Goal: Task Accomplishment & Management: Use online tool/utility

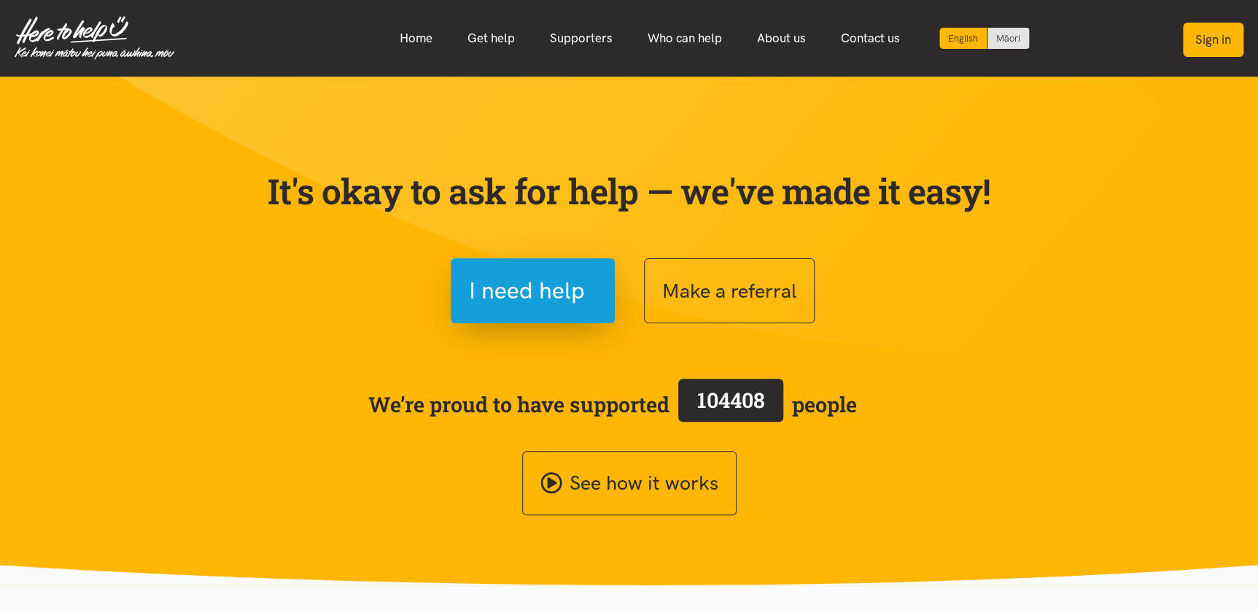
click at [1222, 39] on button "Sign in" at bounding box center [1213, 40] width 61 height 34
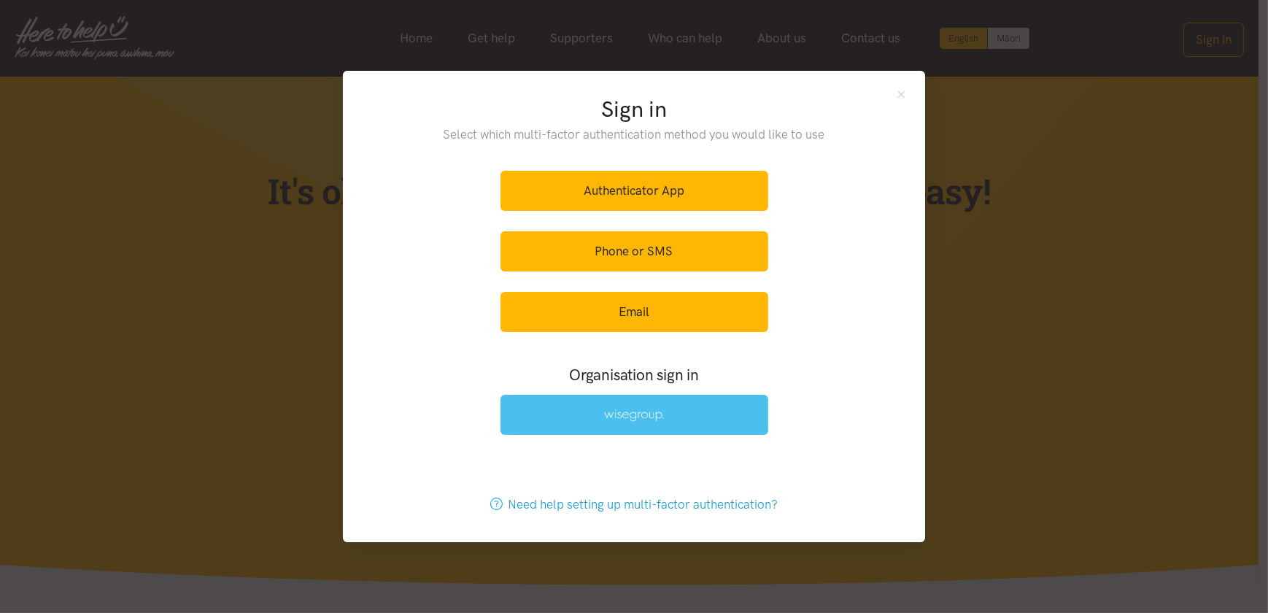
click at [638, 415] on img at bounding box center [634, 415] width 60 height 12
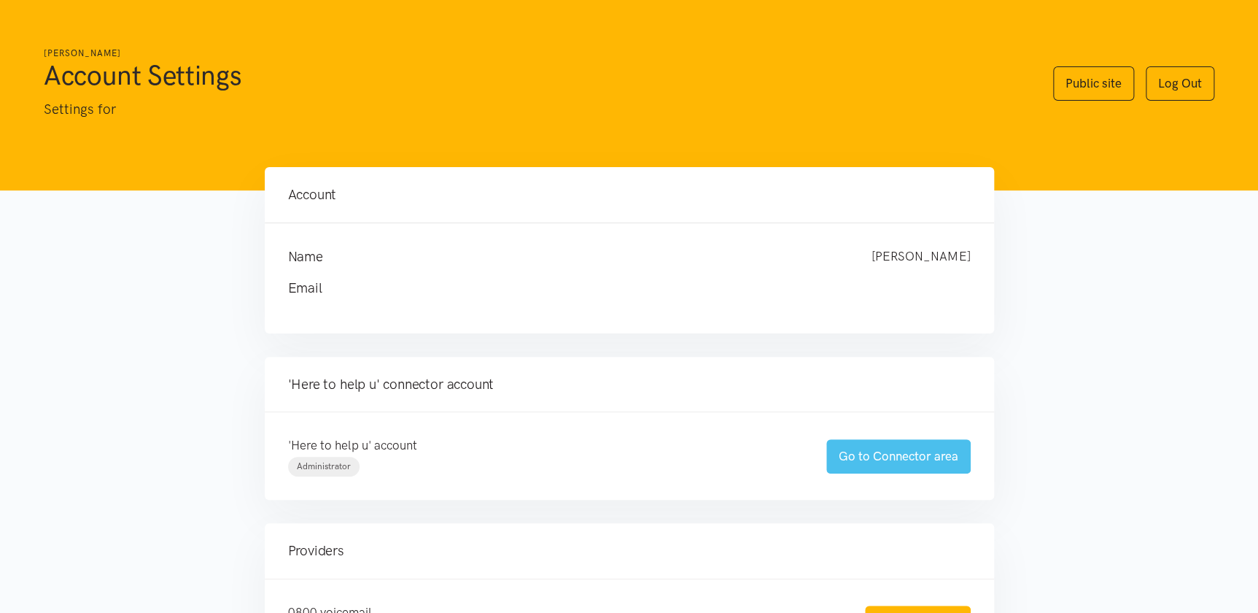
click at [899, 457] on link "Go to Connector area" at bounding box center [899, 456] width 144 height 34
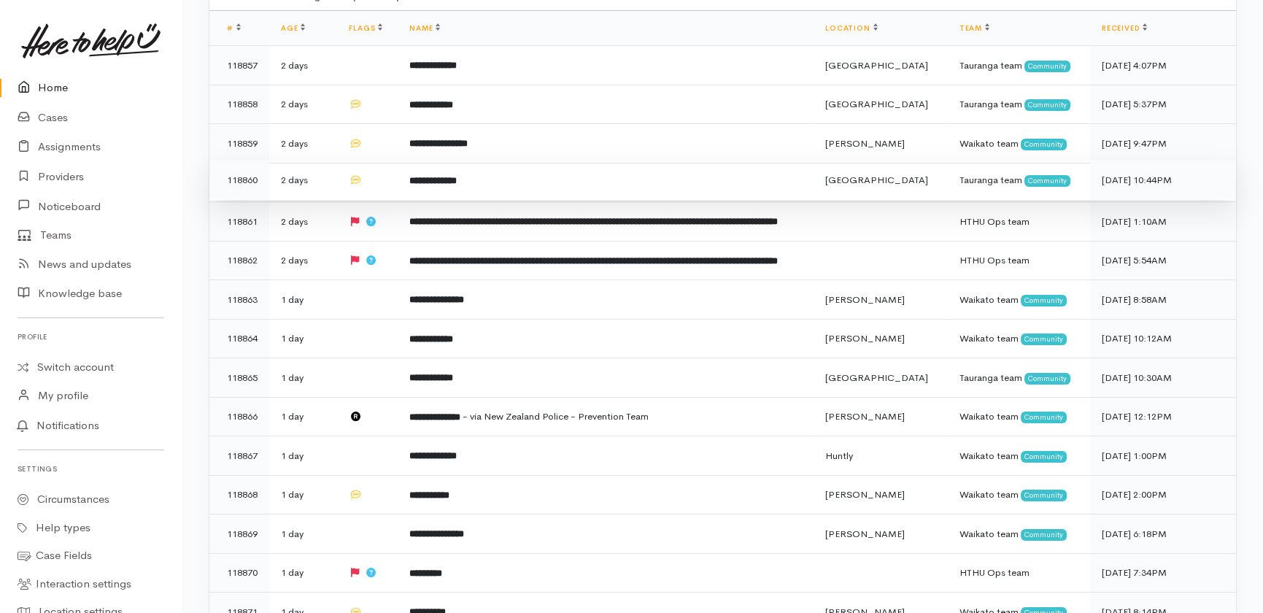
scroll to position [66, 0]
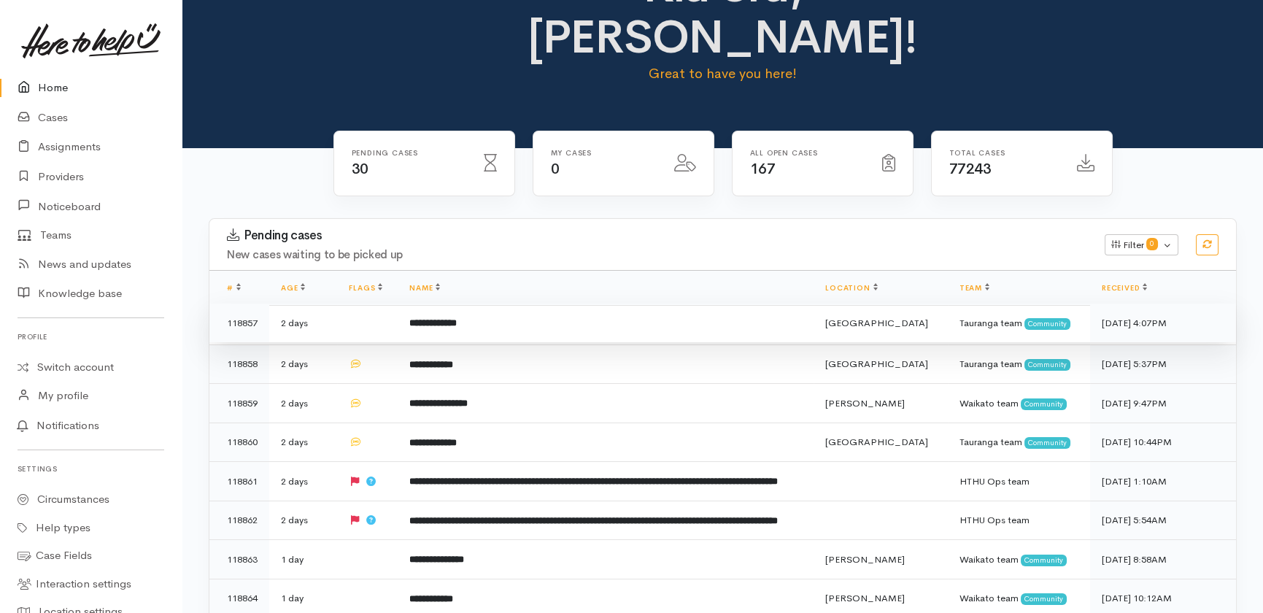
click at [344, 303] on td at bounding box center [367, 322] width 61 height 39
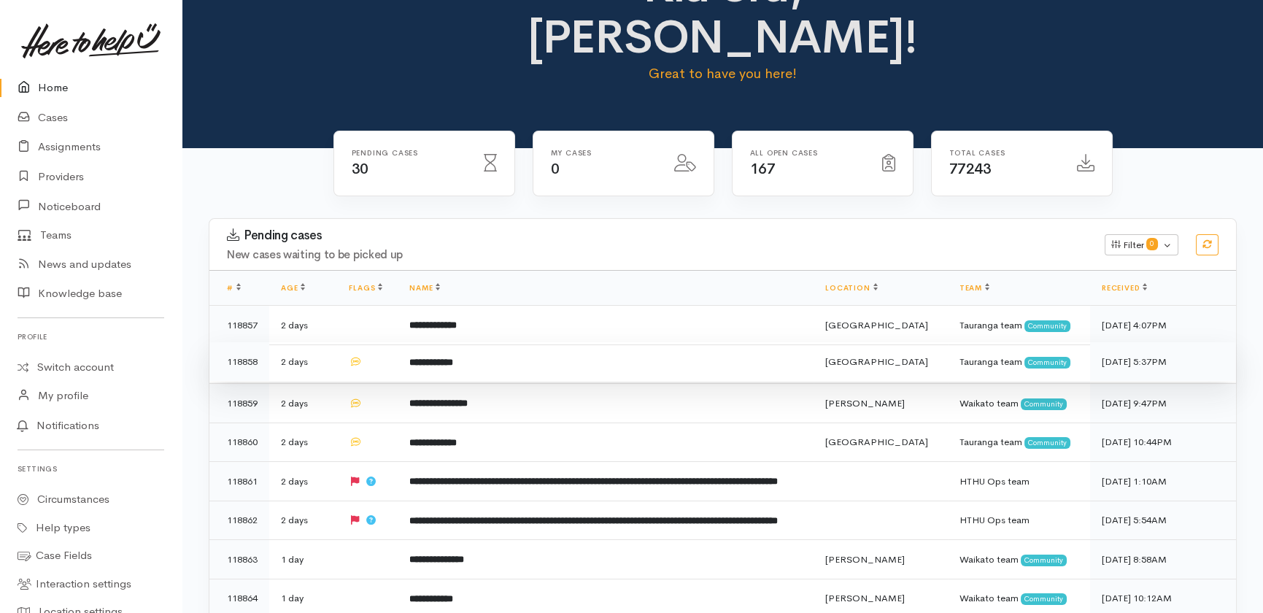
click at [332, 342] on td "2 days" at bounding box center [303, 361] width 68 height 39
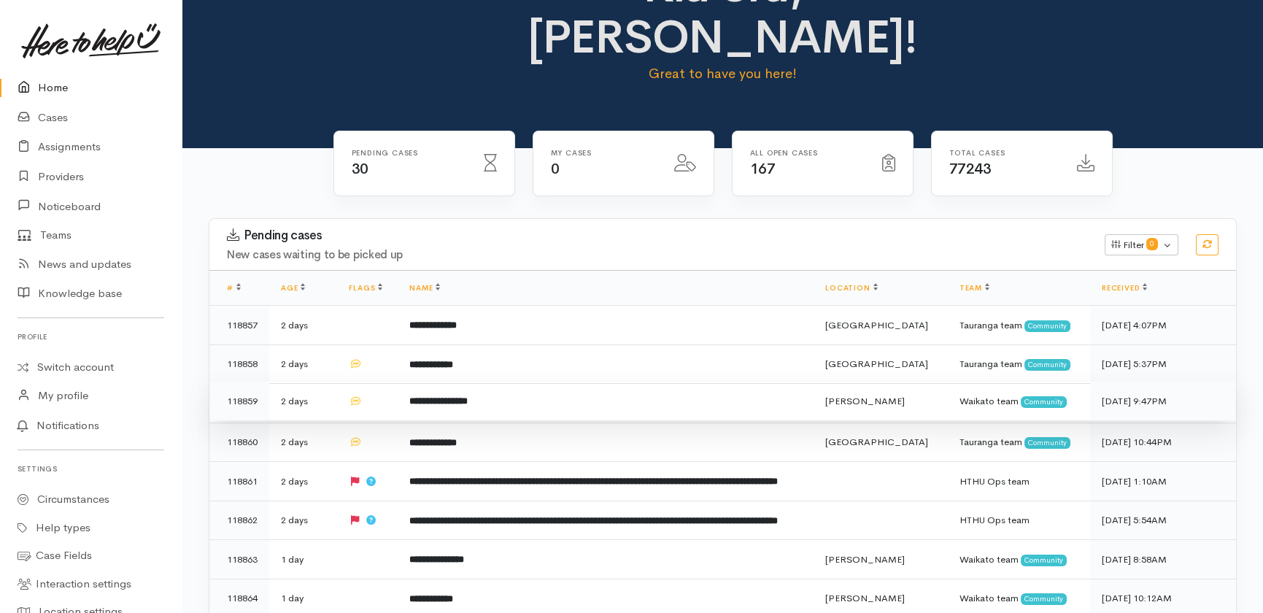
click at [325, 401] on td "2 days" at bounding box center [303, 401] width 68 height 39
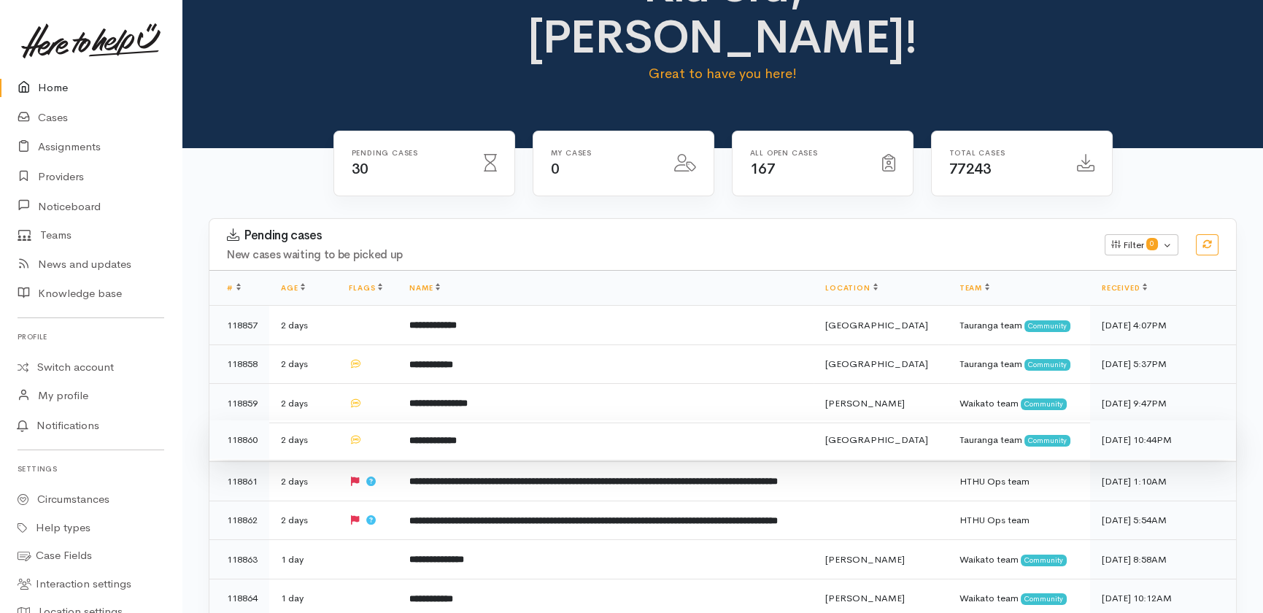
click at [320, 436] on td "2 days" at bounding box center [303, 439] width 68 height 39
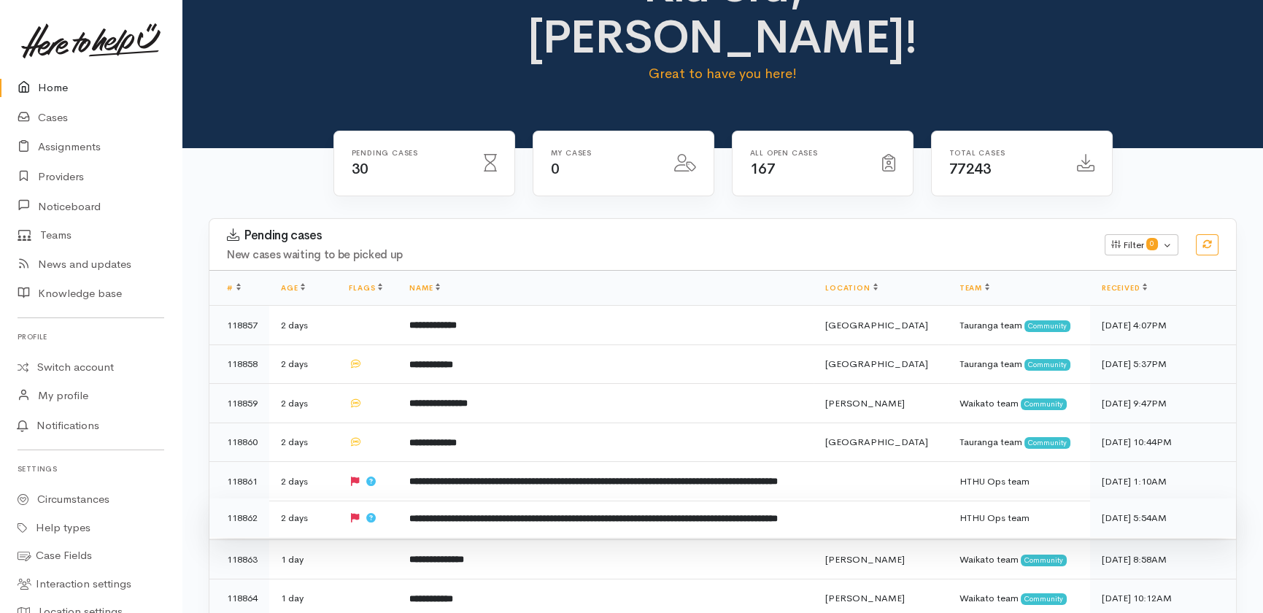
click at [317, 501] on td "2 days" at bounding box center [303, 481] width 68 height 39
click at [330, 538] on td "2 days" at bounding box center [303, 517] width 68 height 39
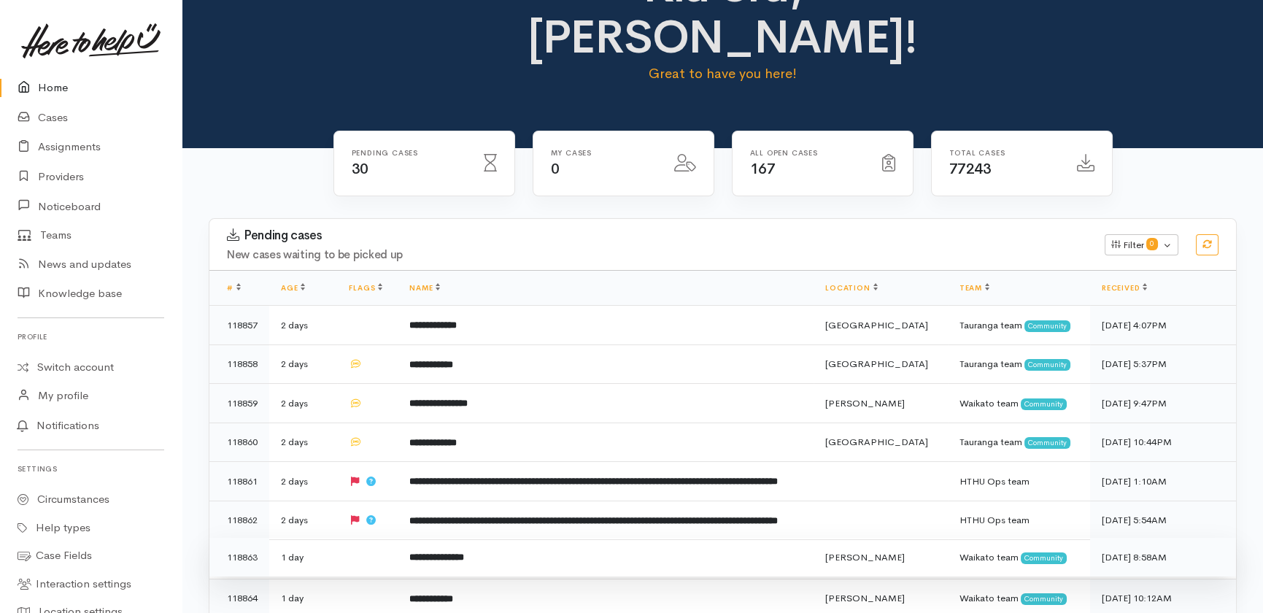
click at [329, 577] on td "1 day" at bounding box center [303, 557] width 68 height 39
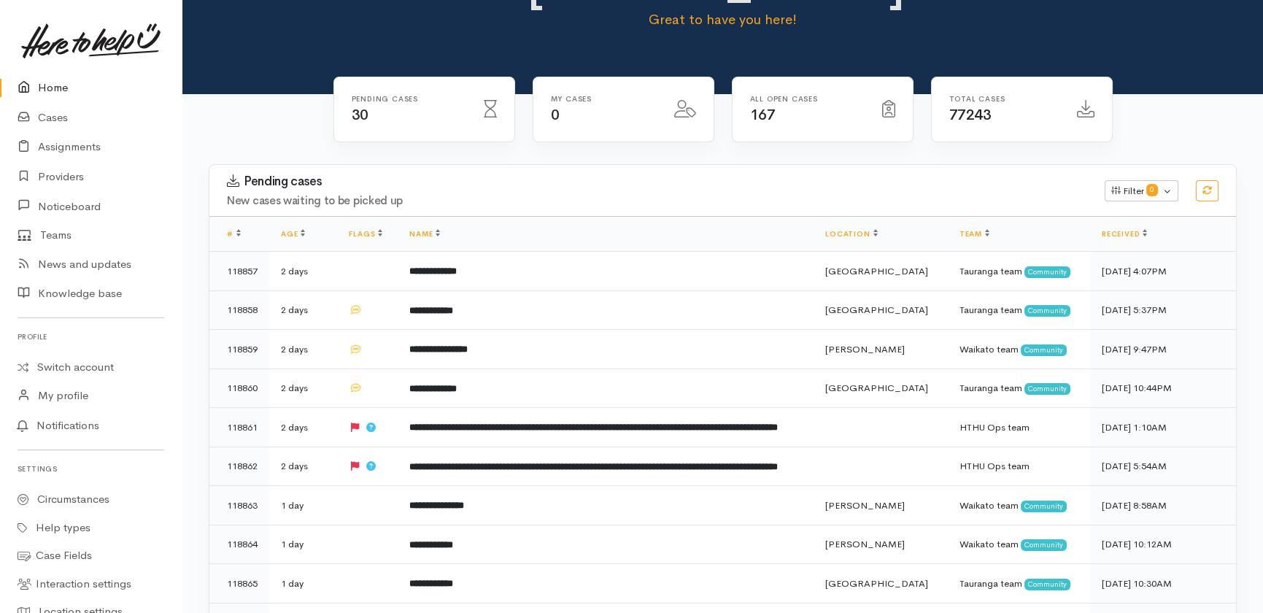
scroll to position [331, 0]
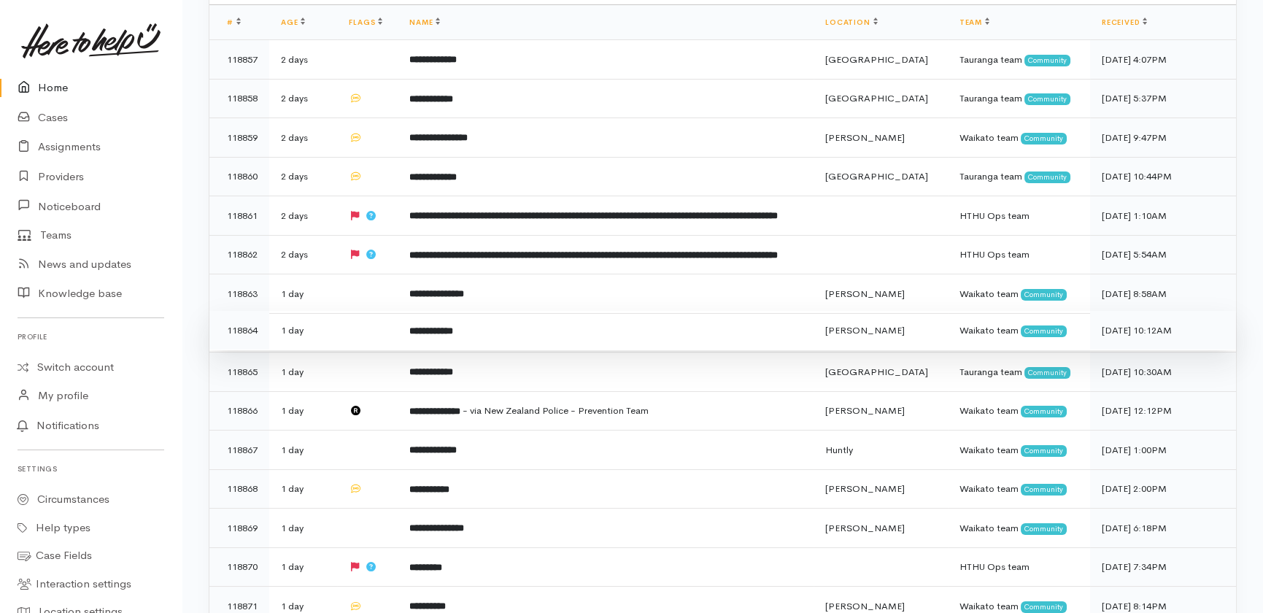
click at [342, 350] on td at bounding box center [367, 330] width 61 height 39
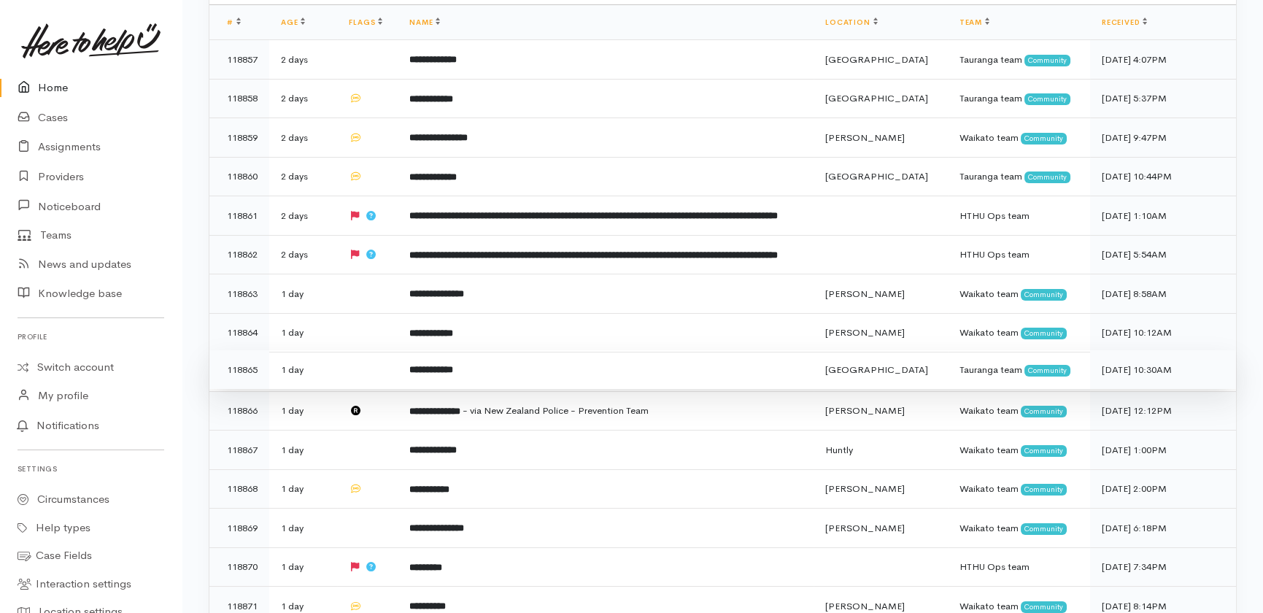
click at [337, 390] on td at bounding box center [367, 369] width 61 height 39
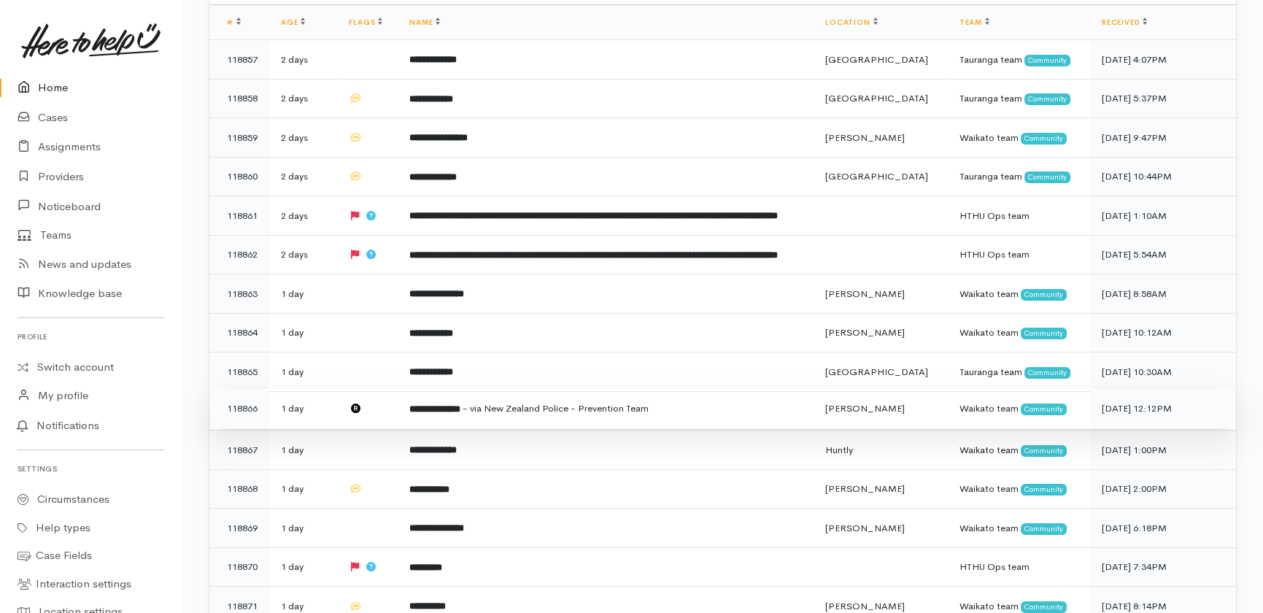
click at [313, 428] on td "1 day" at bounding box center [303, 408] width 68 height 39
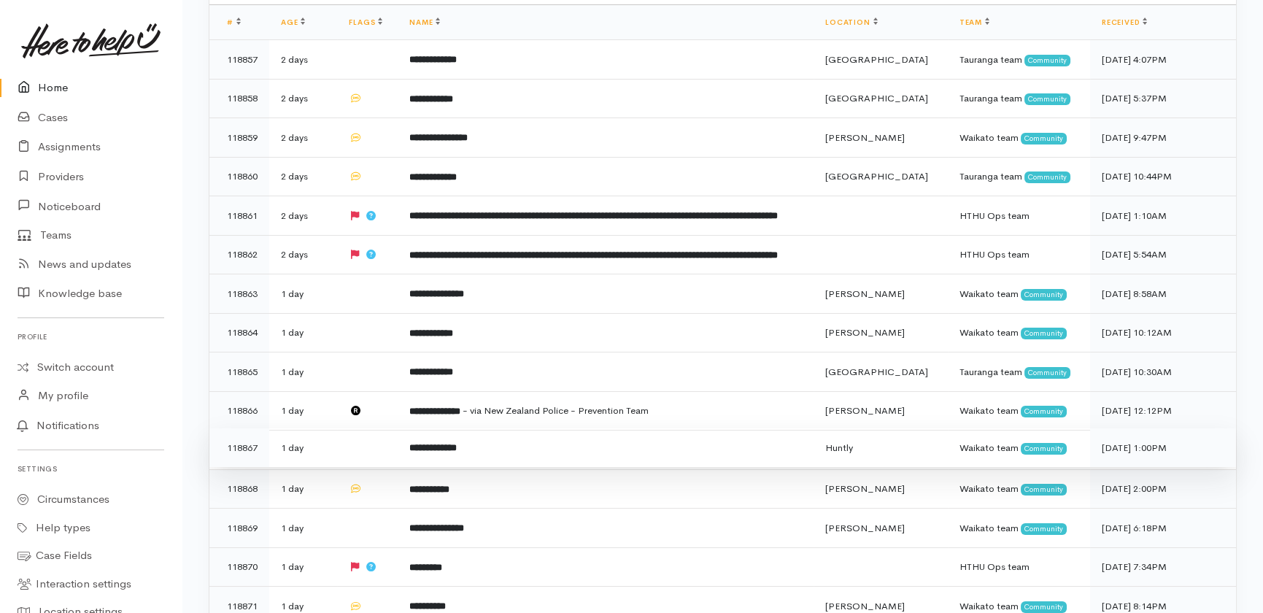
click at [347, 468] on td at bounding box center [367, 447] width 61 height 39
click at [315, 508] on td "1 day" at bounding box center [303, 488] width 68 height 39
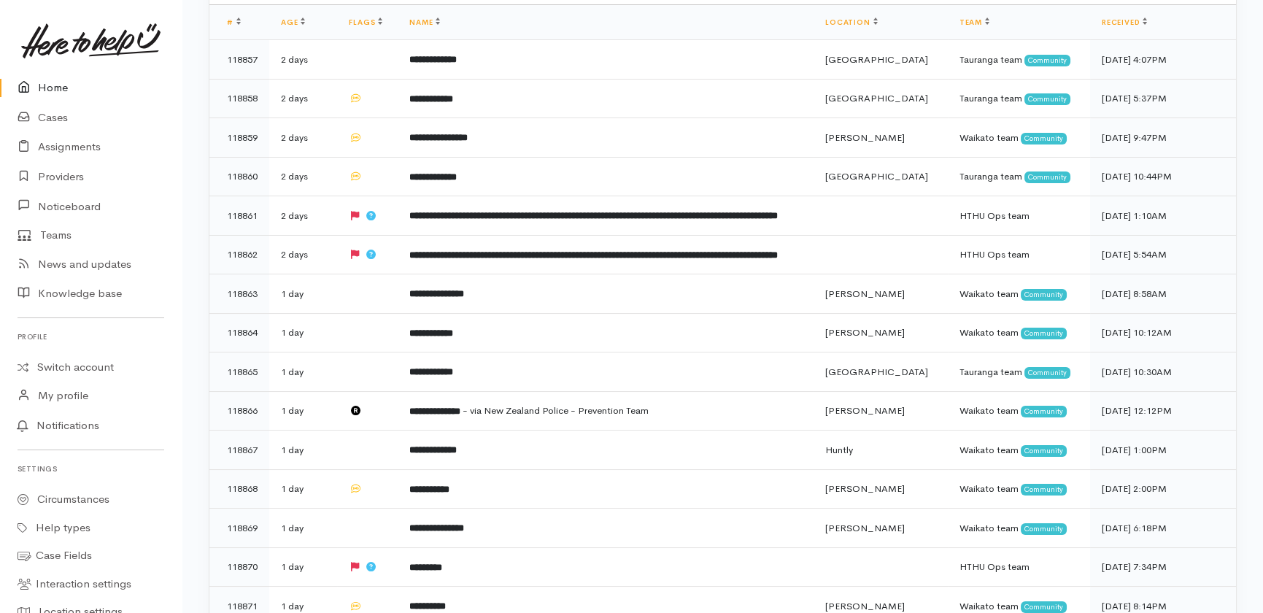
click at [47, 89] on link "Home" at bounding box center [91, 88] width 182 height 30
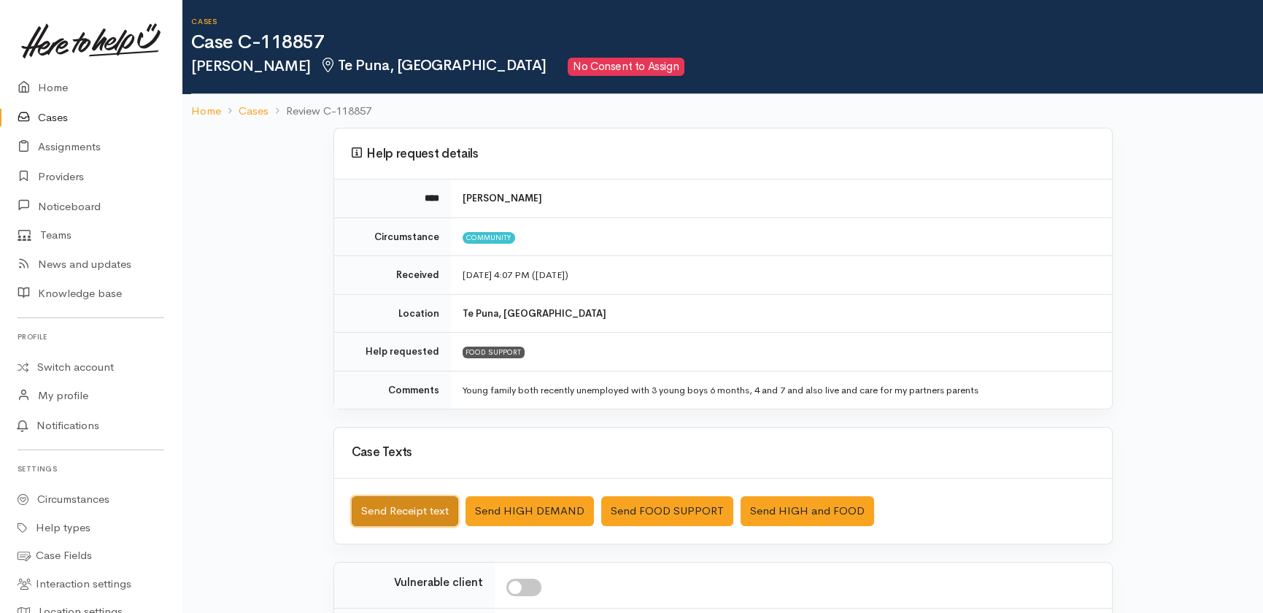
click at [394, 503] on button "Send Receipt text" at bounding box center [405, 511] width 107 height 30
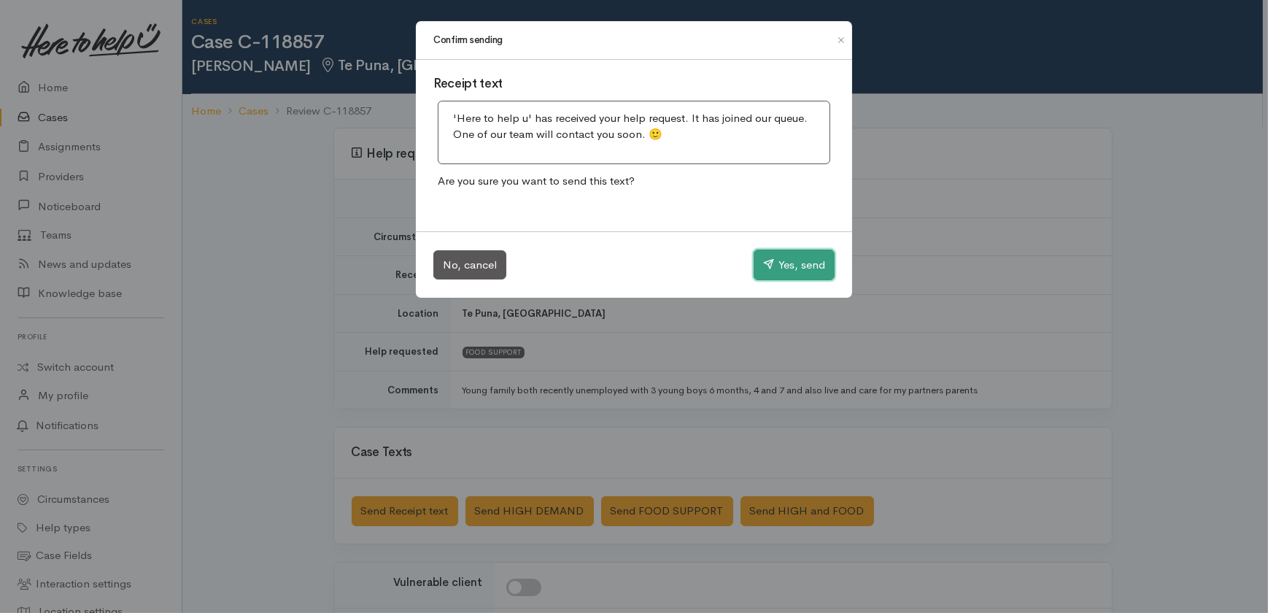
click at [789, 259] on button "Yes, send" at bounding box center [794, 265] width 81 height 31
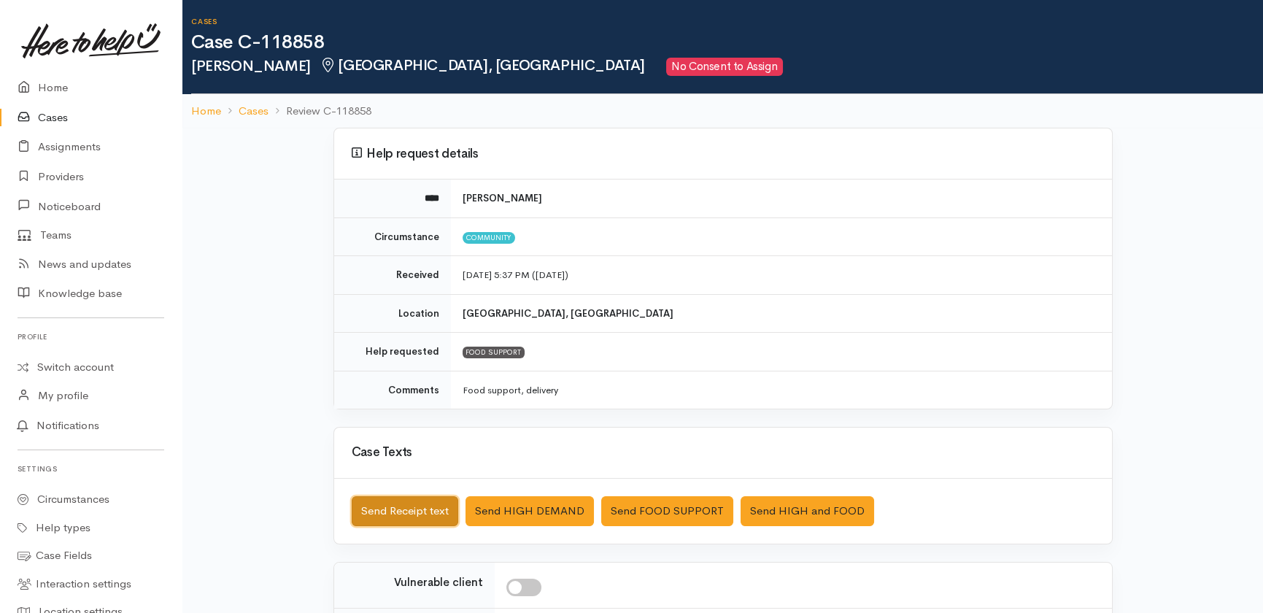
click at [380, 506] on button "Send Receipt text" at bounding box center [405, 511] width 107 height 30
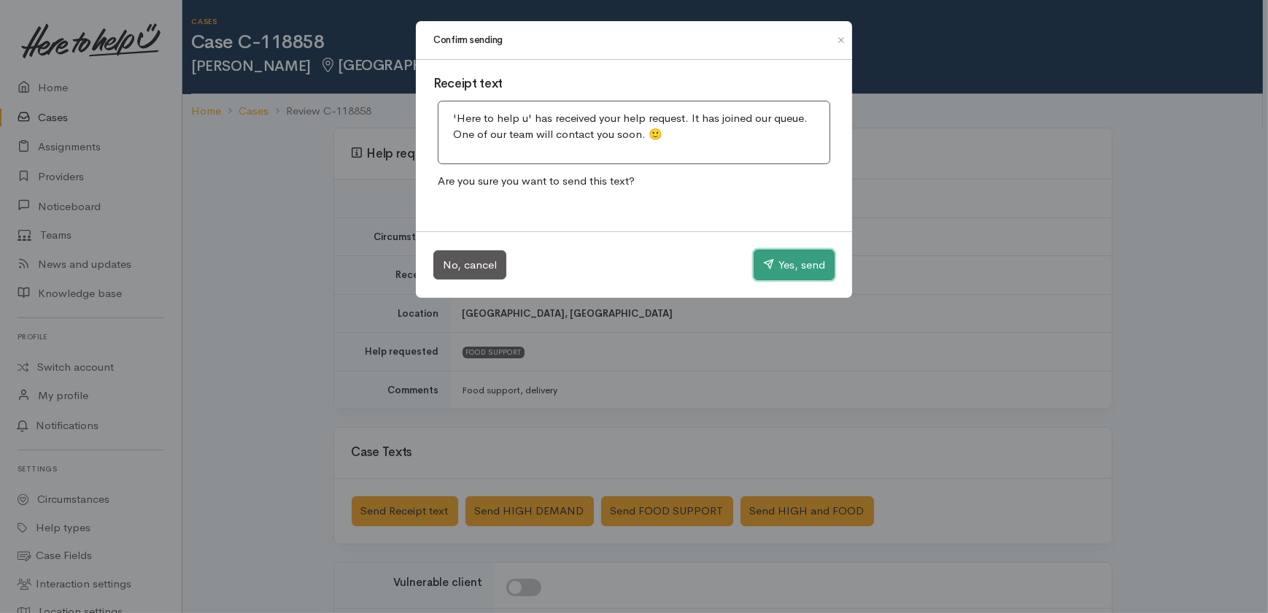
drag, startPoint x: 788, startPoint y: 263, endPoint x: 748, endPoint y: 254, distance: 41.1
click at [790, 263] on button "Yes, send" at bounding box center [794, 265] width 81 height 31
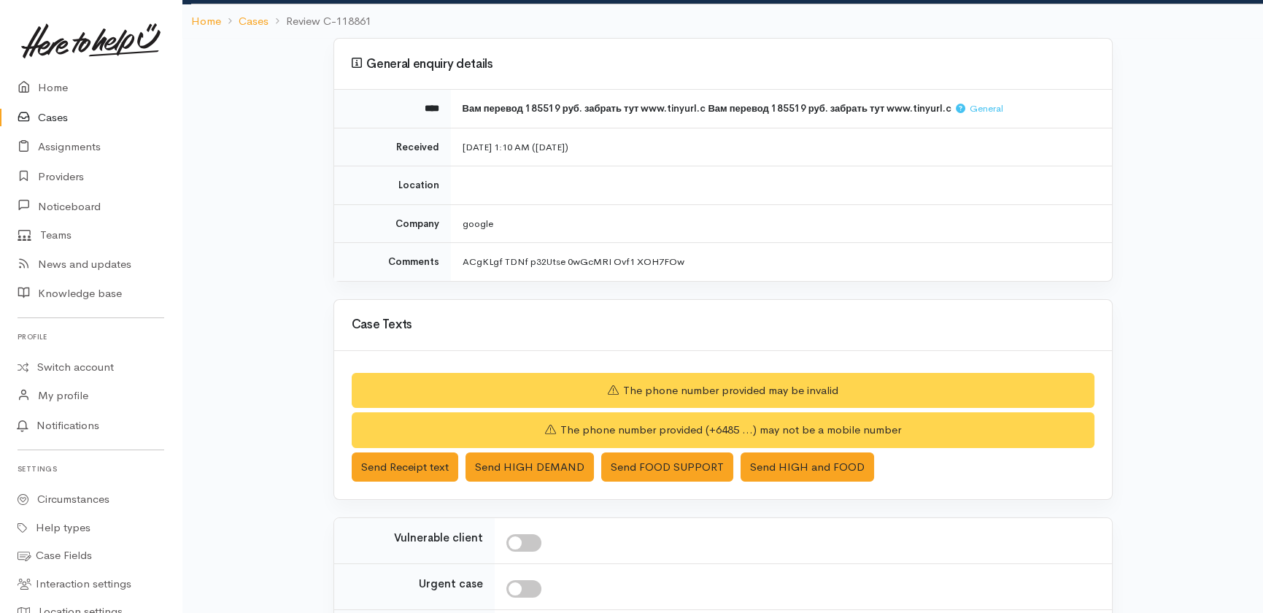
scroll to position [260, 0]
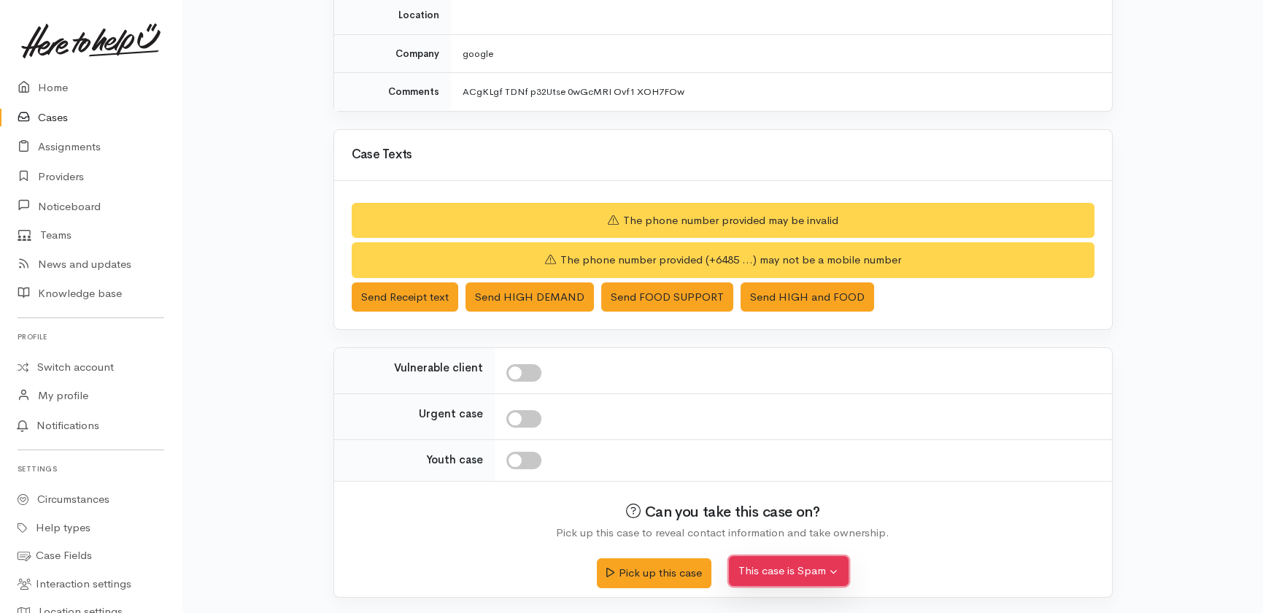
click at [796, 571] on button "This case is Spam" at bounding box center [789, 571] width 120 height 30
click at [791, 533] on button "Yes, cancel this case as spam" at bounding box center [827, 538] width 194 height 23
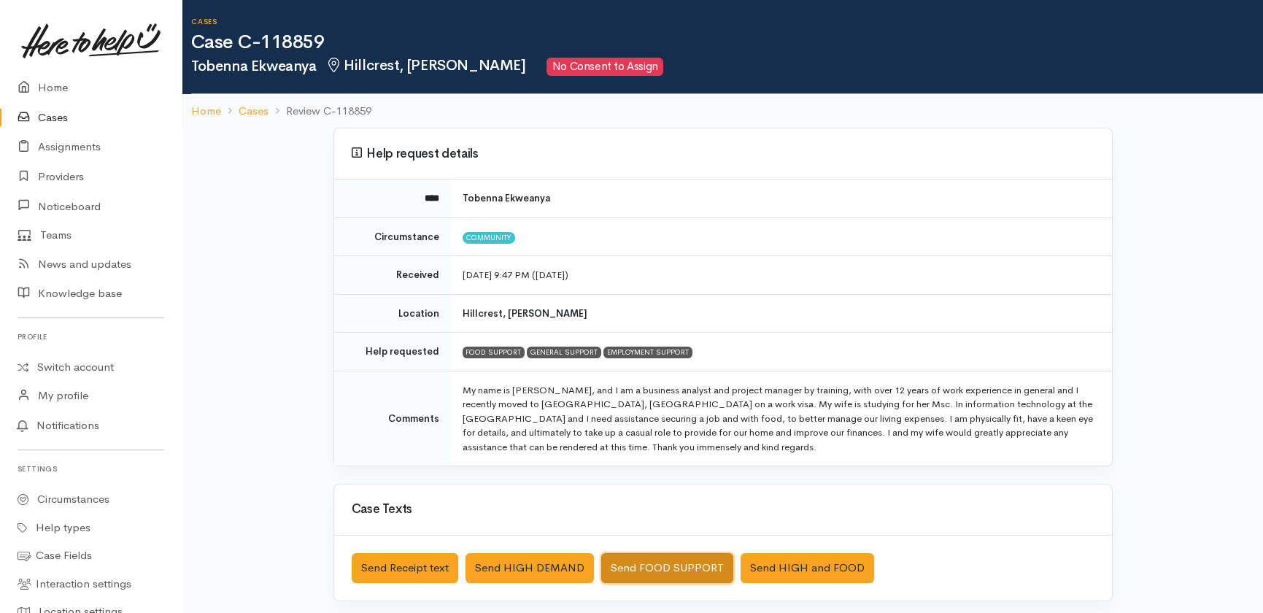
click at [649, 563] on button "Send FOOD SUPPORT" at bounding box center [667, 568] width 132 height 30
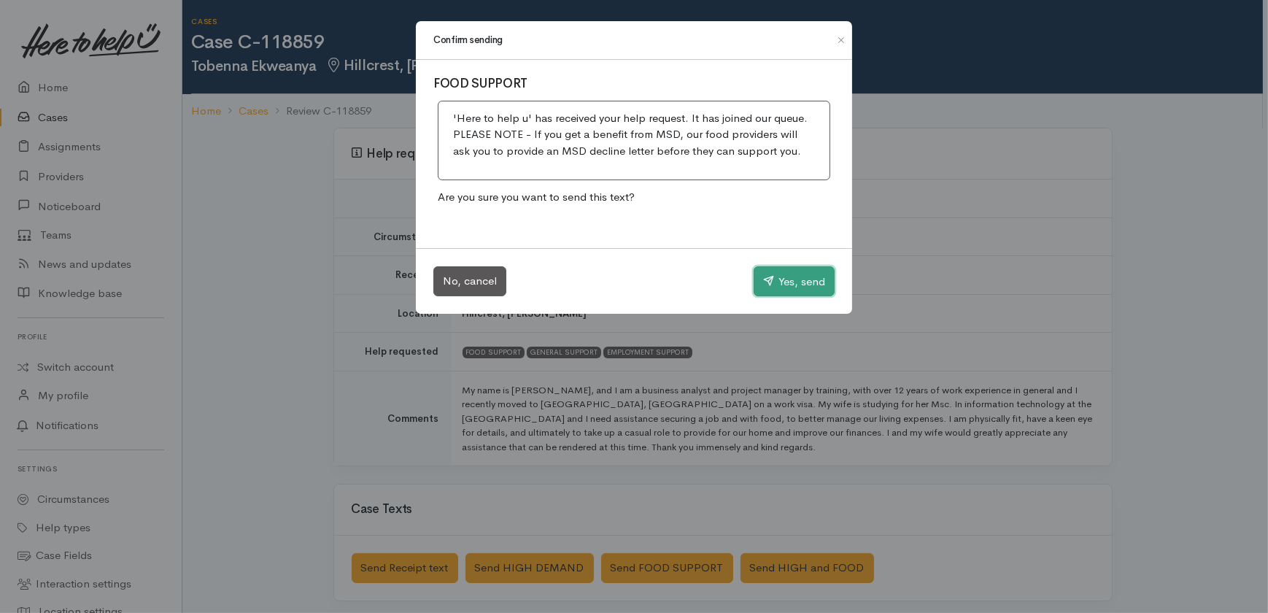
click at [802, 279] on button "Yes, send" at bounding box center [794, 281] width 81 height 31
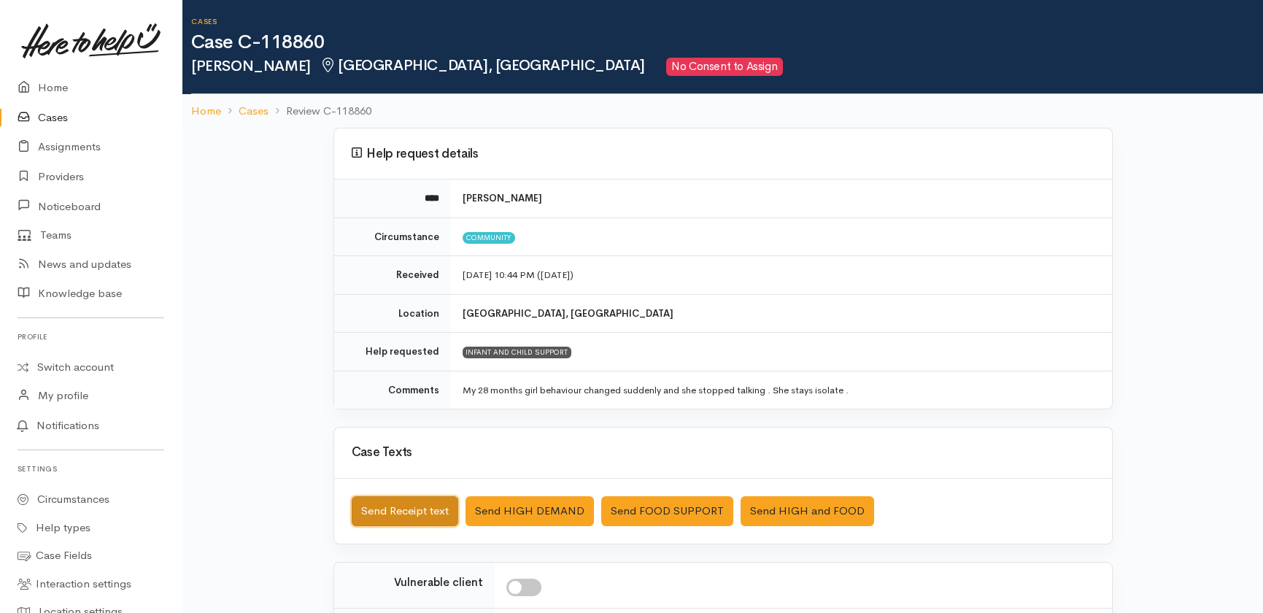
click at [369, 506] on button "Send Receipt text" at bounding box center [405, 511] width 107 height 30
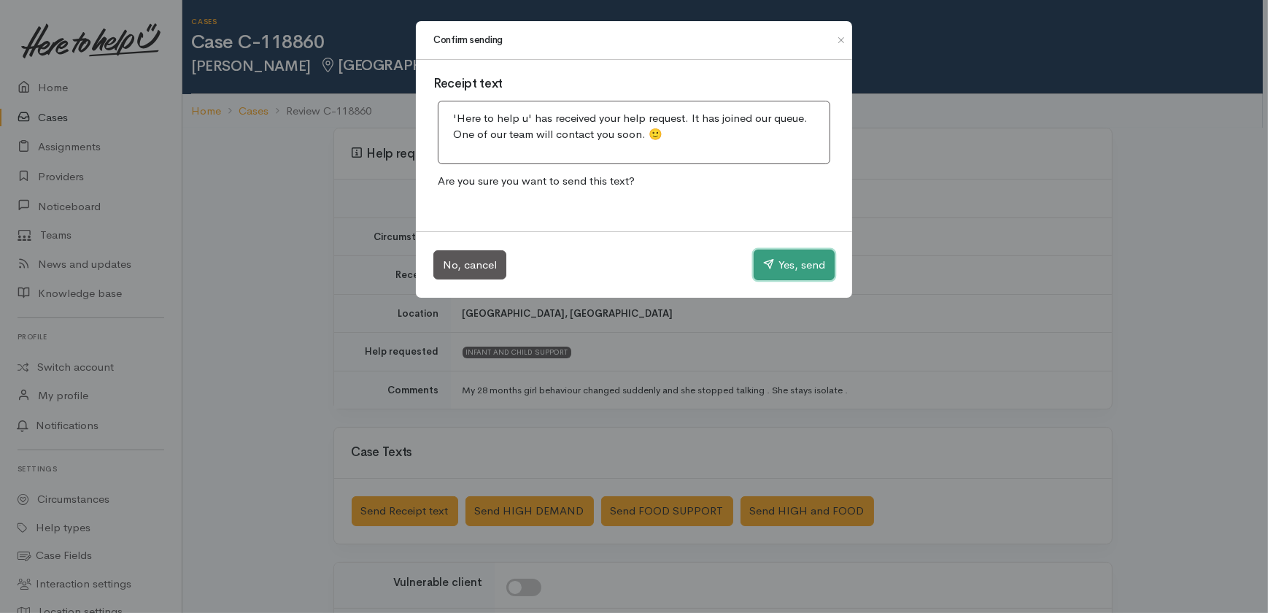
click at [815, 263] on button "Yes, send" at bounding box center [794, 265] width 81 height 31
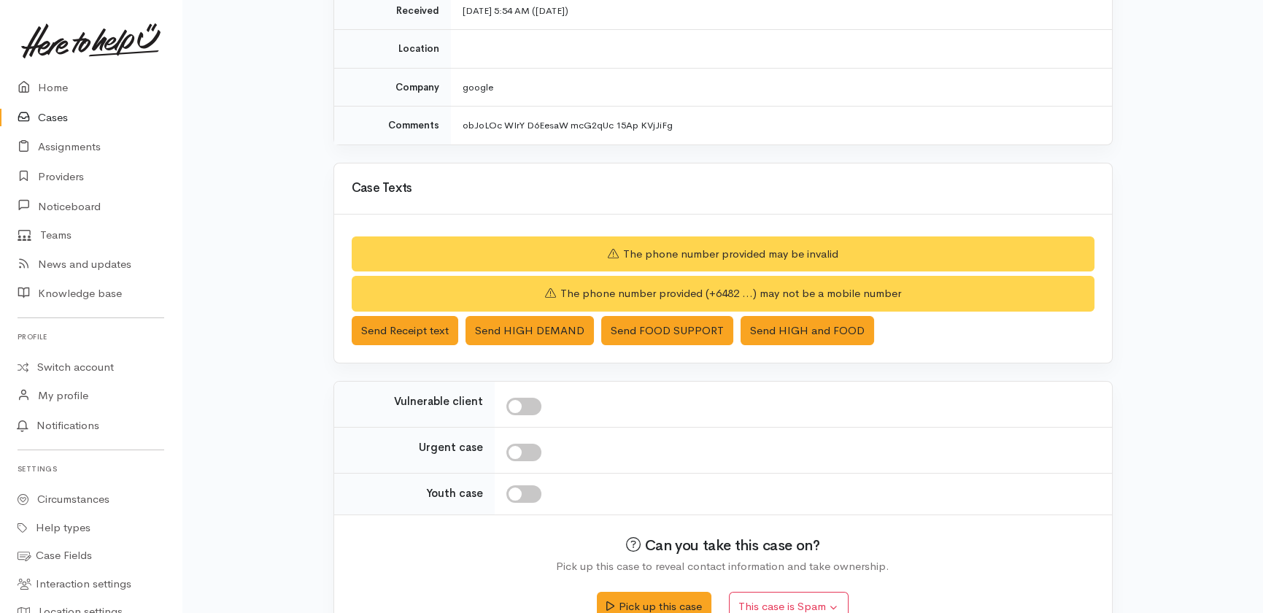
scroll to position [260, 0]
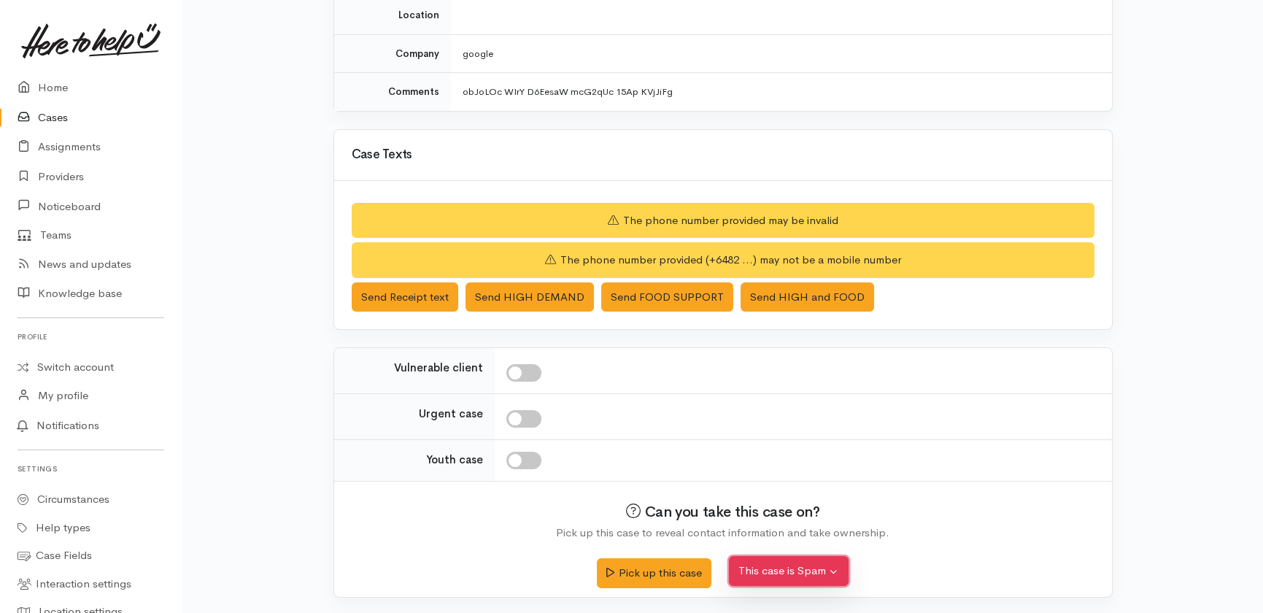
click at [780, 571] on button "This case is Spam" at bounding box center [789, 571] width 120 height 30
click at [778, 536] on button "Yes, cancel this case as spam" at bounding box center [827, 538] width 194 height 23
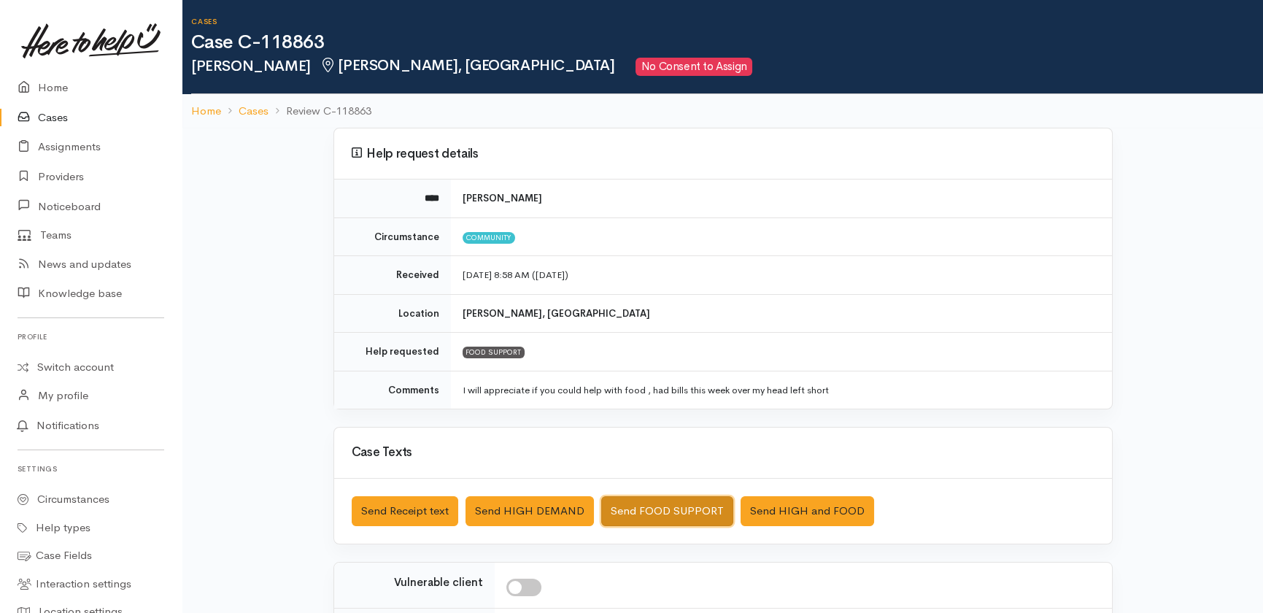
click at [641, 503] on button "Send FOOD SUPPORT" at bounding box center [667, 511] width 132 height 30
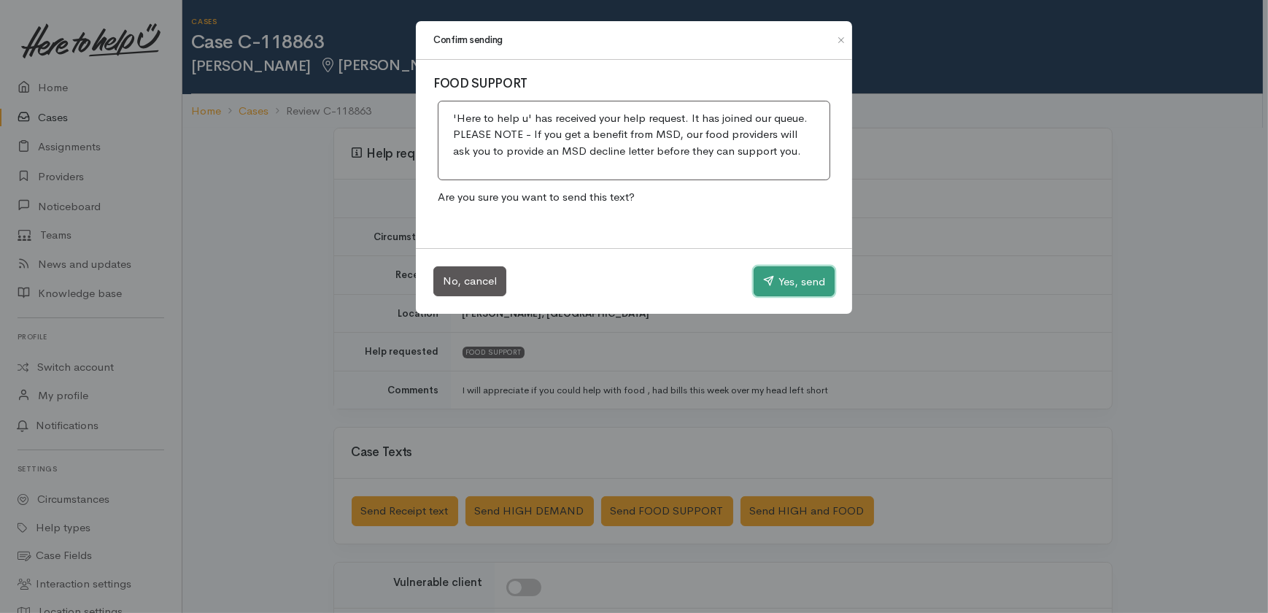
click at [796, 285] on button "Yes, send" at bounding box center [794, 281] width 81 height 31
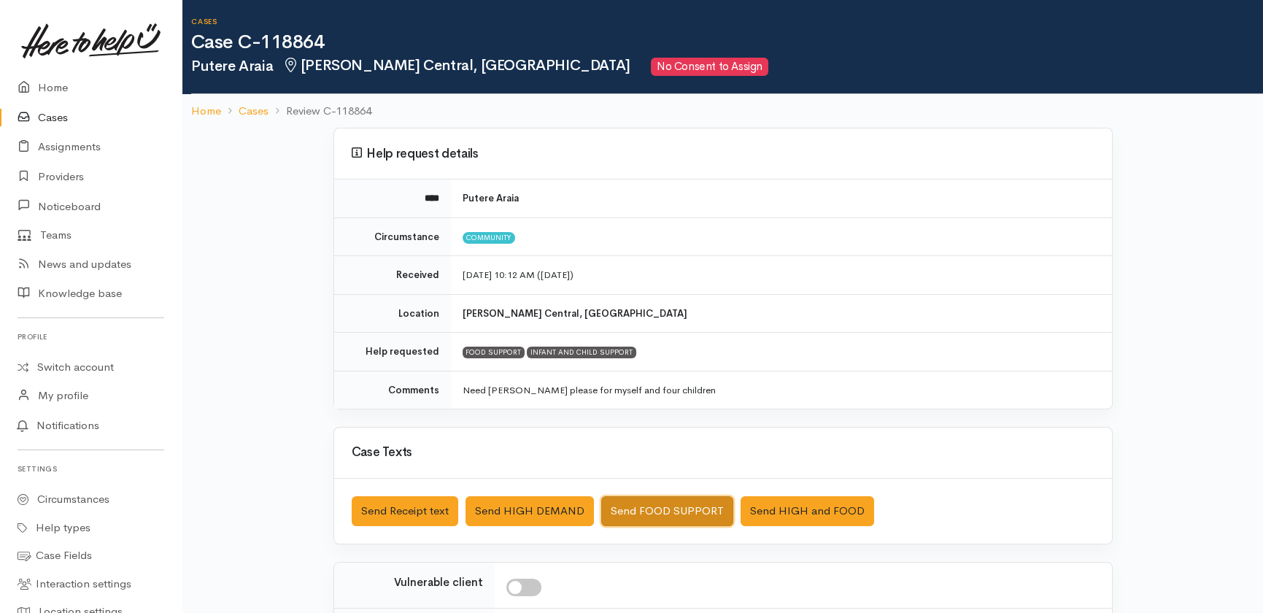
click at [646, 506] on button "Send FOOD SUPPORT" at bounding box center [667, 511] width 132 height 30
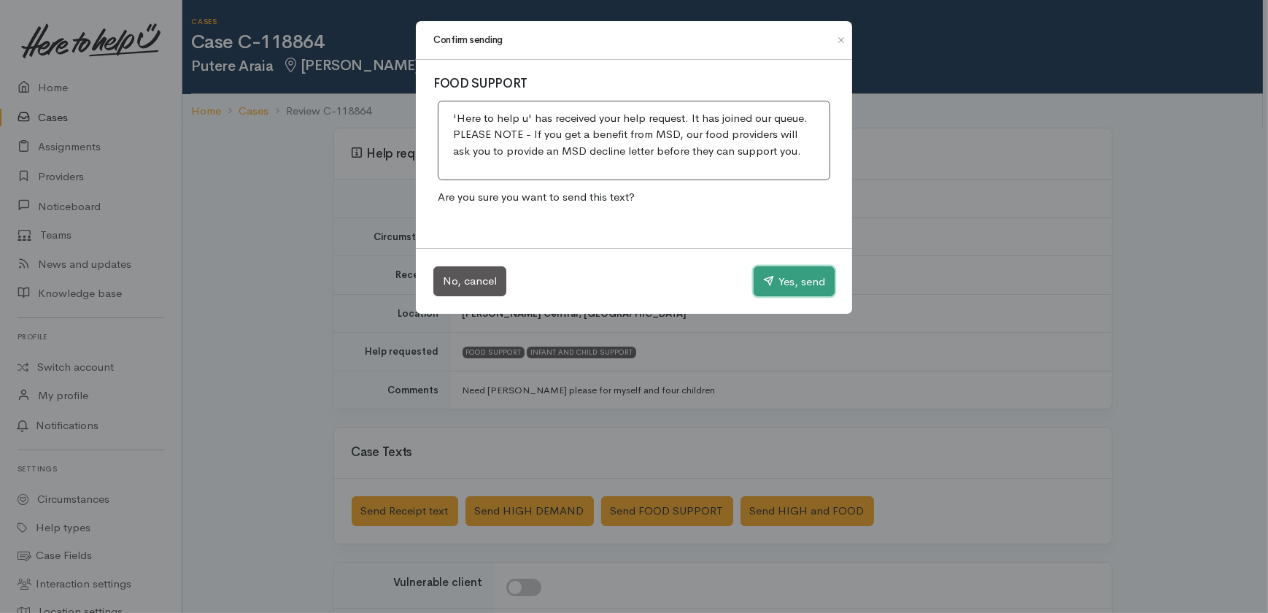
click at [778, 281] on button "Yes, send" at bounding box center [794, 281] width 81 height 31
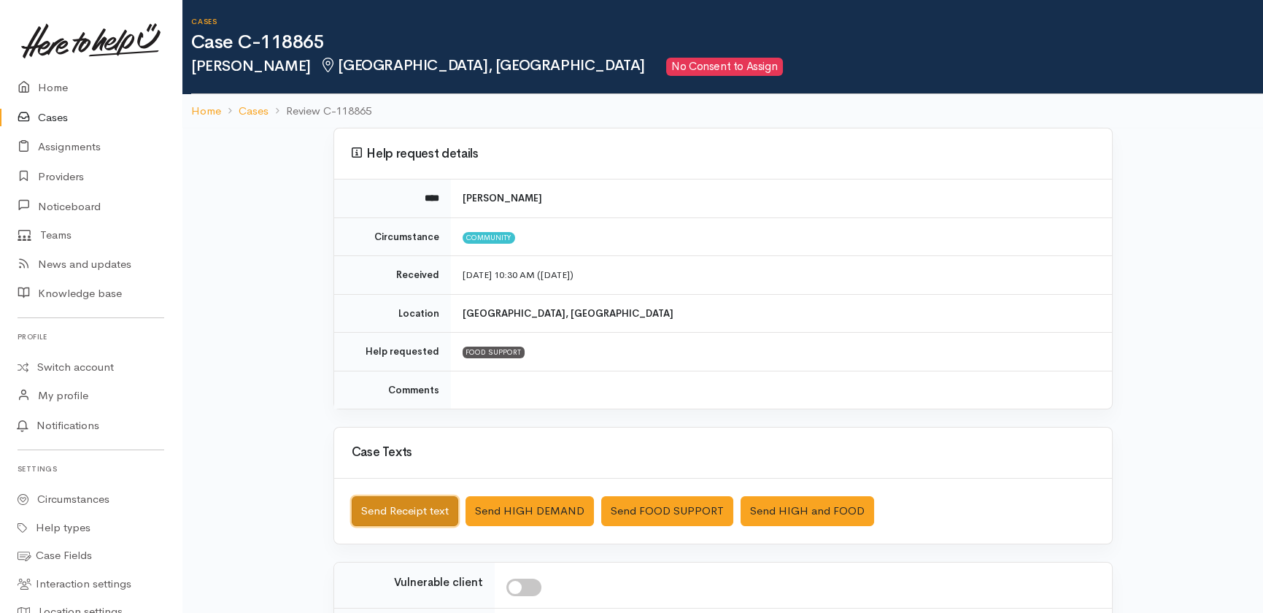
click at [372, 508] on button "Send Receipt text" at bounding box center [405, 511] width 107 height 30
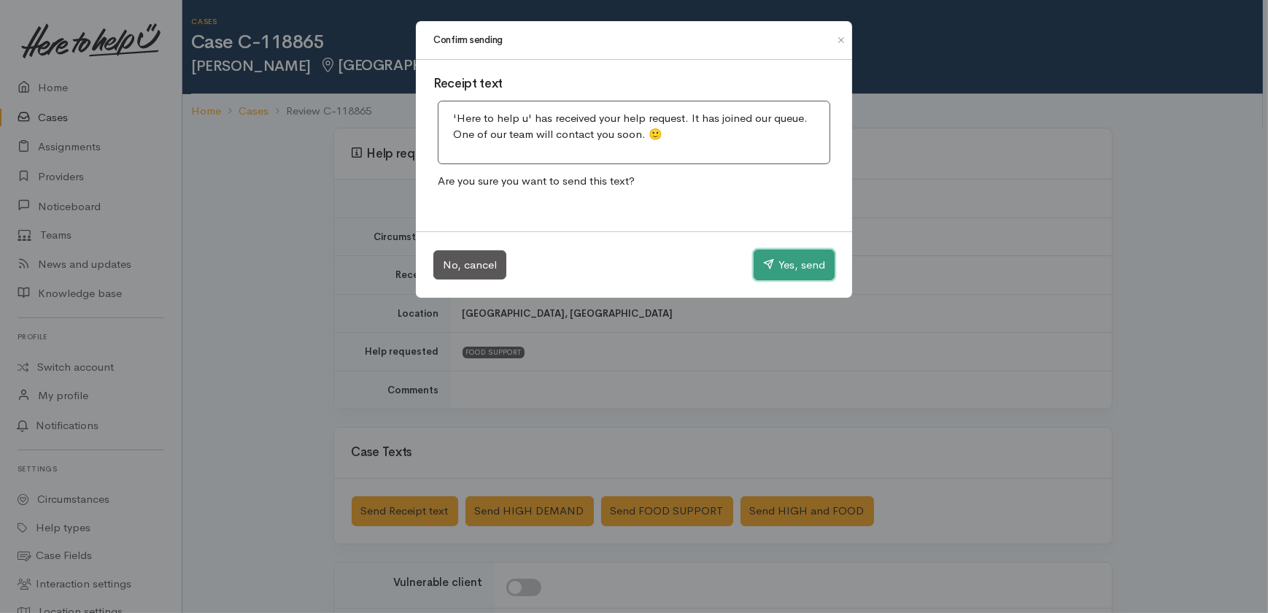
click at [798, 268] on button "Yes, send" at bounding box center [794, 265] width 81 height 31
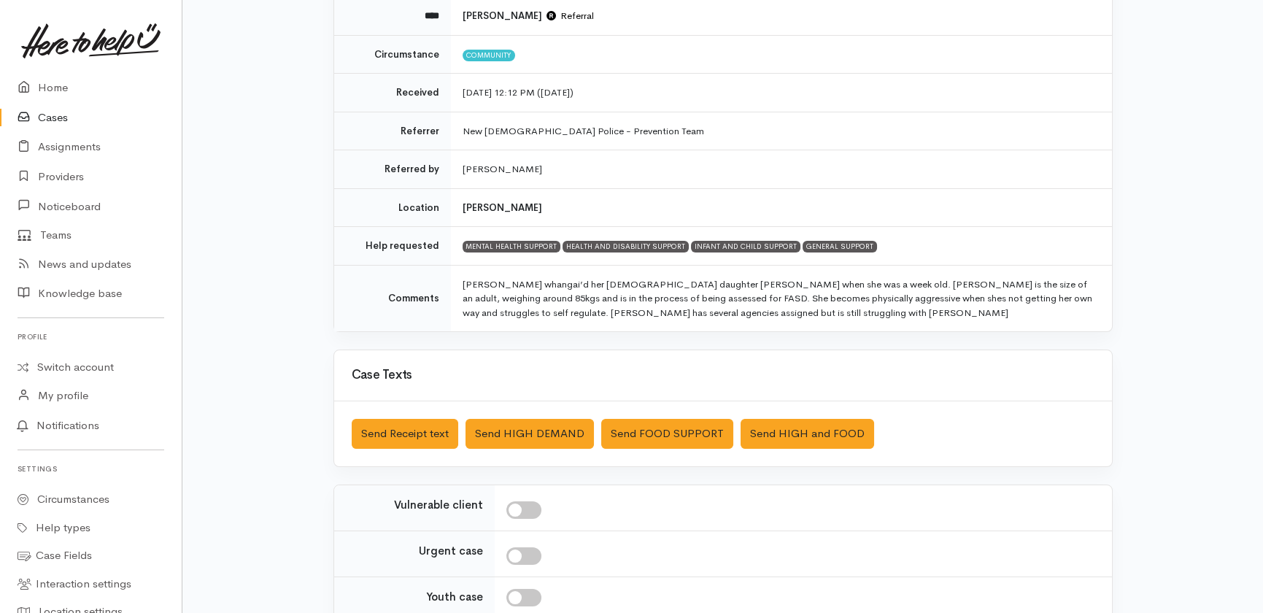
scroll to position [198, 0]
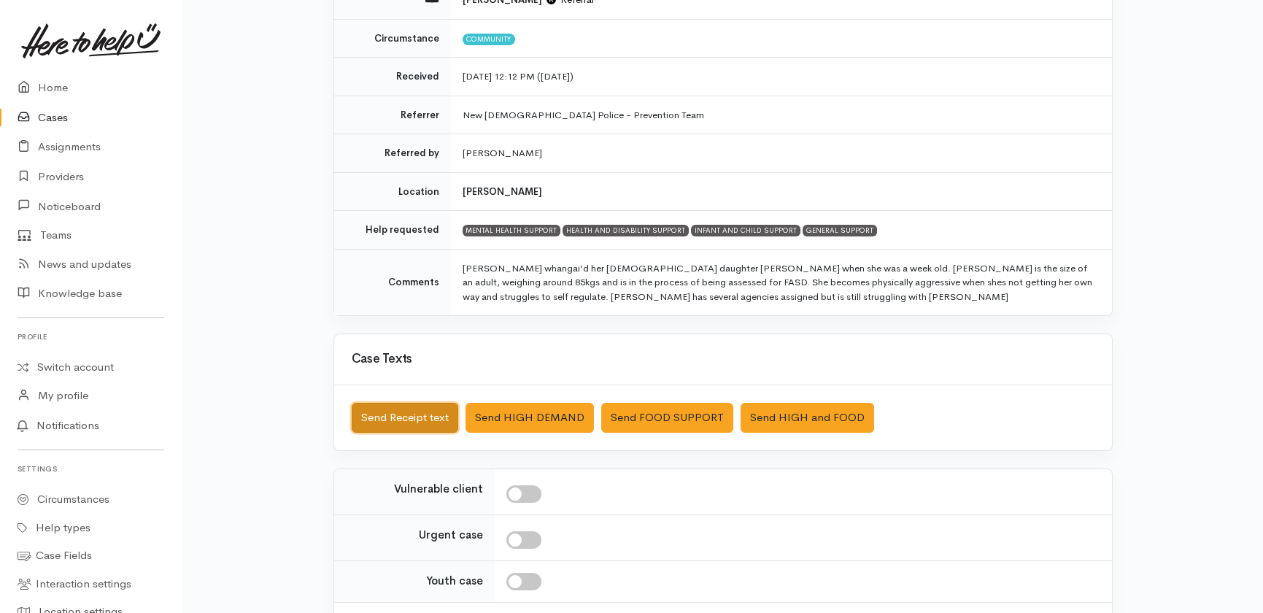
click at [383, 416] on button "Send Receipt text" at bounding box center [405, 418] width 107 height 30
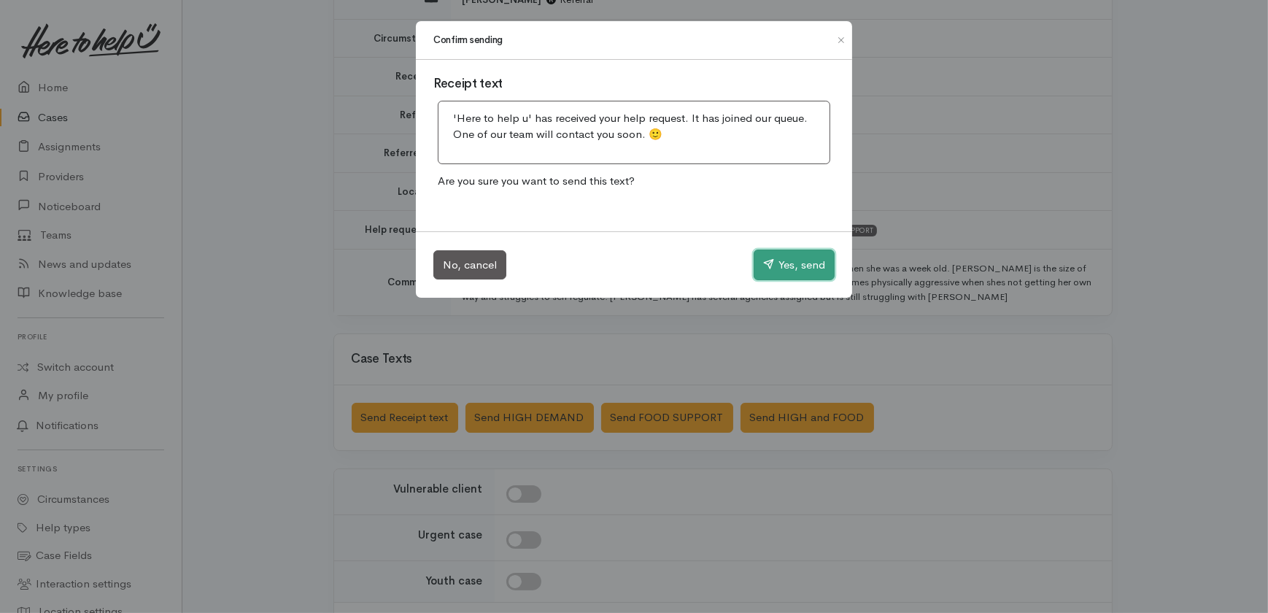
drag, startPoint x: 804, startPoint y: 260, endPoint x: 538, endPoint y: 458, distance: 331.5
click at [802, 260] on button "Yes, send" at bounding box center [794, 265] width 81 height 31
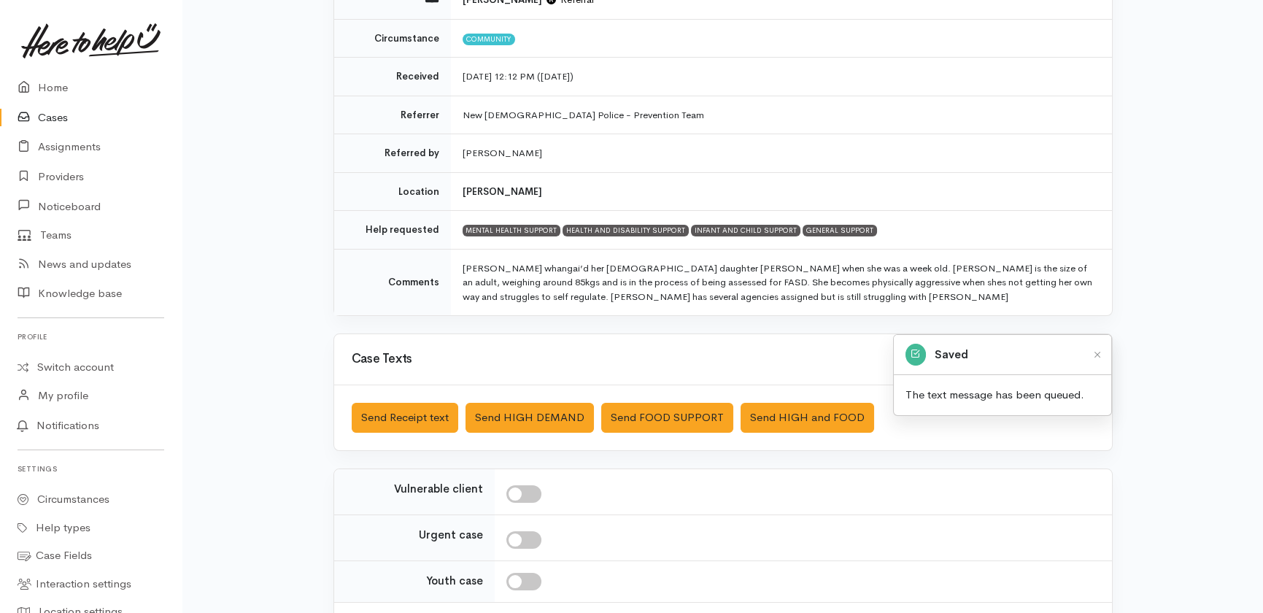
click at [525, 495] on input "checkbox" at bounding box center [523, 494] width 35 height 18
checkbox input "true"
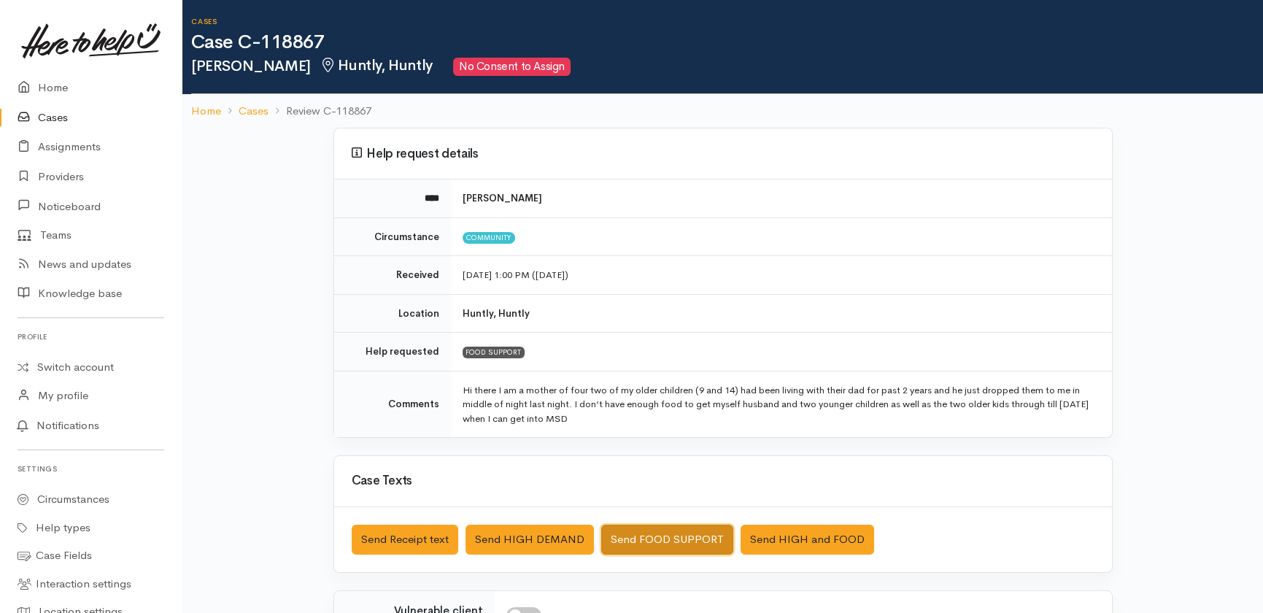
click at [668, 537] on button "Send FOOD SUPPORT" at bounding box center [667, 540] width 132 height 30
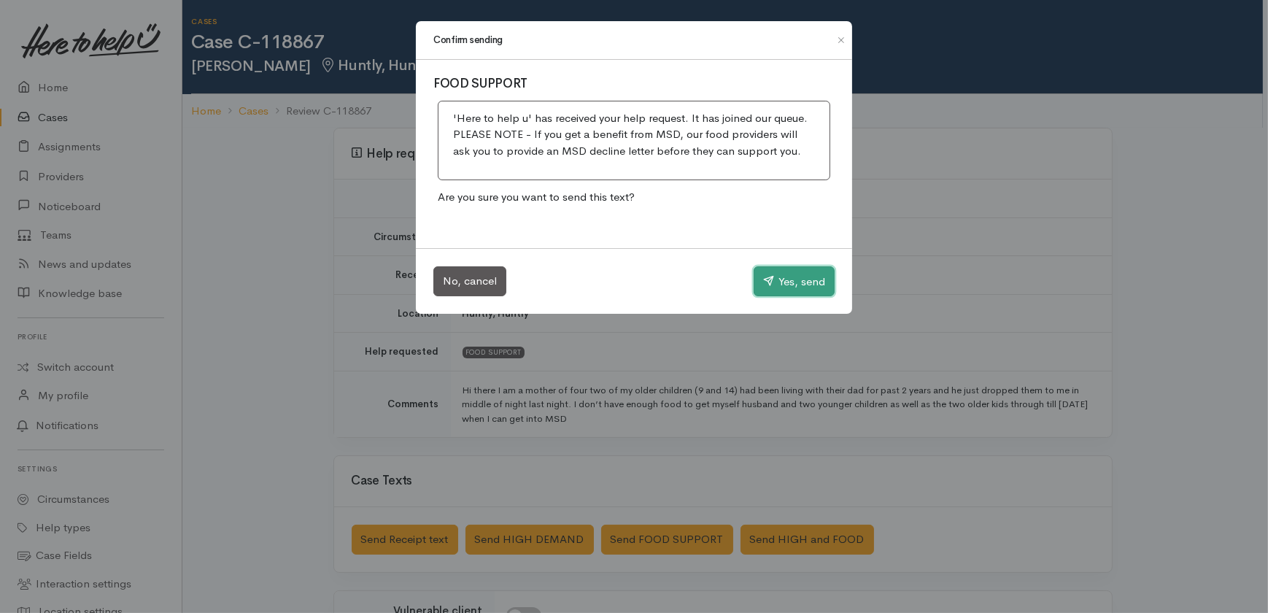
click at [784, 280] on button "Yes, send" at bounding box center [794, 281] width 81 height 31
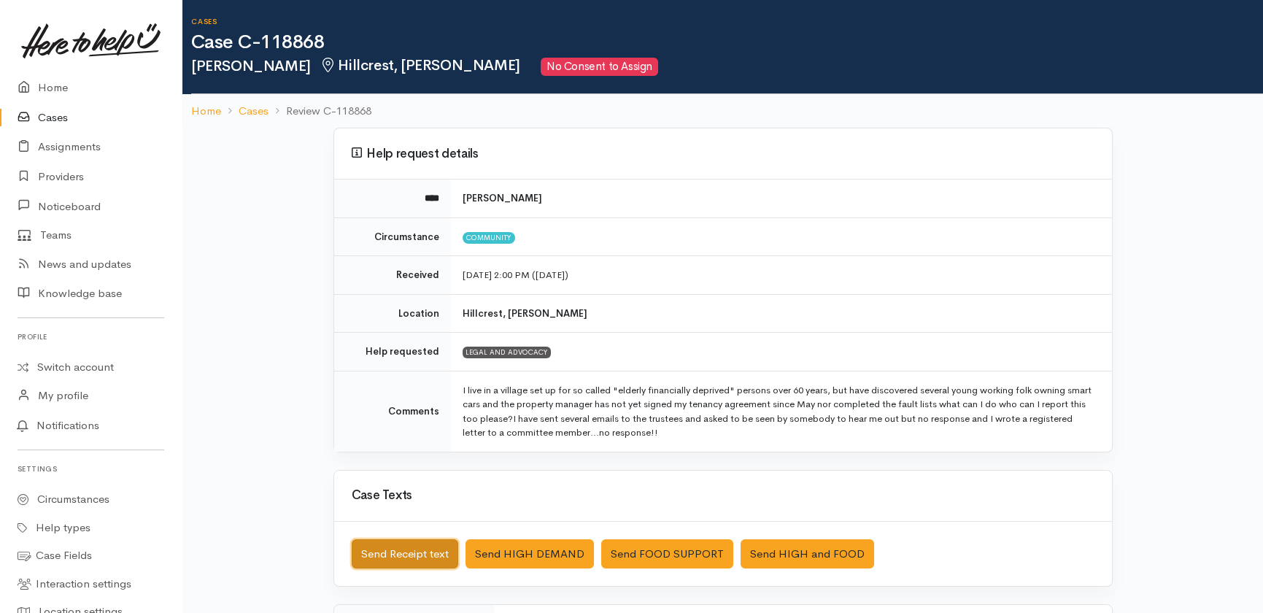
click at [375, 552] on button "Send Receipt text" at bounding box center [405, 554] width 107 height 30
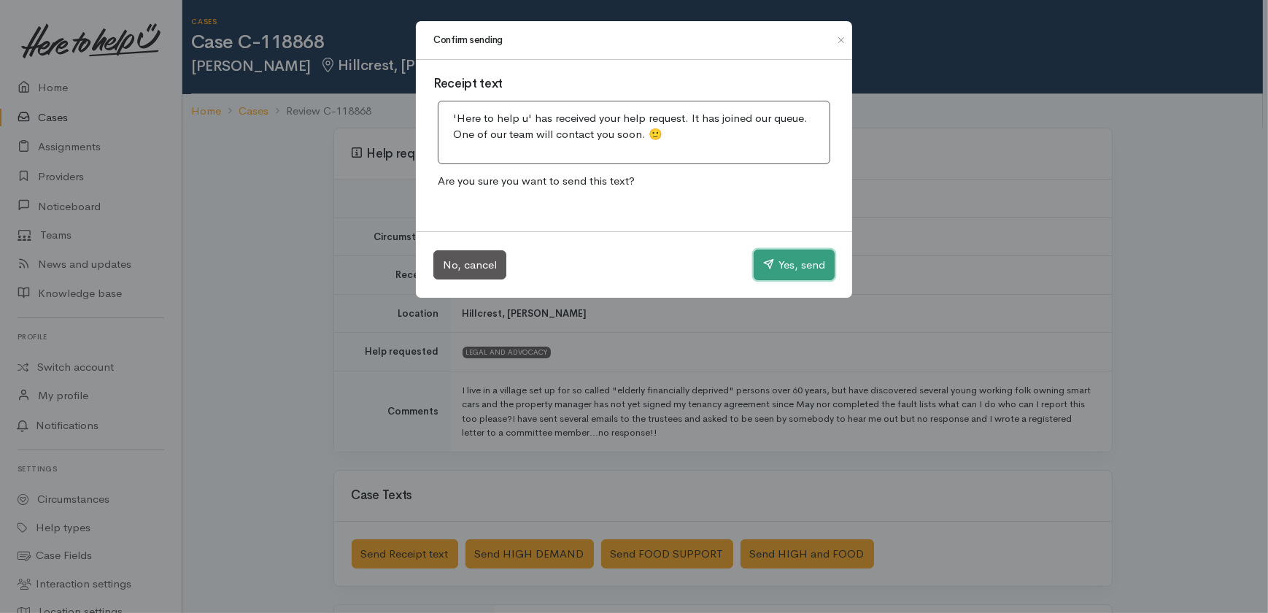
click at [800, 250] on button "Yes, send" at bounding box center [794, 265] width 81 height 31
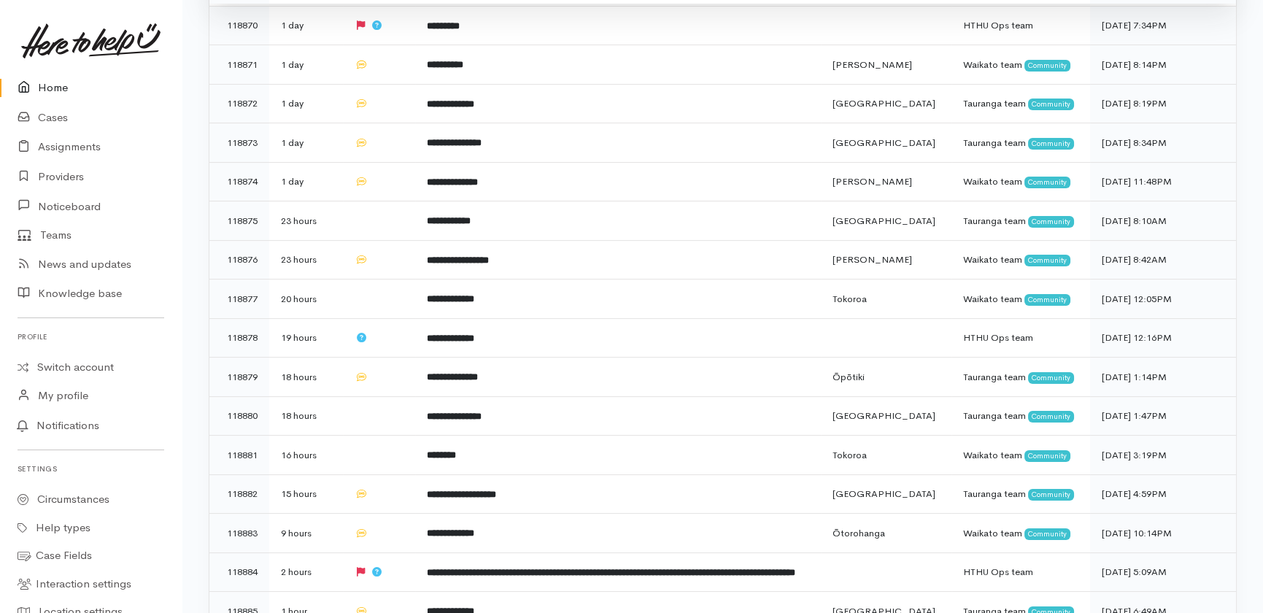
scroll to position [795, 0]
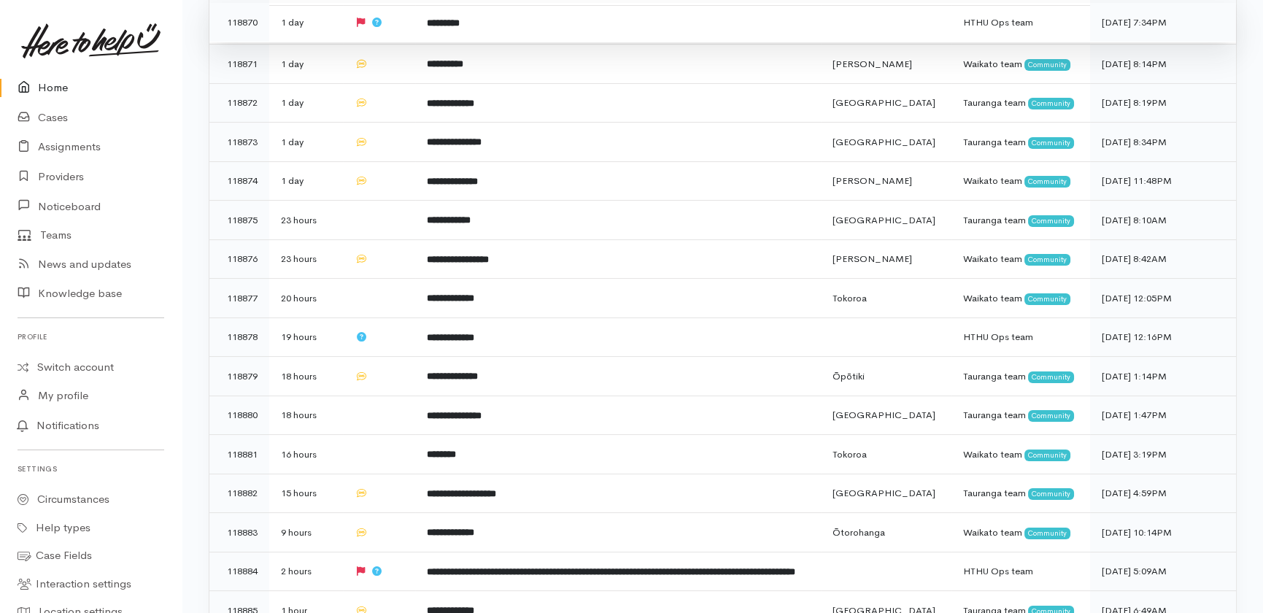
click at [401, 42] on td at bounding box center [378, 22] width 71 height 39
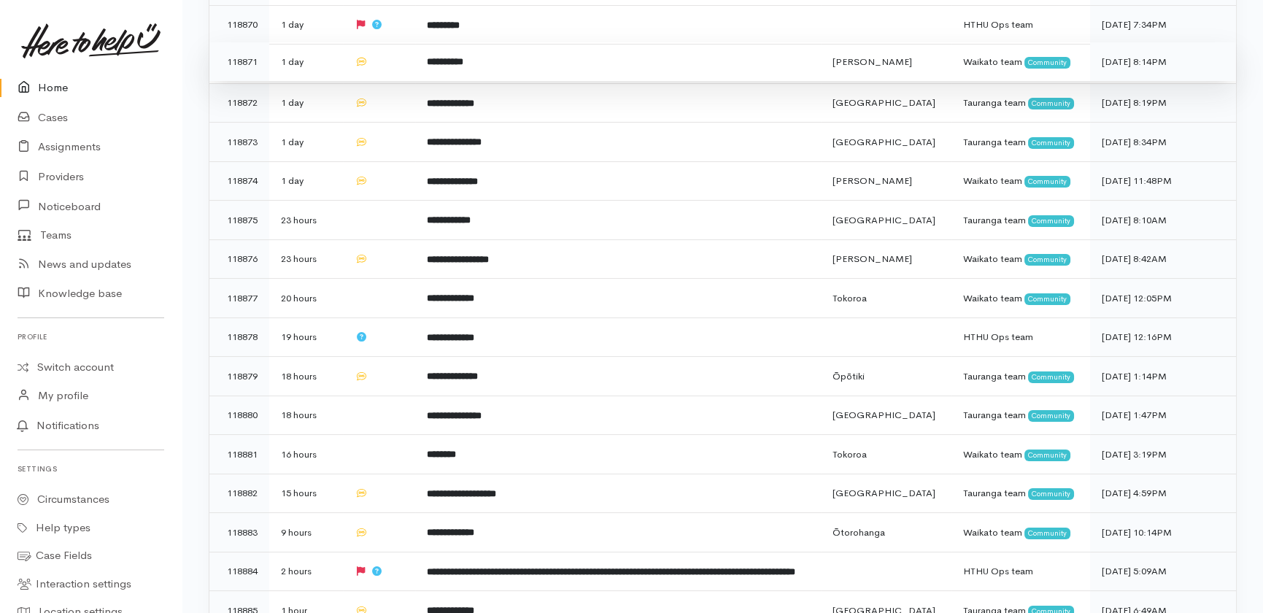
drag, startPoint x: 387, startPoint y: 164, endPoint x: 390, endPoint y: 182, distance: 17.9
click at [387, 82] on td at bounding box center [378, 61] width 71 height 39
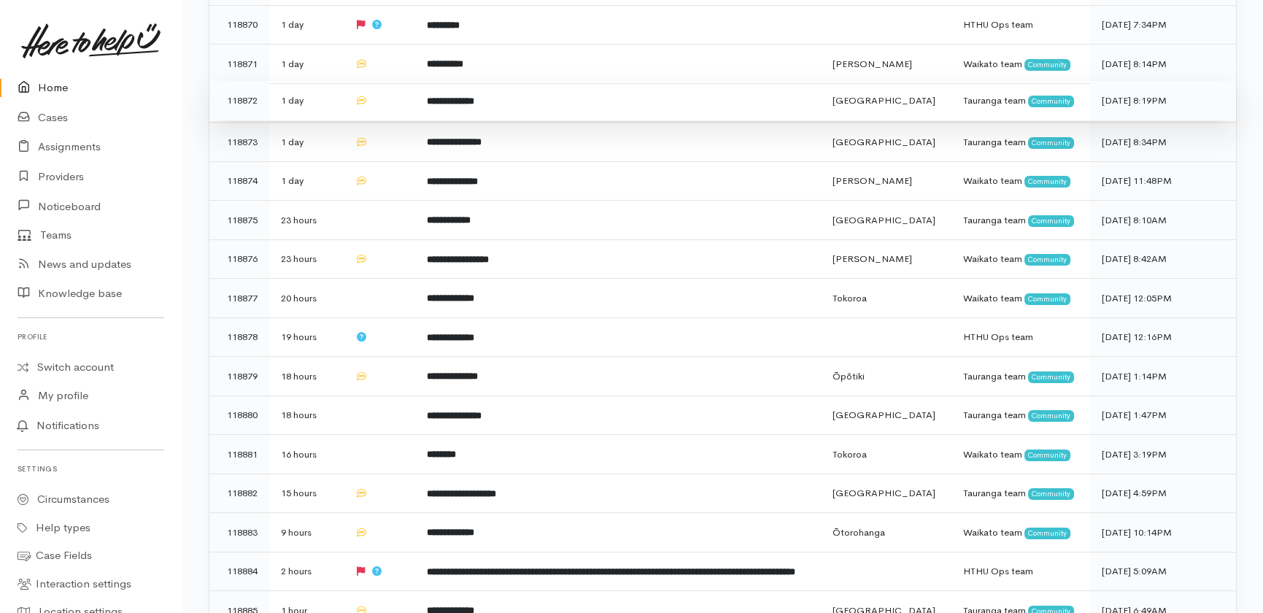
click at [392, 120] on td at bounding box center [378, 100] width 71 height 39
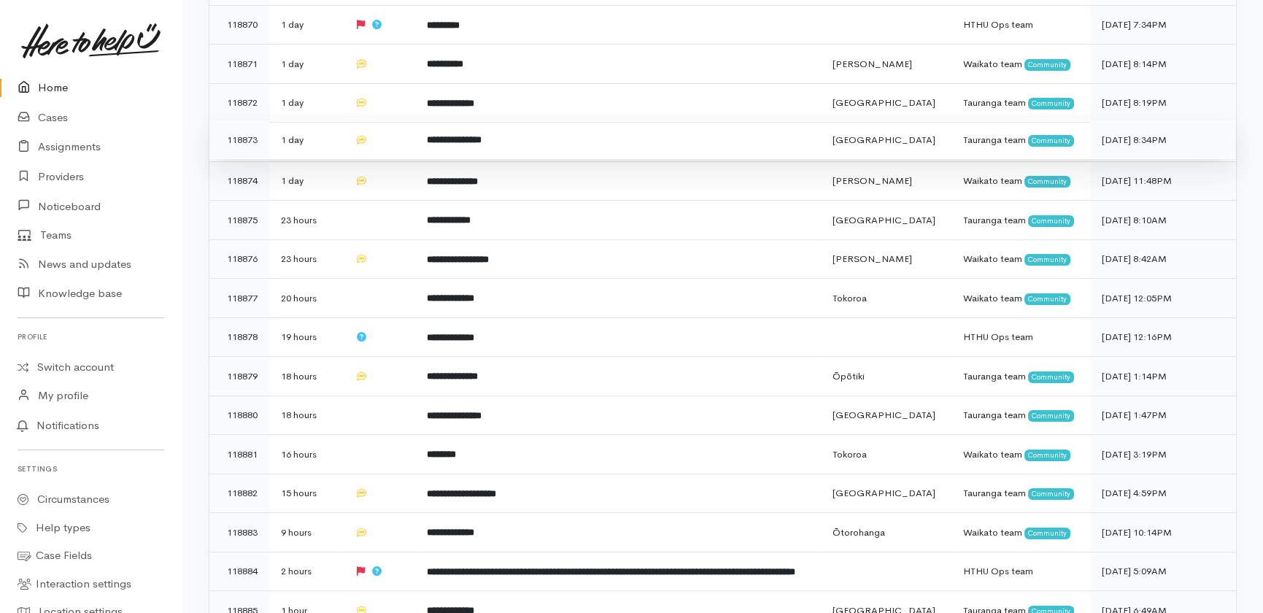
click at [391, 160] on td at bounding box center [378, 139] width 71 height 39
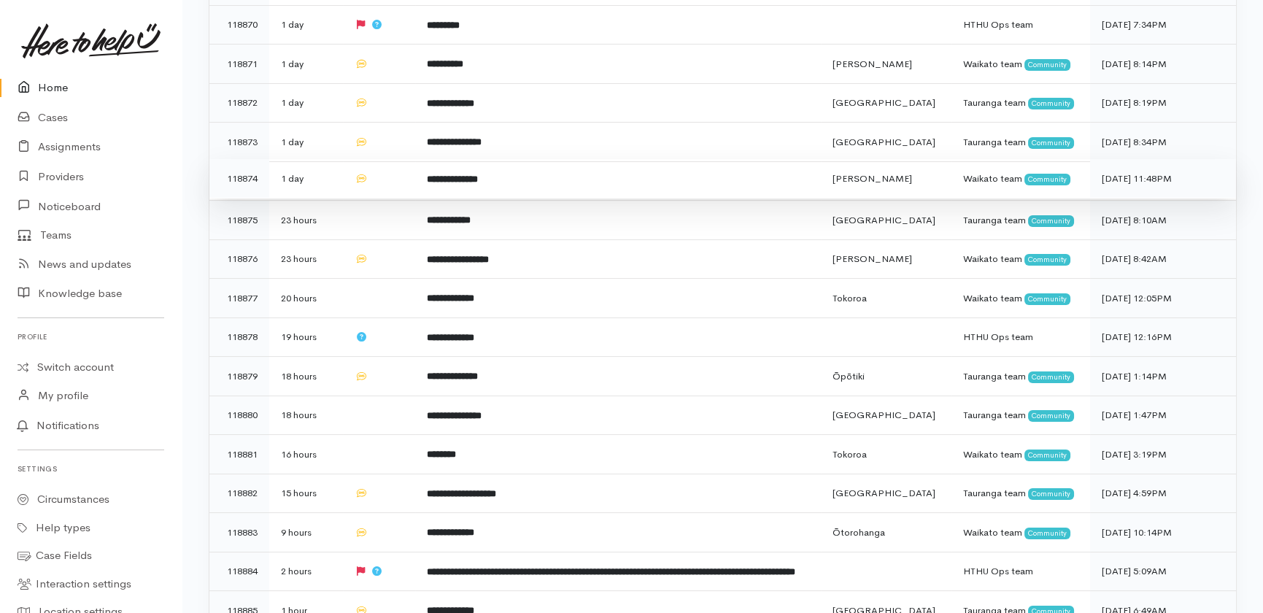
click at [387, 198] on td at bounding box center [378, 178] width 71 height 39
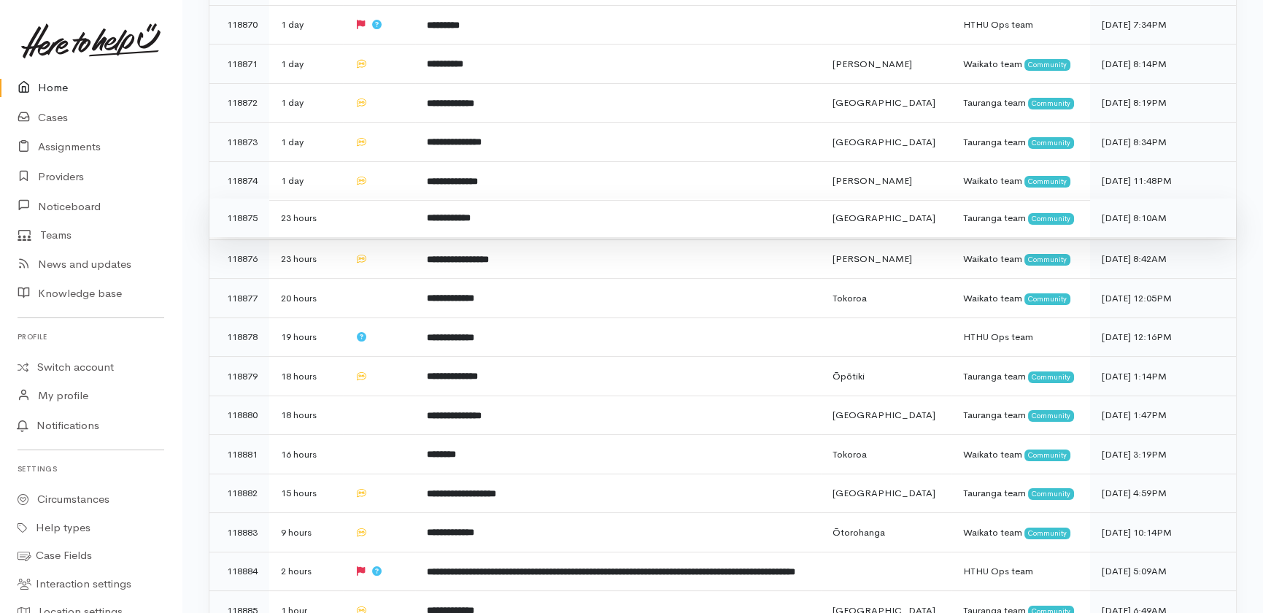
click at [392, 238] on td at bounding box center [378, 217] width 71 height 39
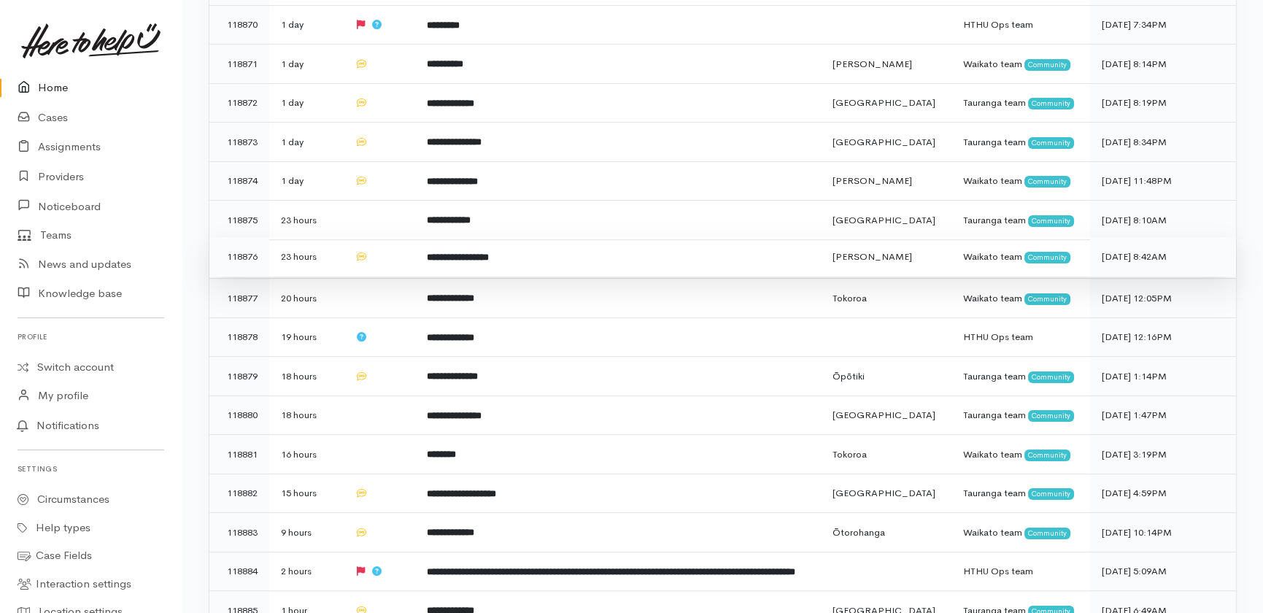
click at [381, 276] on td at bounding box center [378, 256] width 71 height 39
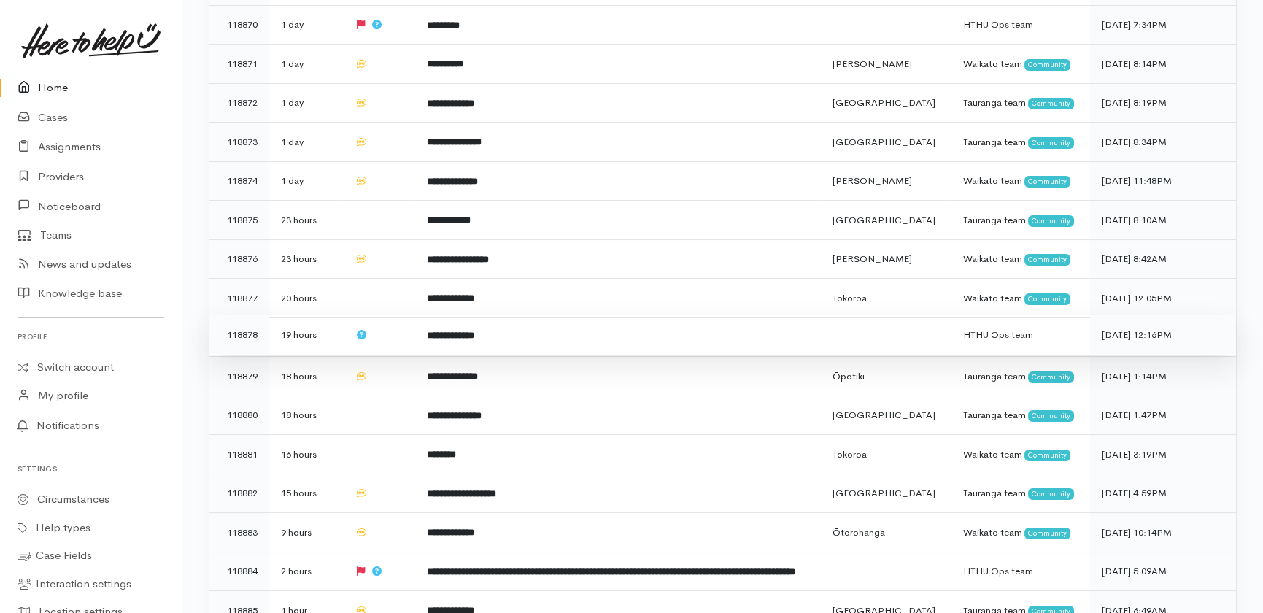
drag, startPoint x: 382, startPoint y: 484, endPoint x: 400, endPoint y: 518, distance: 38.8
click at [382, 318] on td at bounding box center [378, 298] width 71 height 39
click at [395, 355] on td at bounding box center [378, 334] width 71 height 39
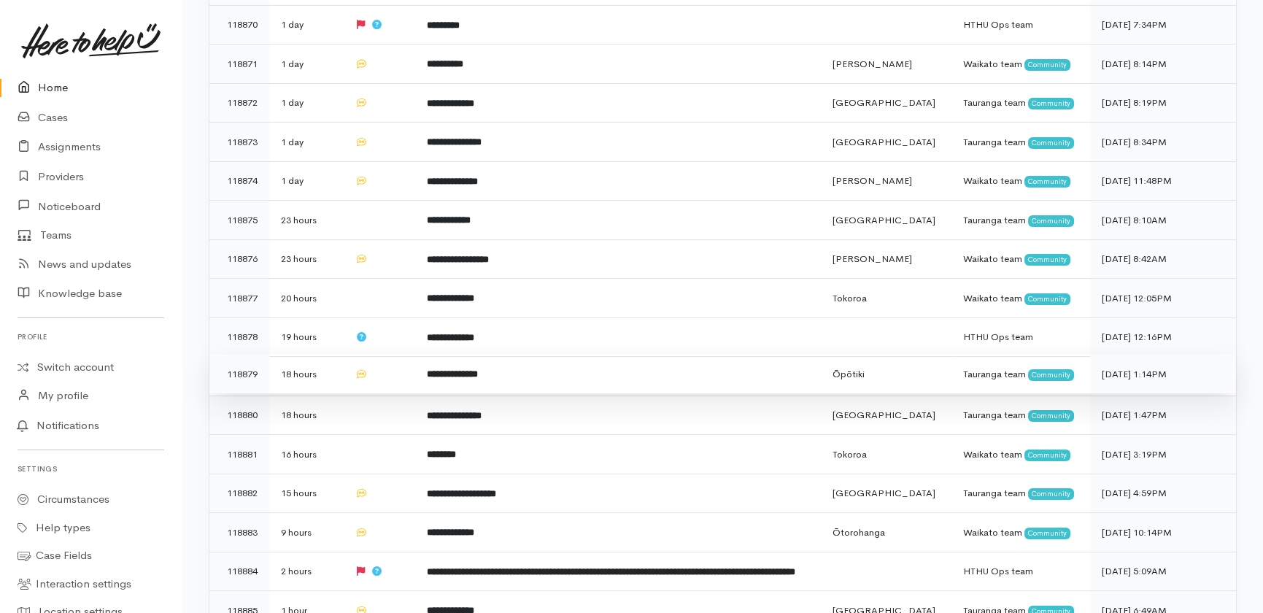
click at [387, 394] on td at bounding box center [378, 374] width 71 height 39
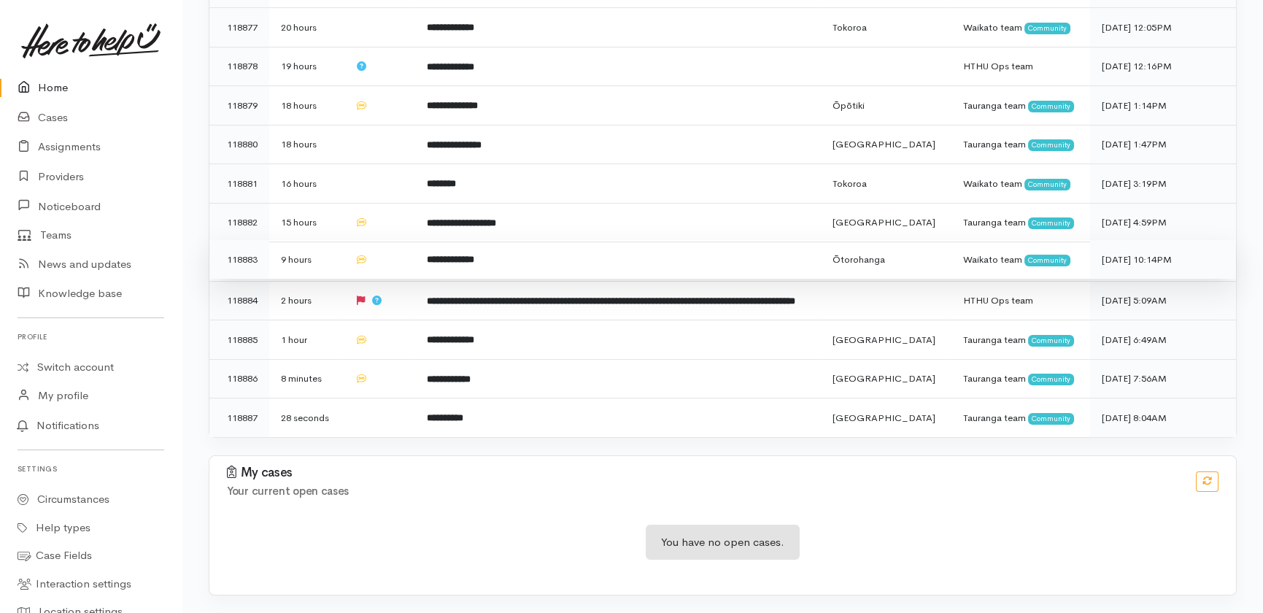
scroll to position [1326, 0]
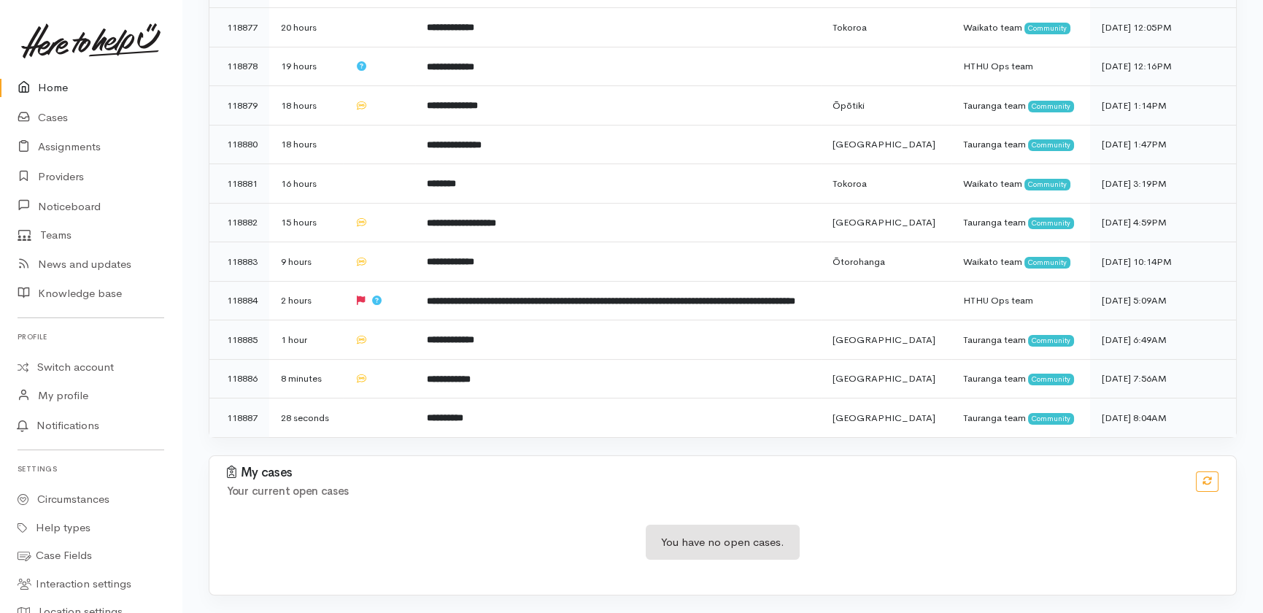
click at [39, 90] on link "Home" at bounding box center [91, 88] width 182 height 30
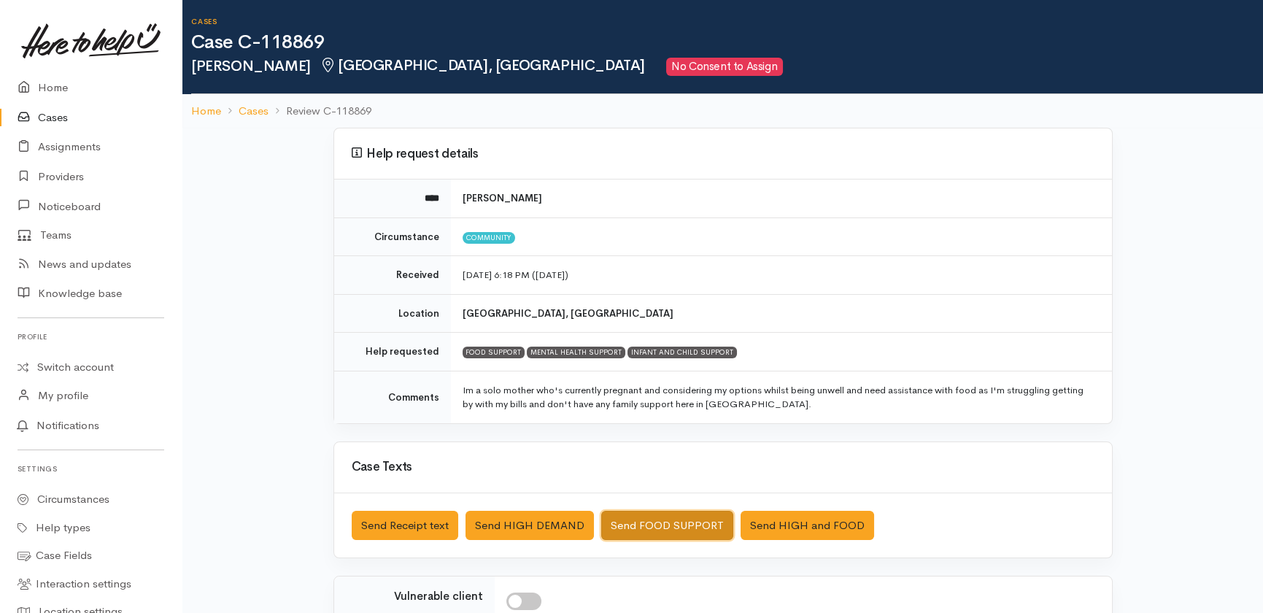
click at [654, 518] on button "Send FOOD SUPPORT" at bounding box center [667, 526] width 132 height 30
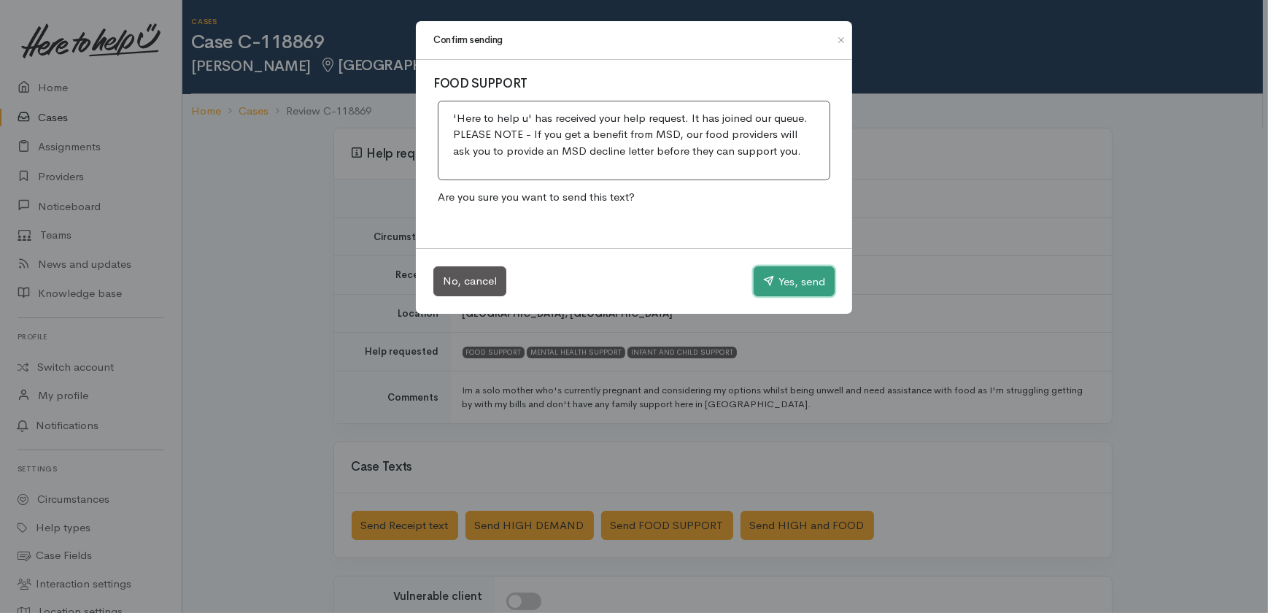
click at [783, 285] on button "Yes, send" at bounding box center [794, 281] width 81 height 31
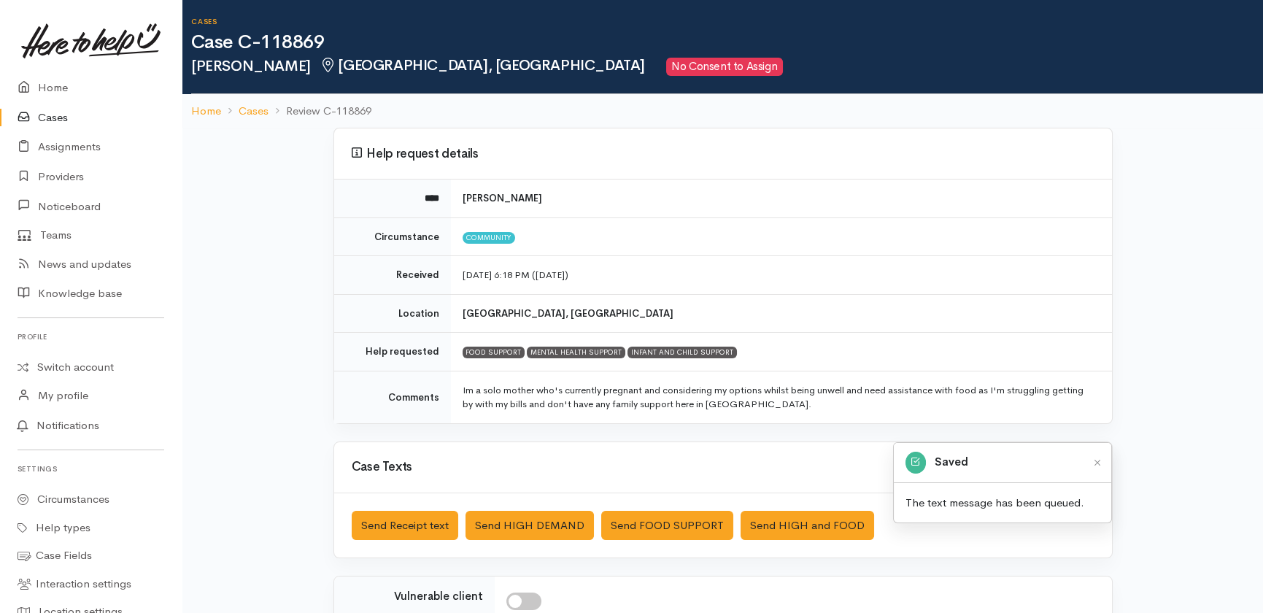
click at [526, 605] on input "checkbox" at bounding box center [523, 601] width 35 height 18
checkbox input "true"
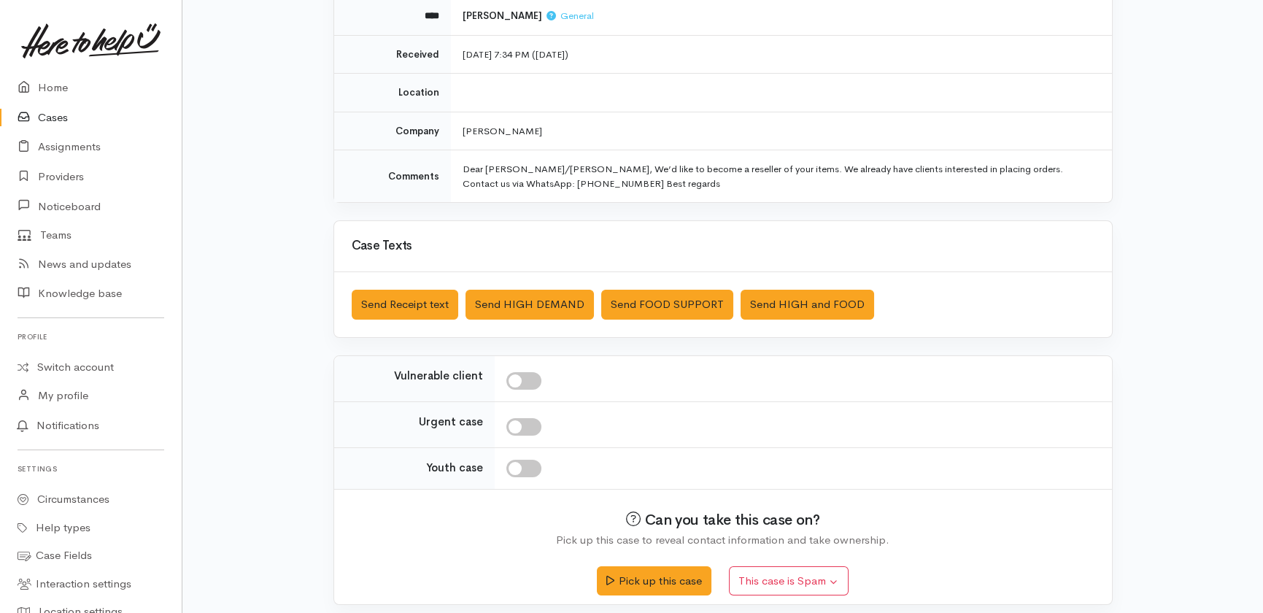
scroll to position [190, 0]
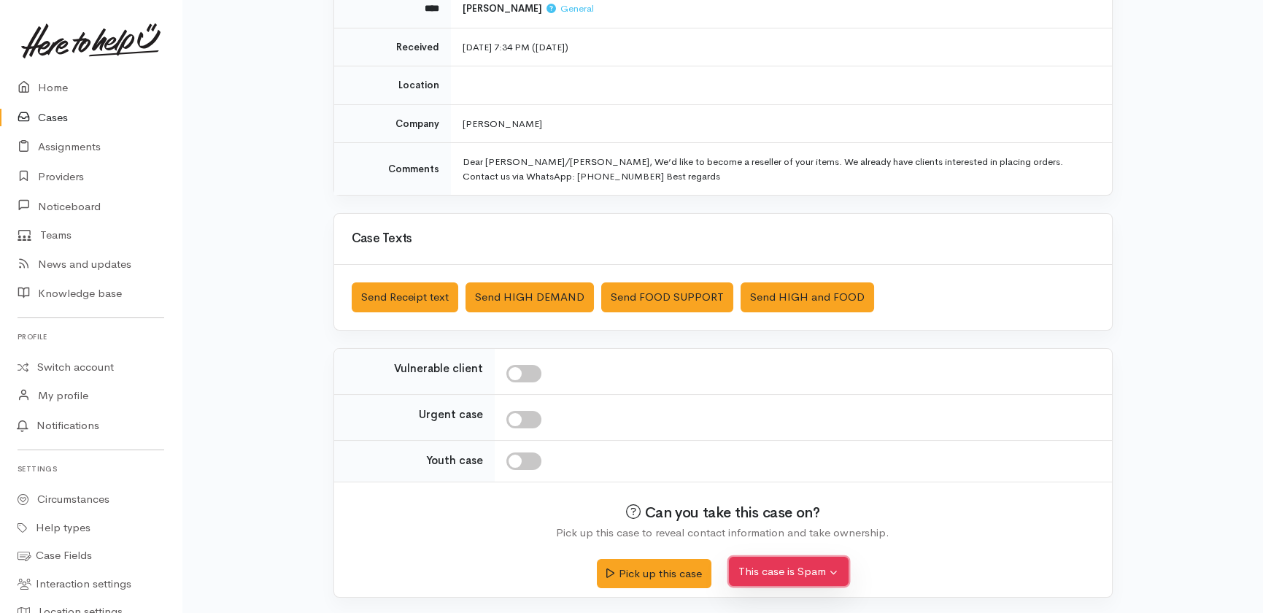
click at [791, 572] on button "This case is Spam" at bounding box center [789, 572] width 120 height 30
click at [810, 536] on button "Yes, cancel this case as spam" at bounding box center [827, 538] width 194 height 23
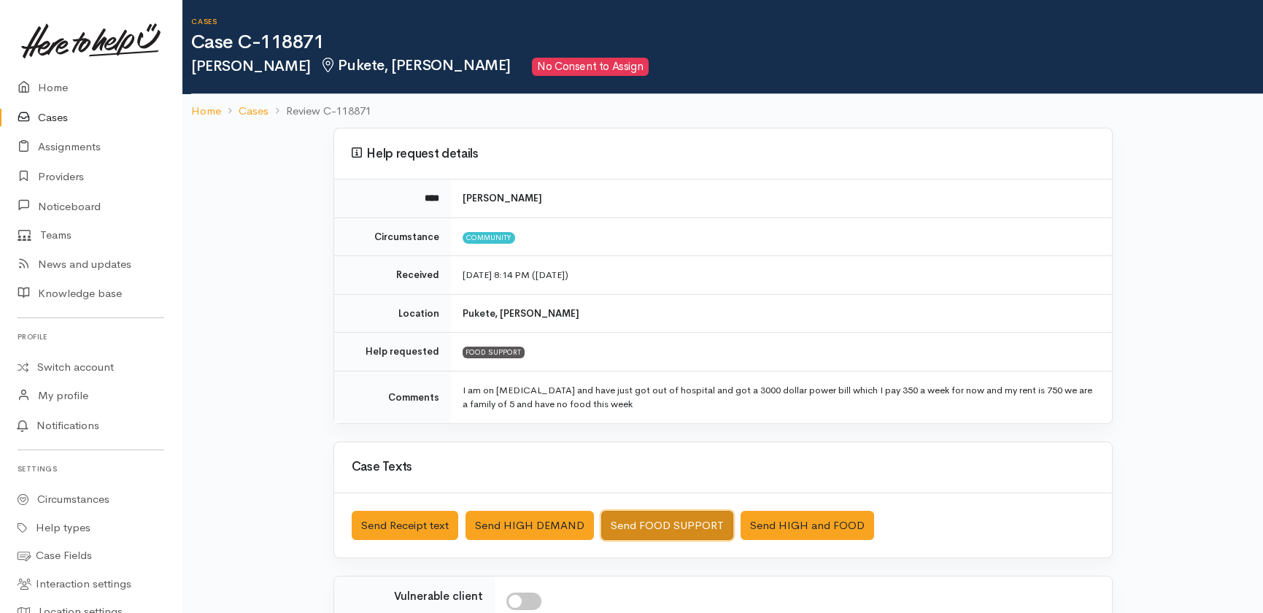
click at [685, 522] on button "Send FOOD SUPPORT" at bounding box center [667, 526] width 132 height 30
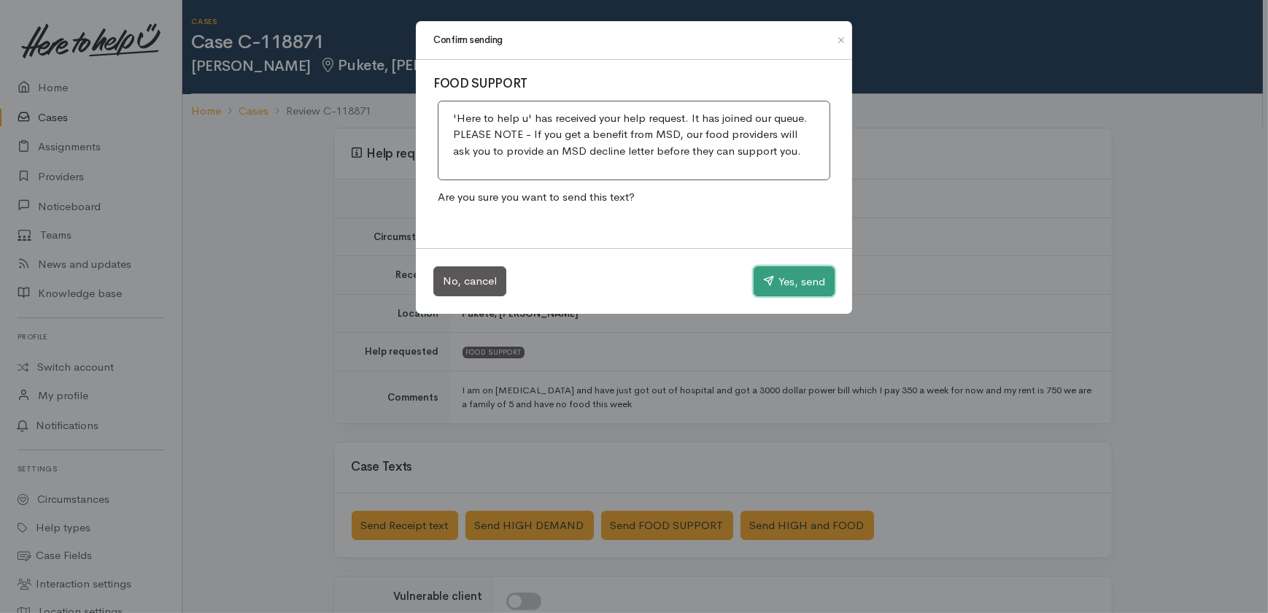
click at [779, 272] on button "Yes, send" at bounding box center [794, 281] width 81 height 31
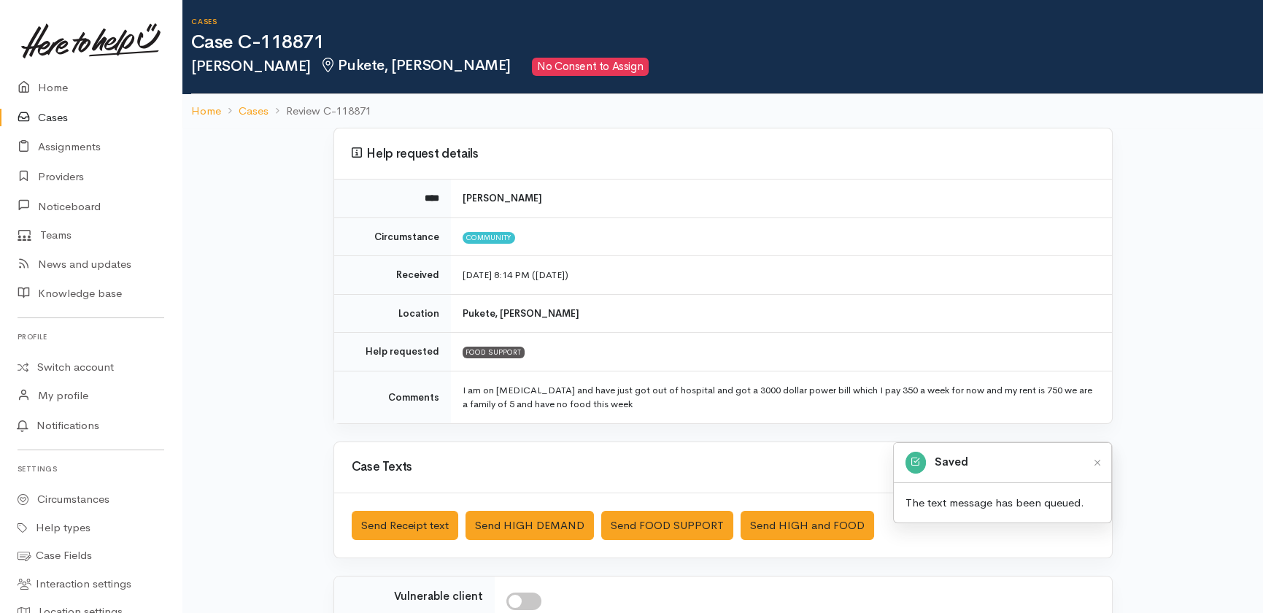
click at [533, 599] on input "checkbox" at bounding box center [523, 601] width 35 height 18
checkbox input "true"
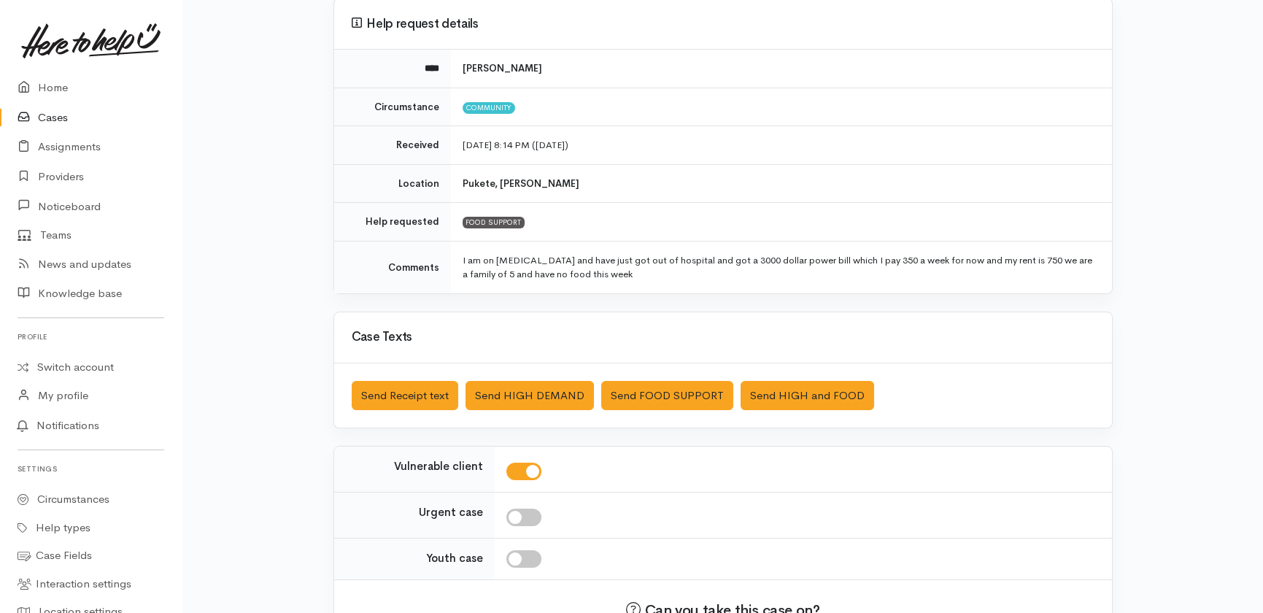
scroll to position [132, 0]
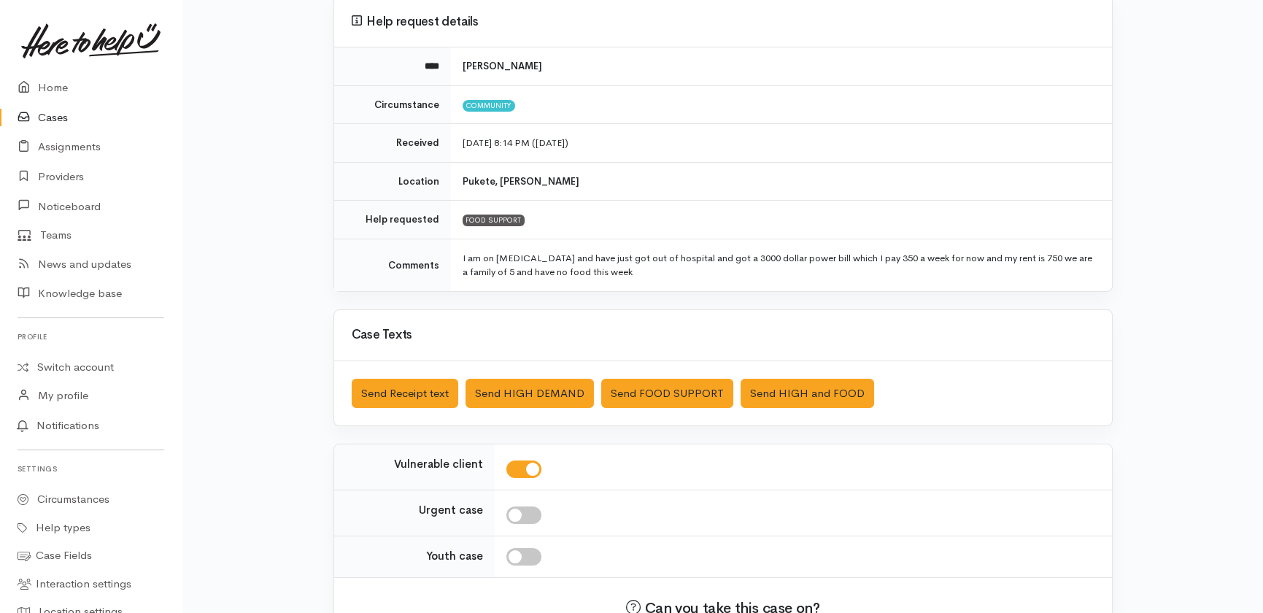
click at [529, 511] on input "checkbox" at bounding box center [523, 515] width 35 height 18
checkbox input "true"
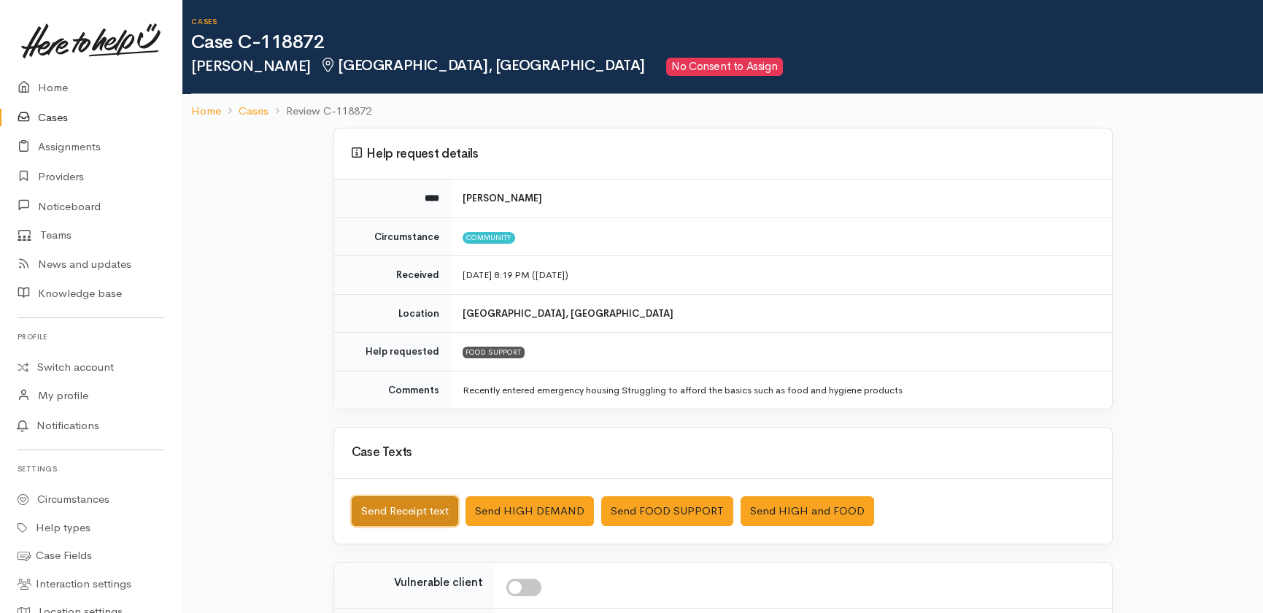
click at [408, 508] on button "Send Receipt text" at bounding box center [405, 511] width 107 height 30
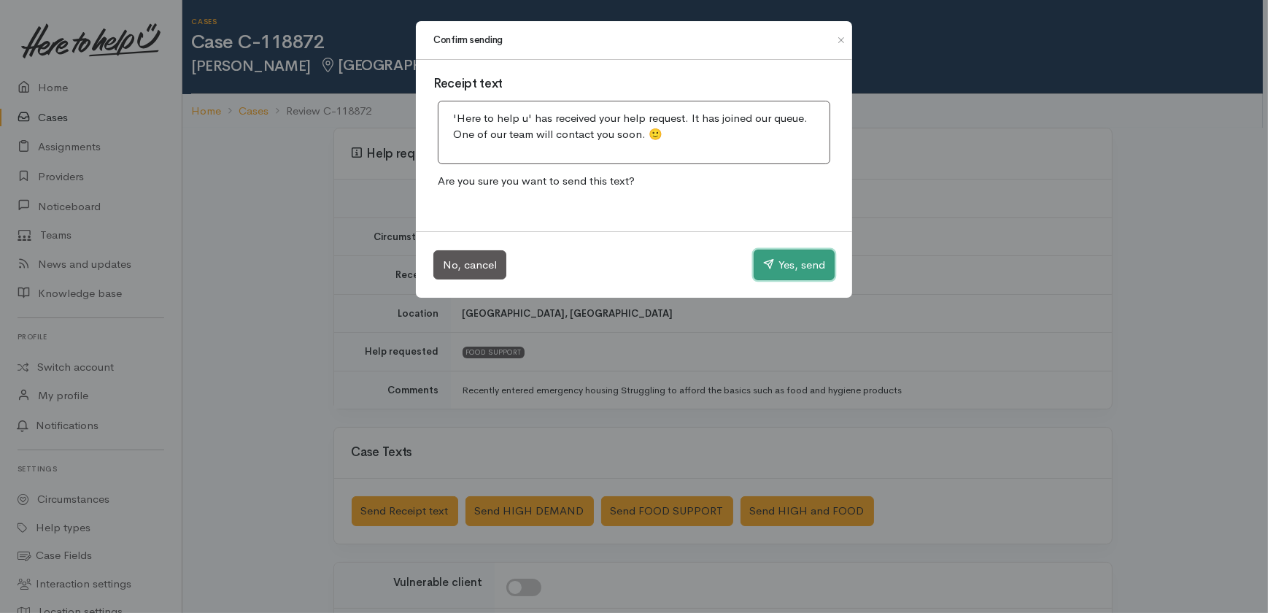
click at [789, 260] on button "Yes, send" at bounding box center [794, 265] width 81 height 31
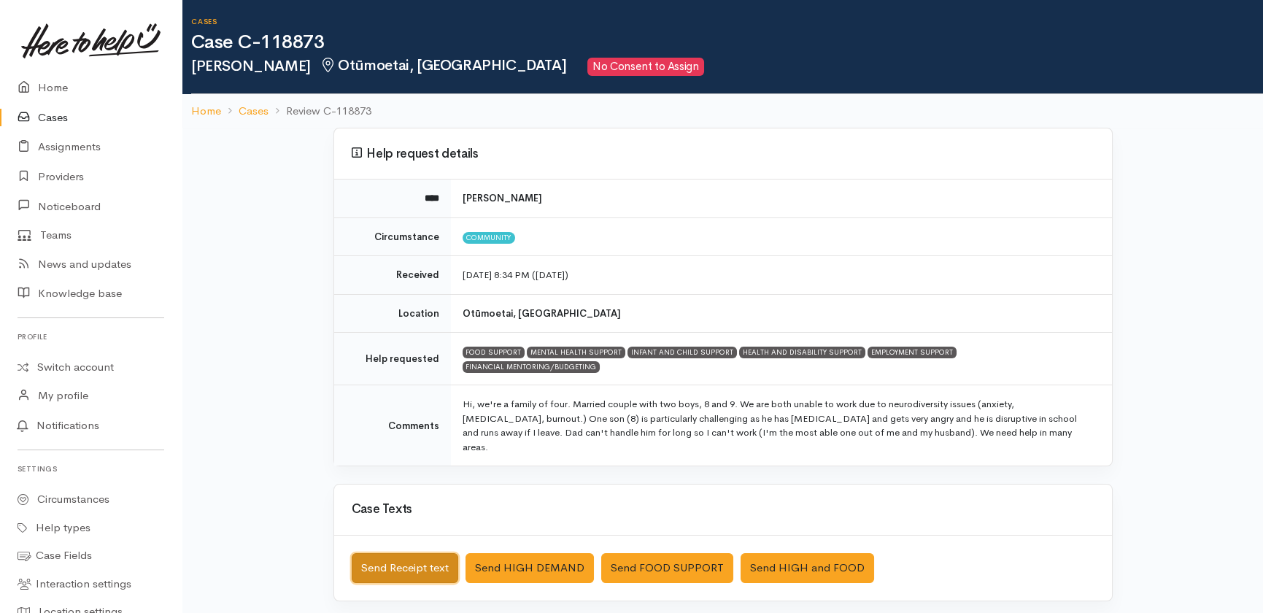
click at [381, 553] on button "Send Receipt text" at bounding box center [405, 568] width 107 height 30
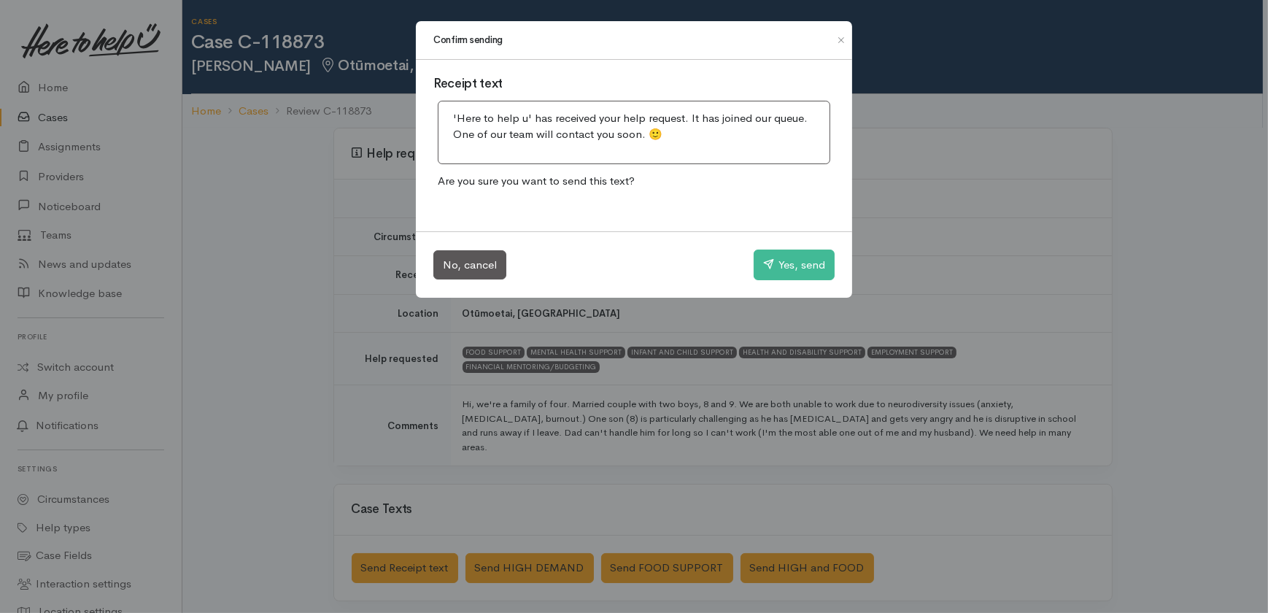
click at [800, 246] on div "No, cancel Yes, send" at bounding box center [634, 264] width 436 height 66
click at [787, 266] on button "Yes, send" at bounding box center [794, 265] width 81 height 31
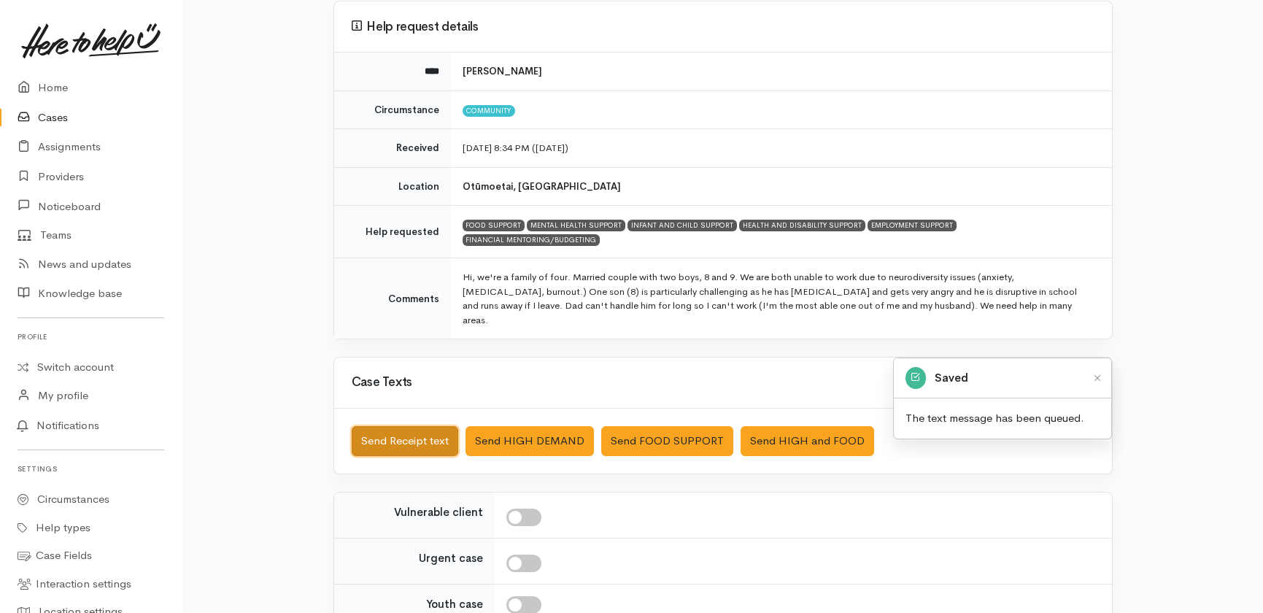
scroll to position [132, 0]
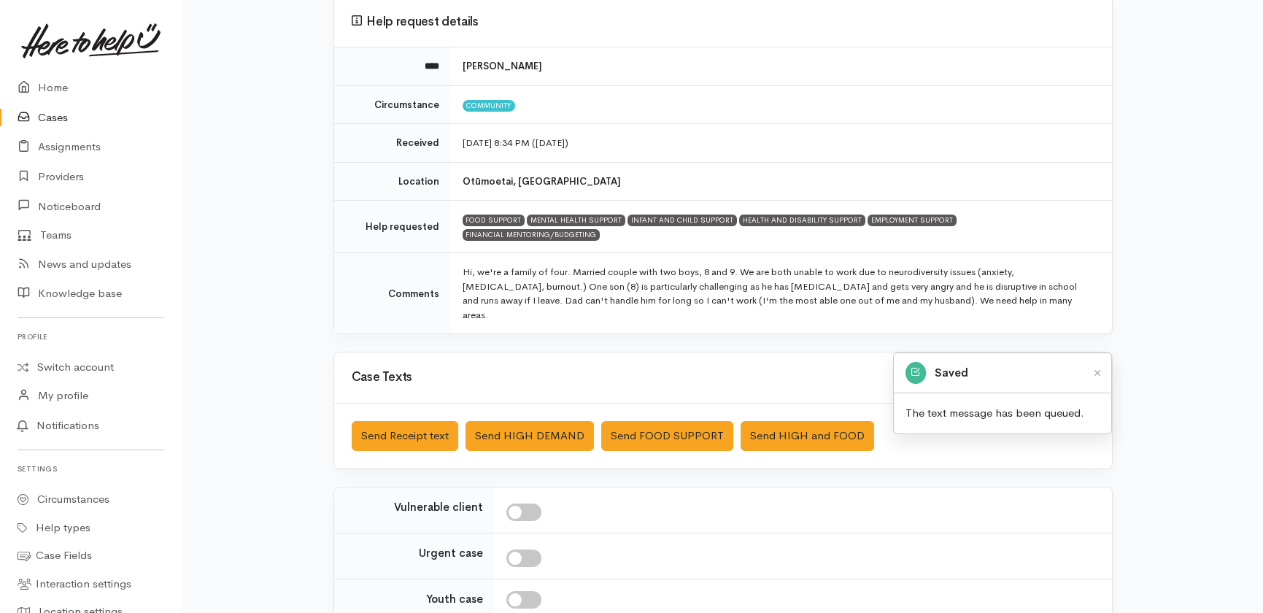
click at [531, 503] on input "checkbox" at bounding box center [523, 512] width 35 height 18
checkbox input "true"
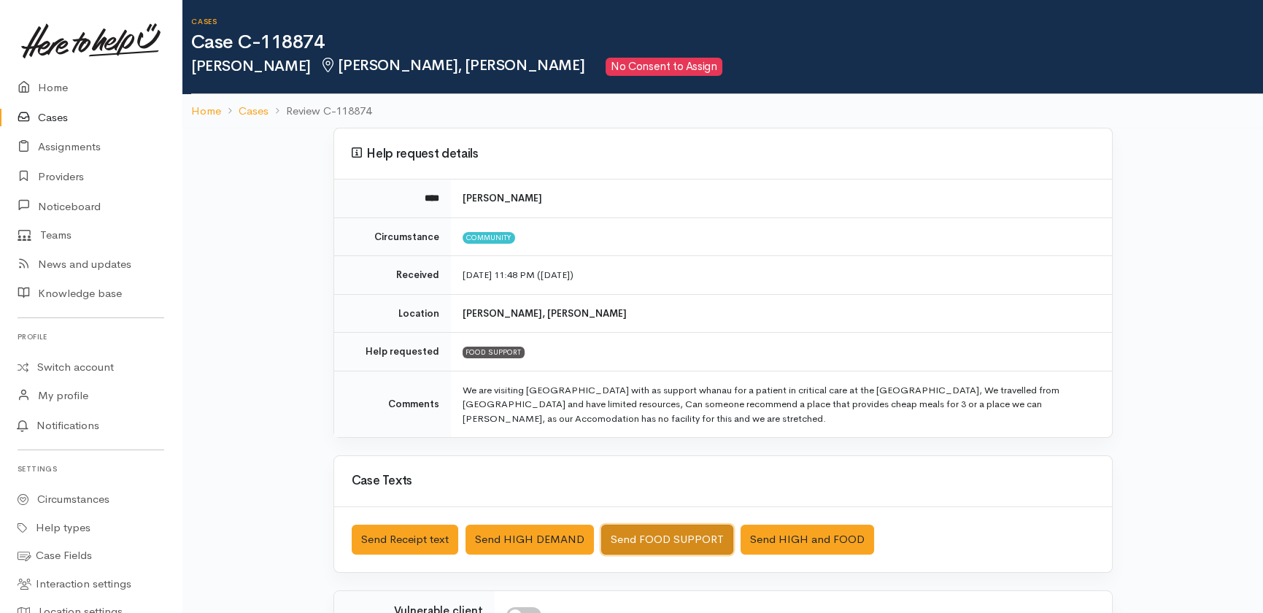
click at [643, 534] on button "Send FOOD SUPPORT" at bounding box center [667, 540] width 132 height 30
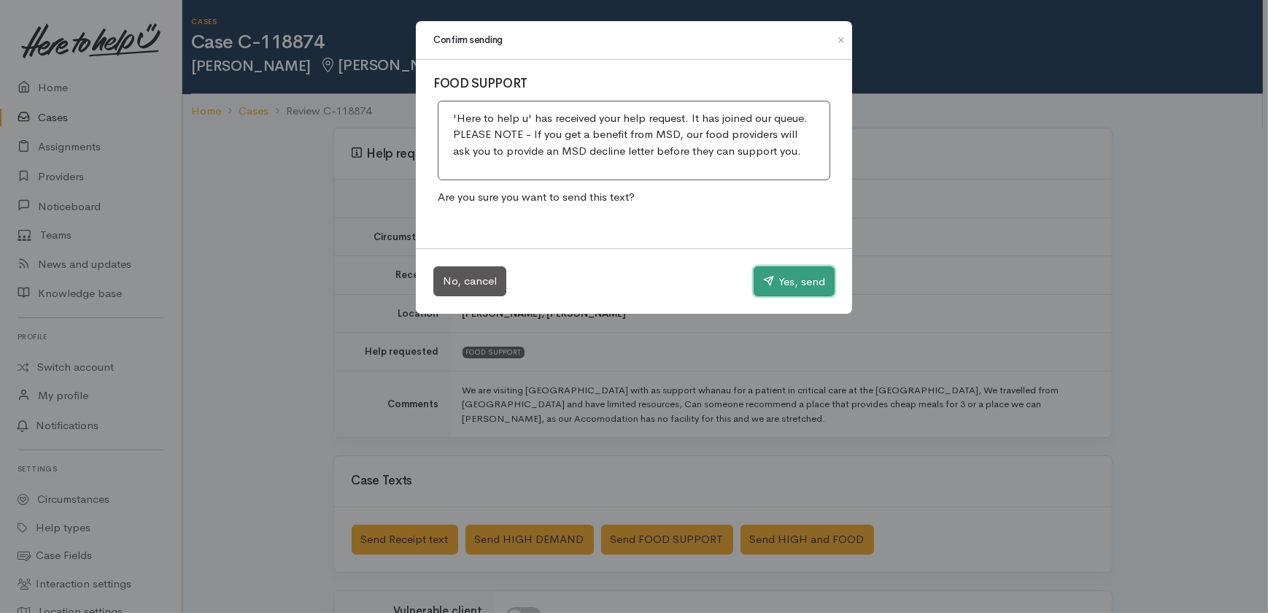
click at [782, 279] on button "Yes, send" at bounding box center [794, 281] width 81 height 31
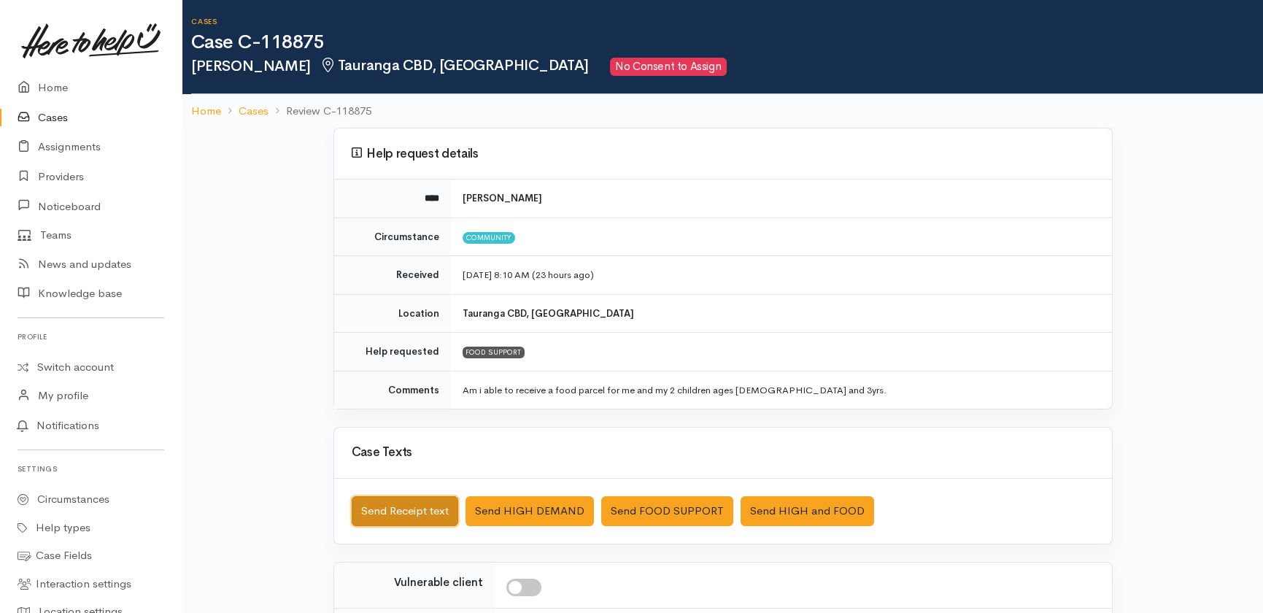
click at [401, 508] on button "Send Receipt text" at bounding box center [405, 511] width 107 height 30
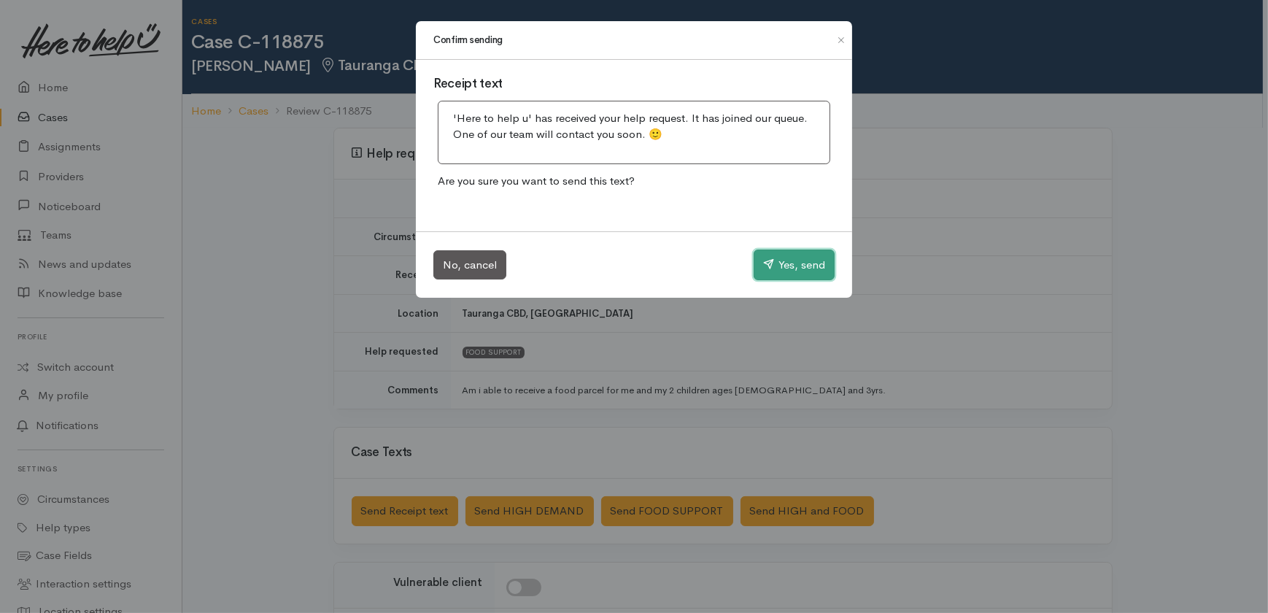
click at [770, 268] on icon "button" at bounding box center [768, 263] width 11 height 11
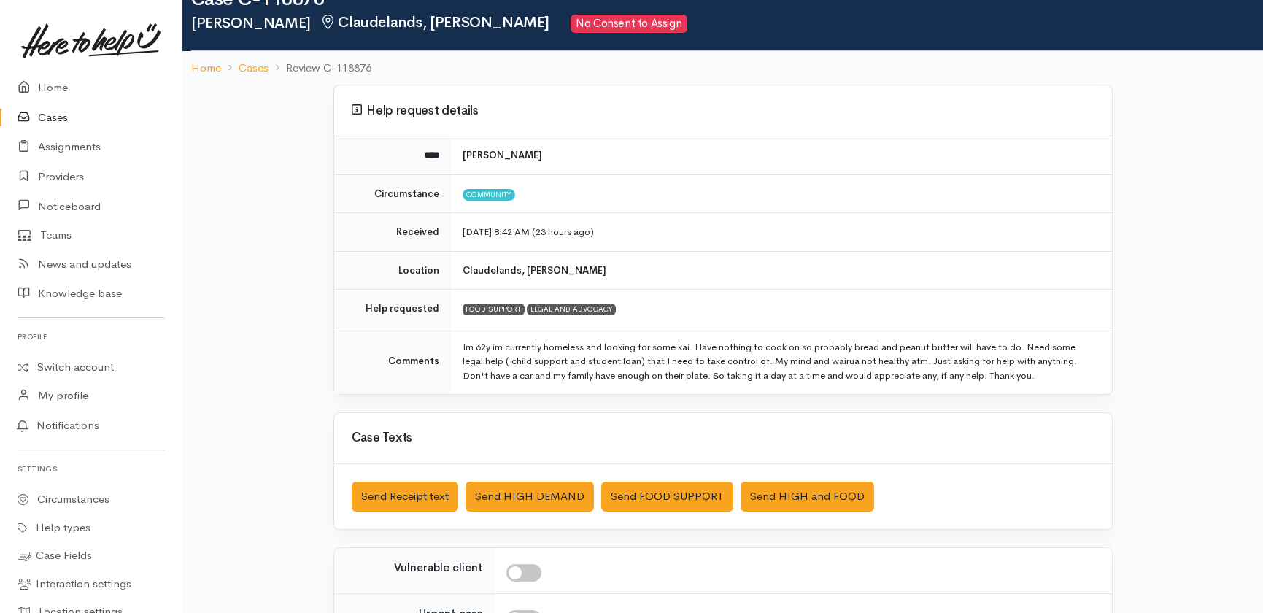
scroll to position [66, 0]
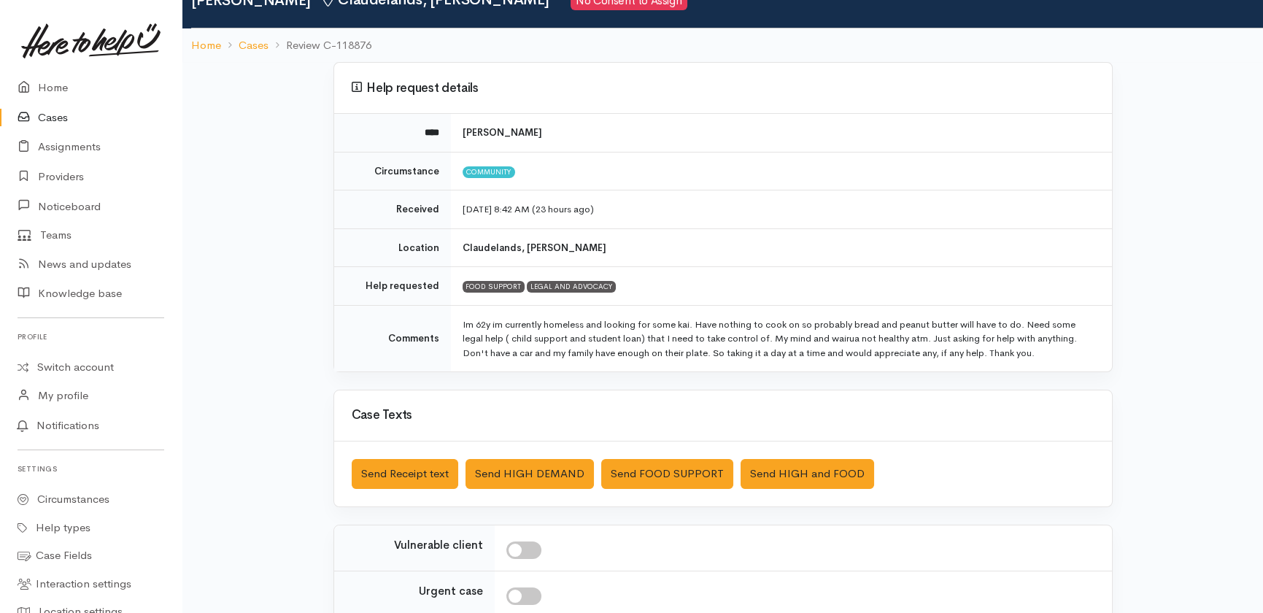
click at [527, 542] on input "checkbox" at bounding box center [523, 550] width 35 height 18
checkbox input "true"
click at [669, 469] on button "Send FOOD SUPPORT" at bounding box center [667, 474] width 132 height 30
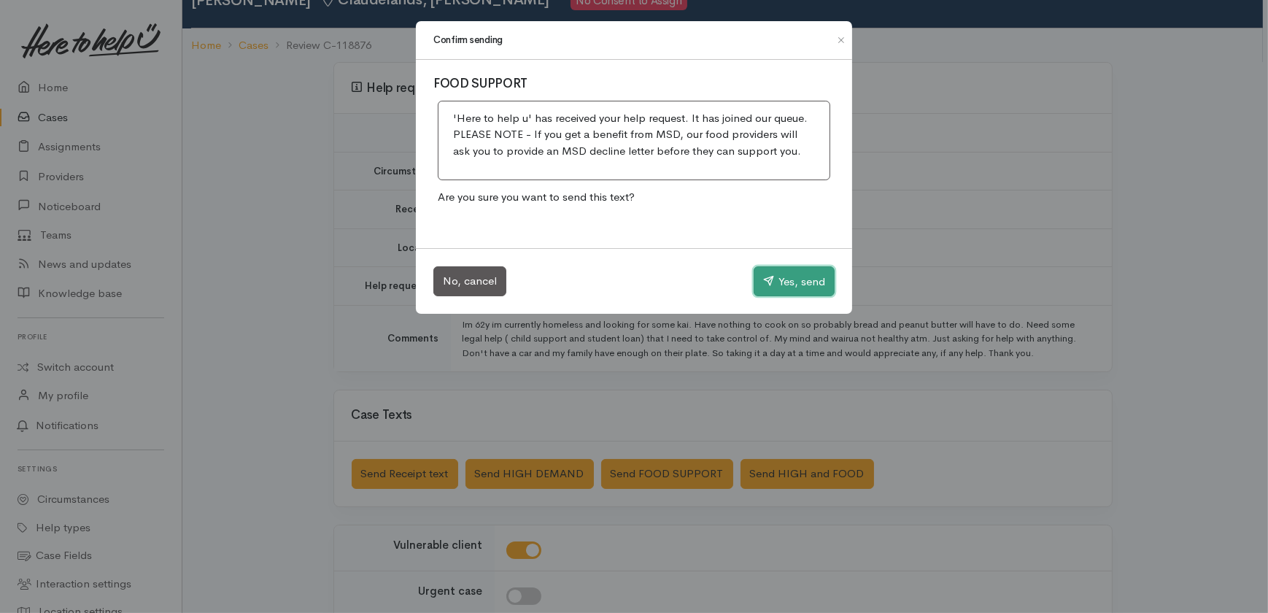
click at [788, 277] on button "Yes, send" at bounding box center [794, 281] width 81 height 31
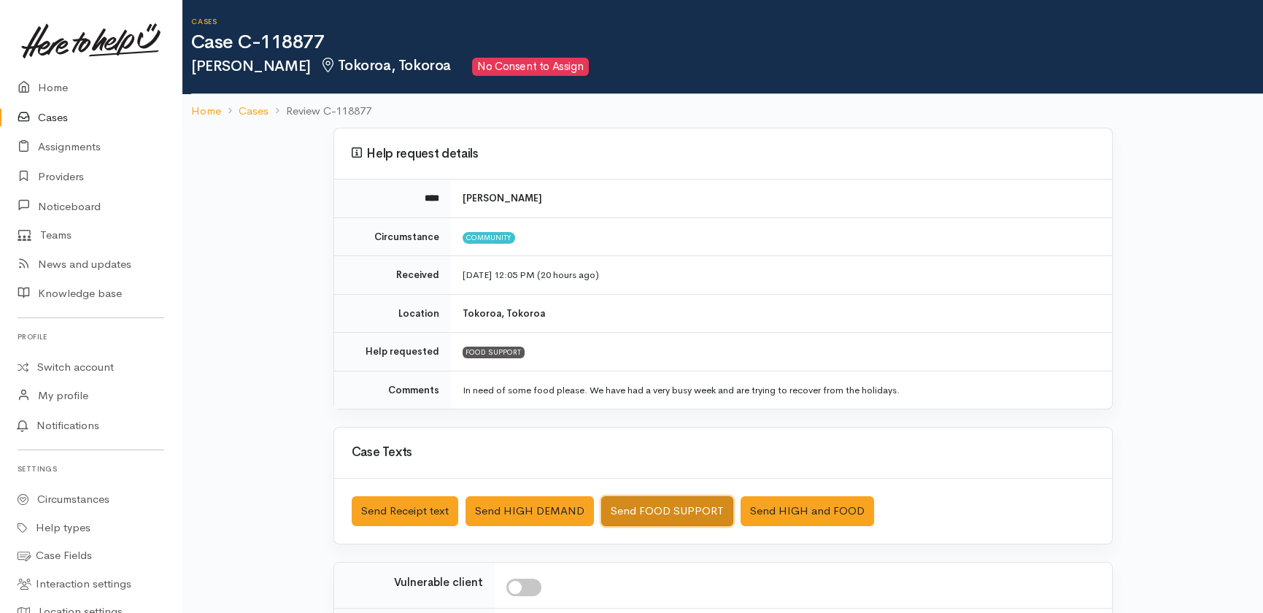
click at [673, 511] on button "Send FOOD SUPPORT" at bounding box center [667, 511] width 132 height 30
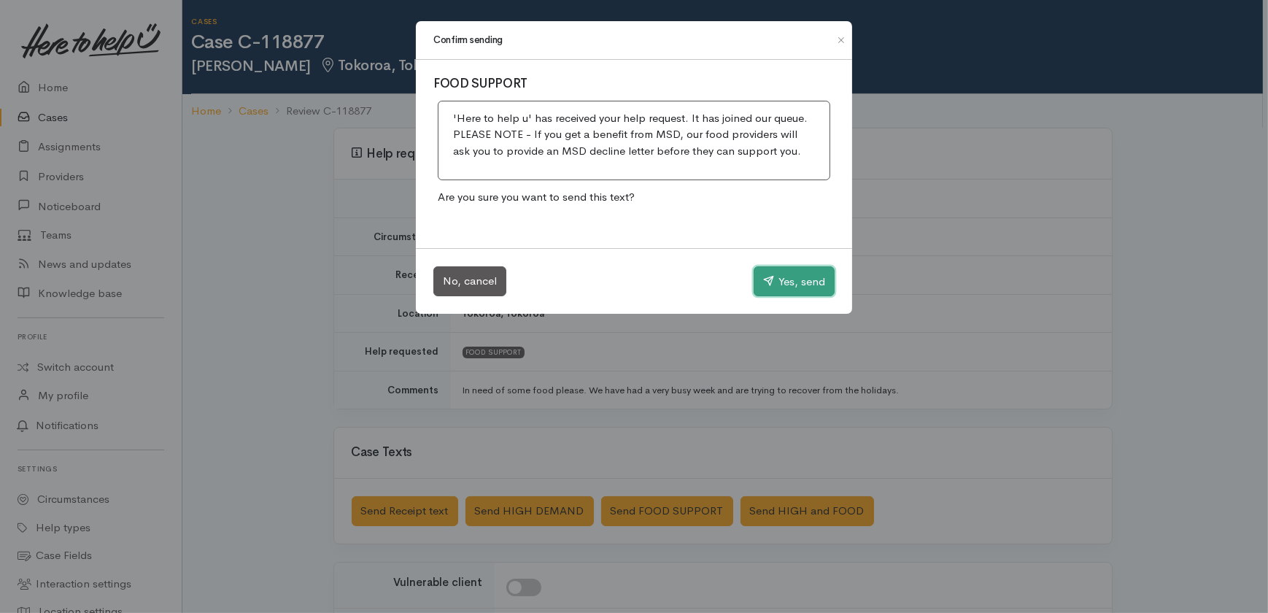
click at [794, 282] on button "Yes, send" at bounding box center [794, 281] width 81 height 31
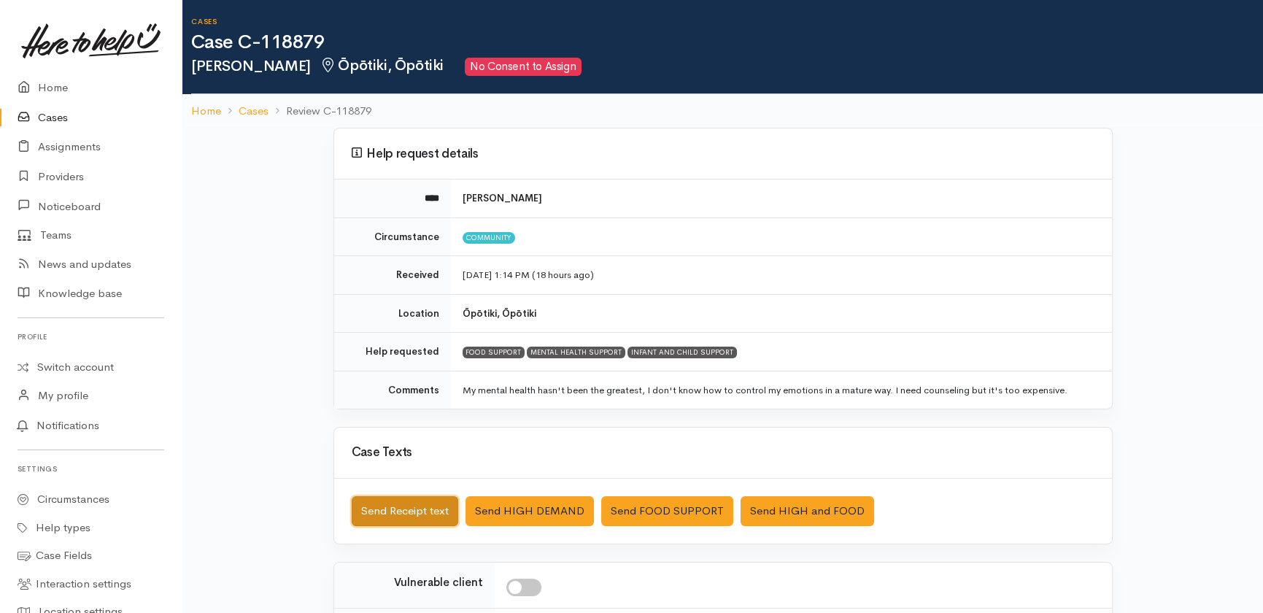
click at [403, 508] on button "Send Receipt text" at bounding box center [405, 511] width 107 height 30
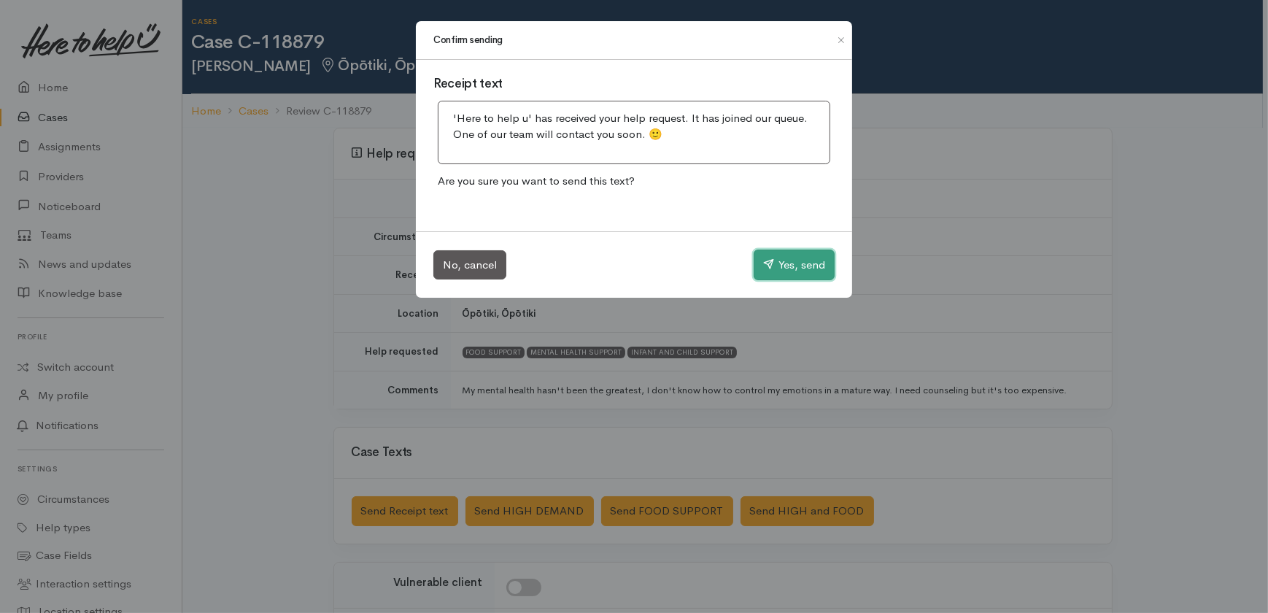
click at [784, 264] on button "Yes, send" at bounding box center [794, 265] width 81 height 31
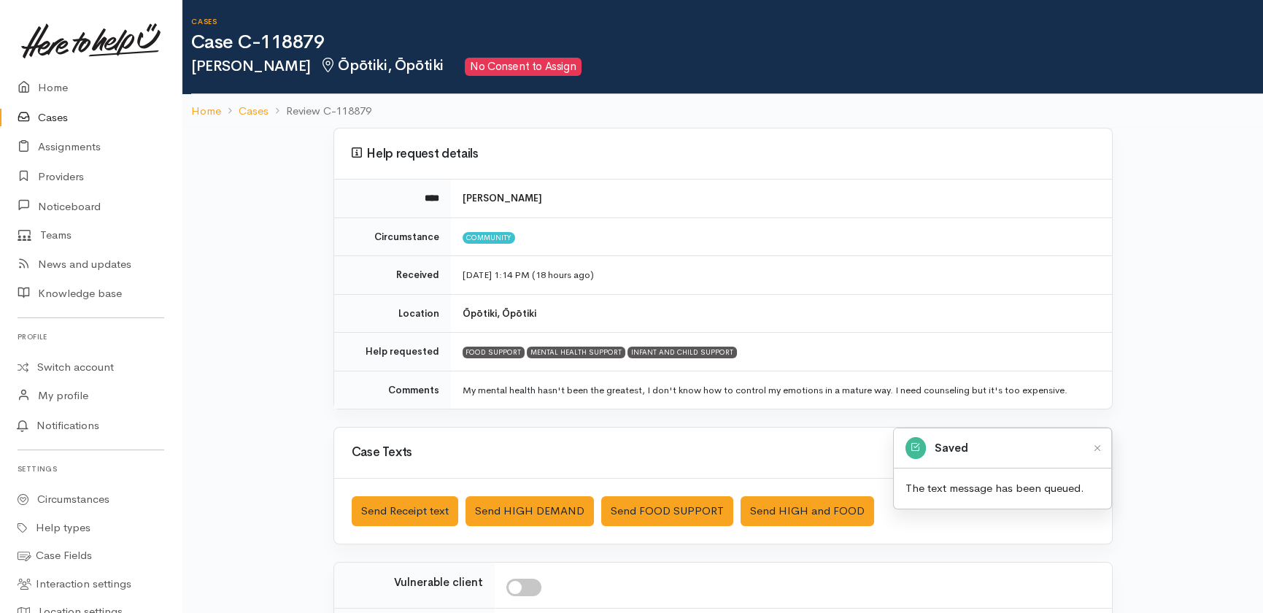
click at [533, 587] on input "checkbox" at bounding box center [523, 588] width 35 height 18
checkbox input "true"
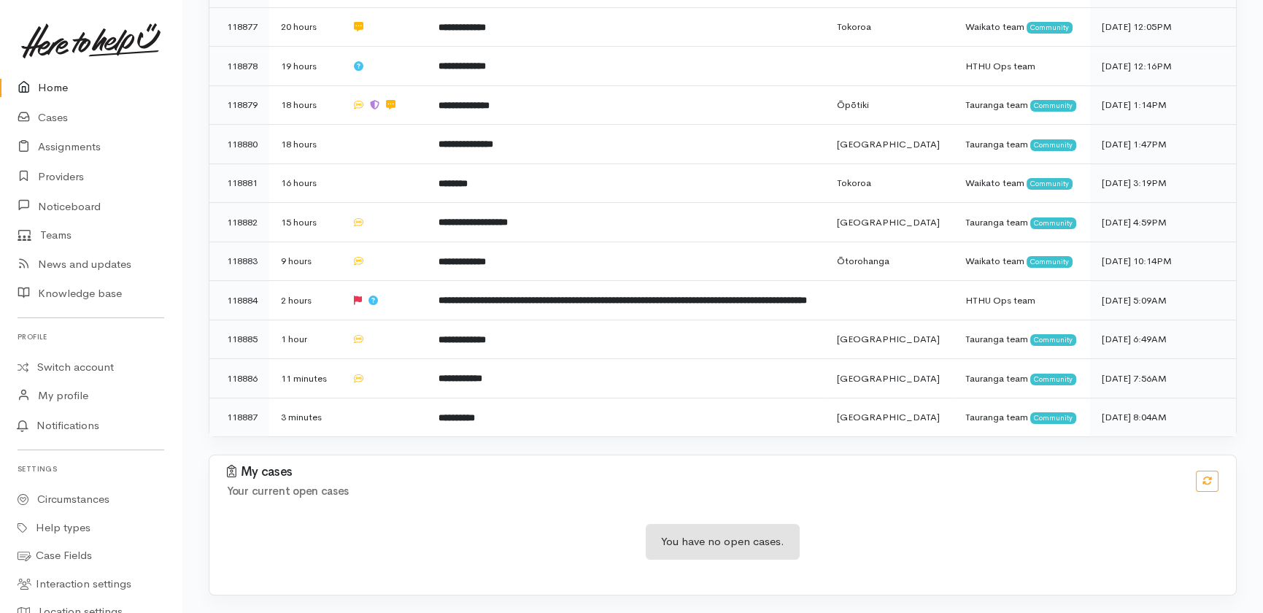
scroll to position [1194, 0]
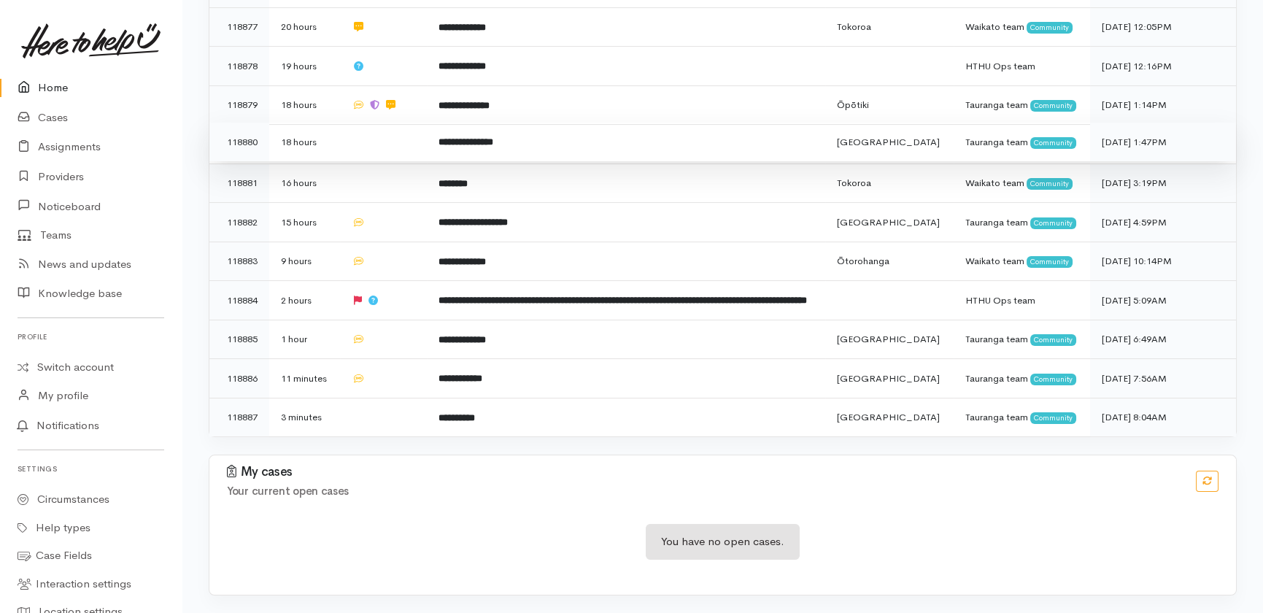
click at [365, 162] on td at bounding box center [383, 142] width 87 height 39
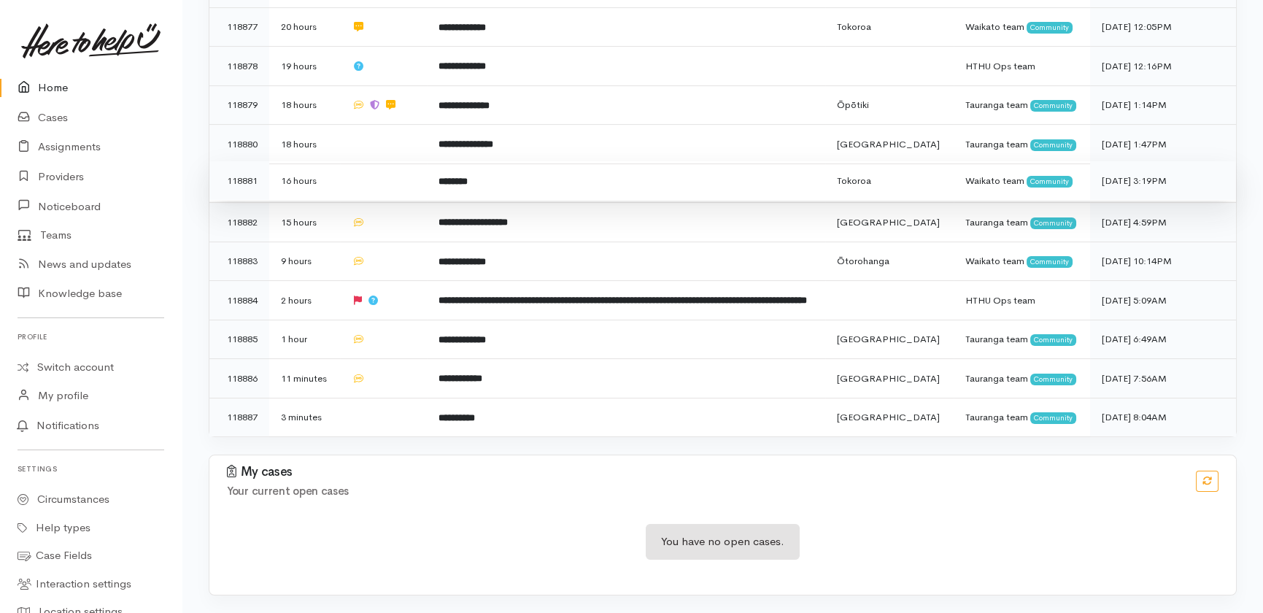
click at [366, 201] on td at bounding box center [383, 180] width 87 height 39
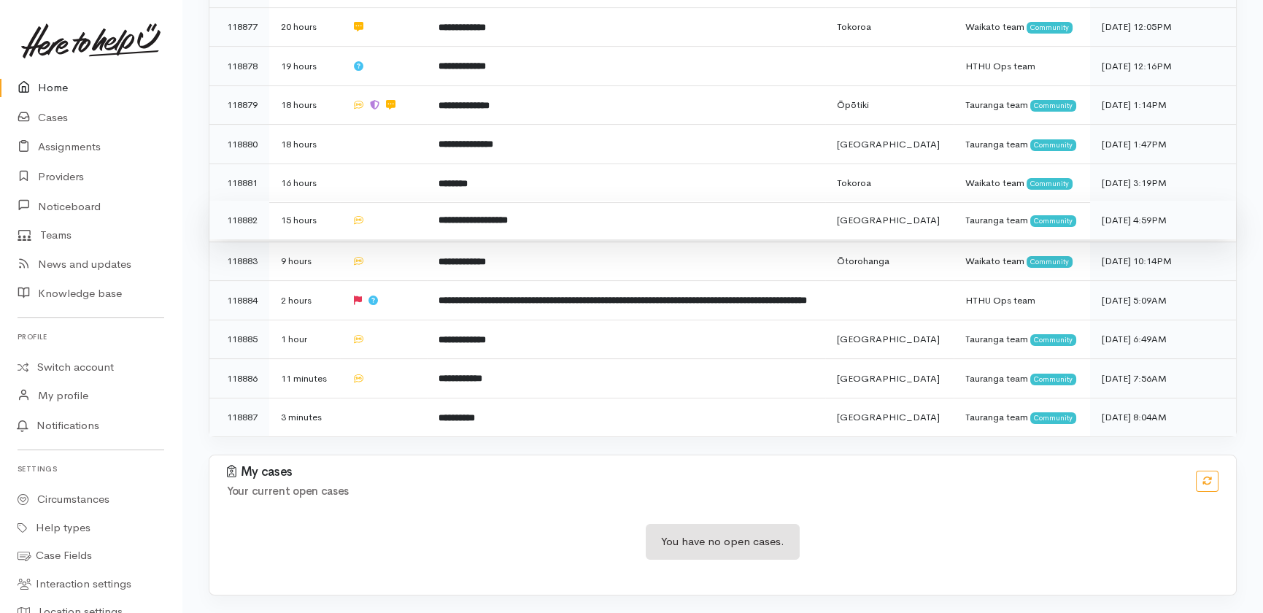
click at [385, 240] on td at bounding box center [383, 220] width 87 height 39
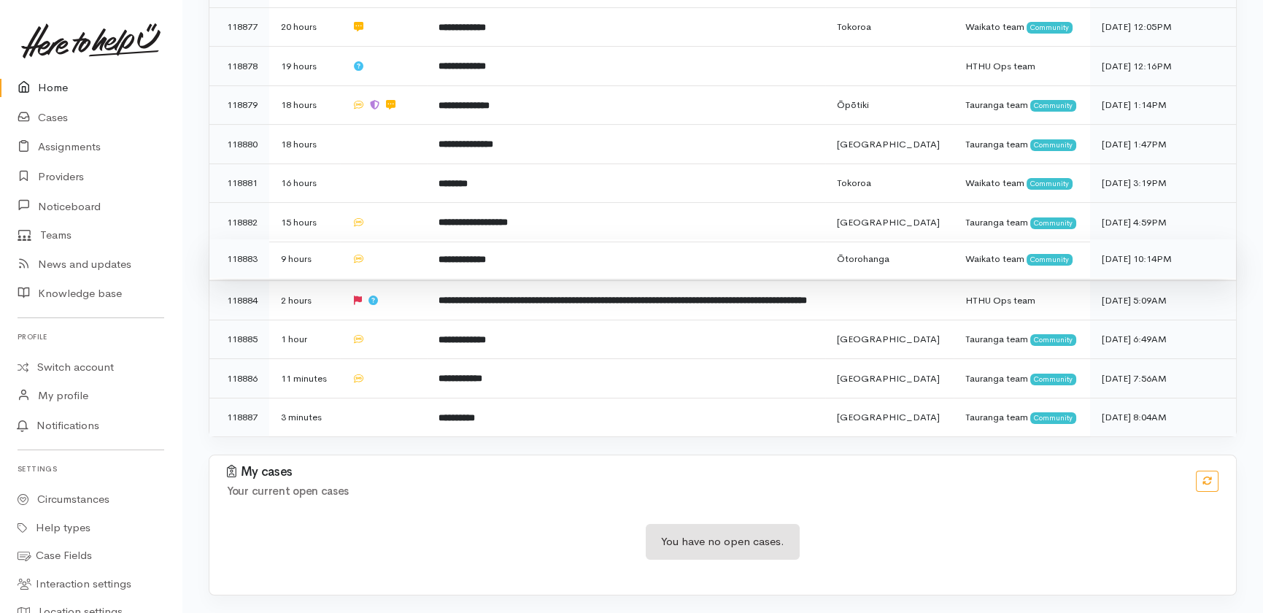
click at [387, 279] on td at bounding box center [383, 258] width 87 height 39
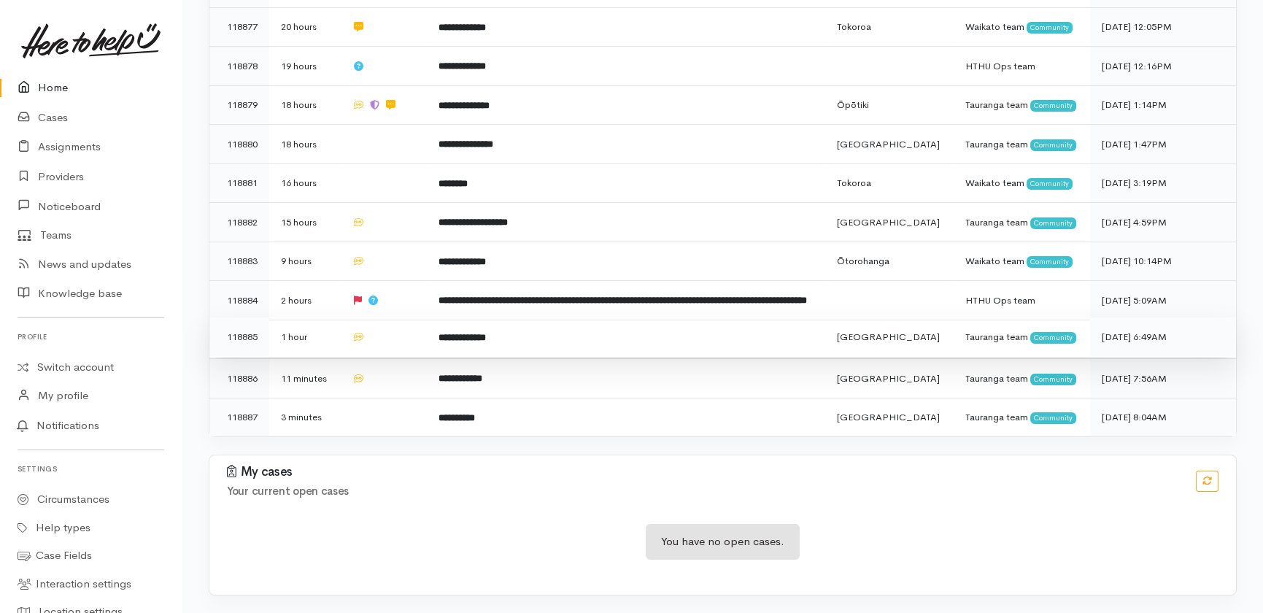
drag, startPoint x: 399, startPoint y: 401, endPoint x: 393, endPoint y: 445, distance: 44.9
click at [399, 320] on td at bounding box center [383, 300] width 87 height 39
click at [387, 357] on td at bounding box center [383, 336] width 87 height 39
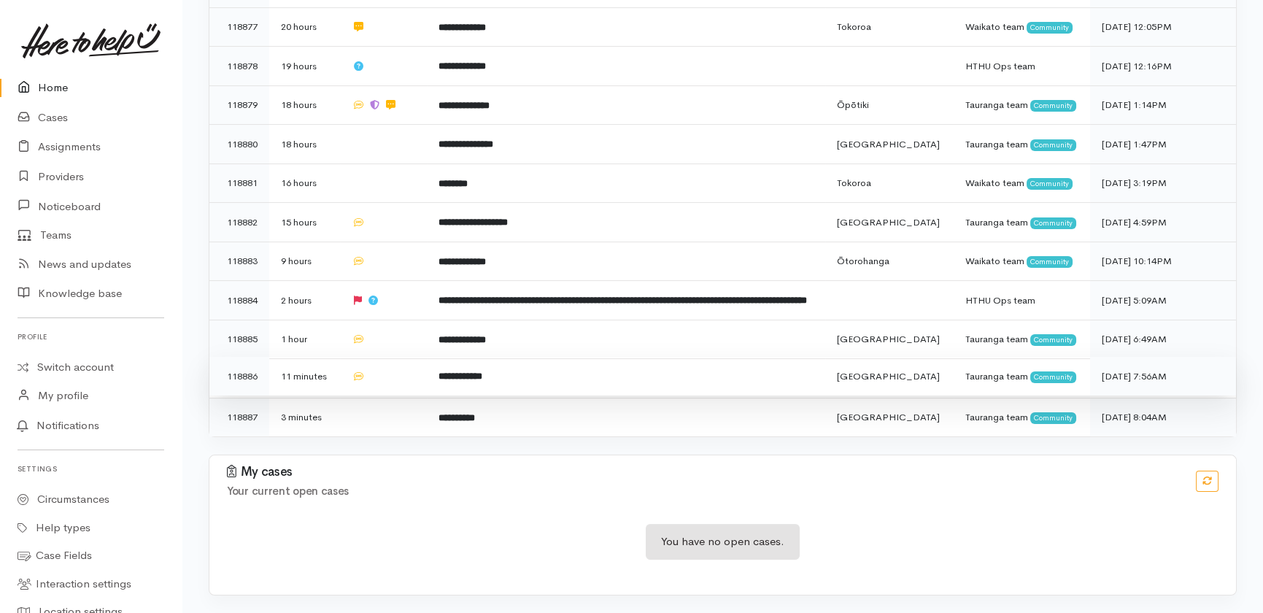
click at [382, 396] on td at bounding box center [383, 376] width 87 height 39
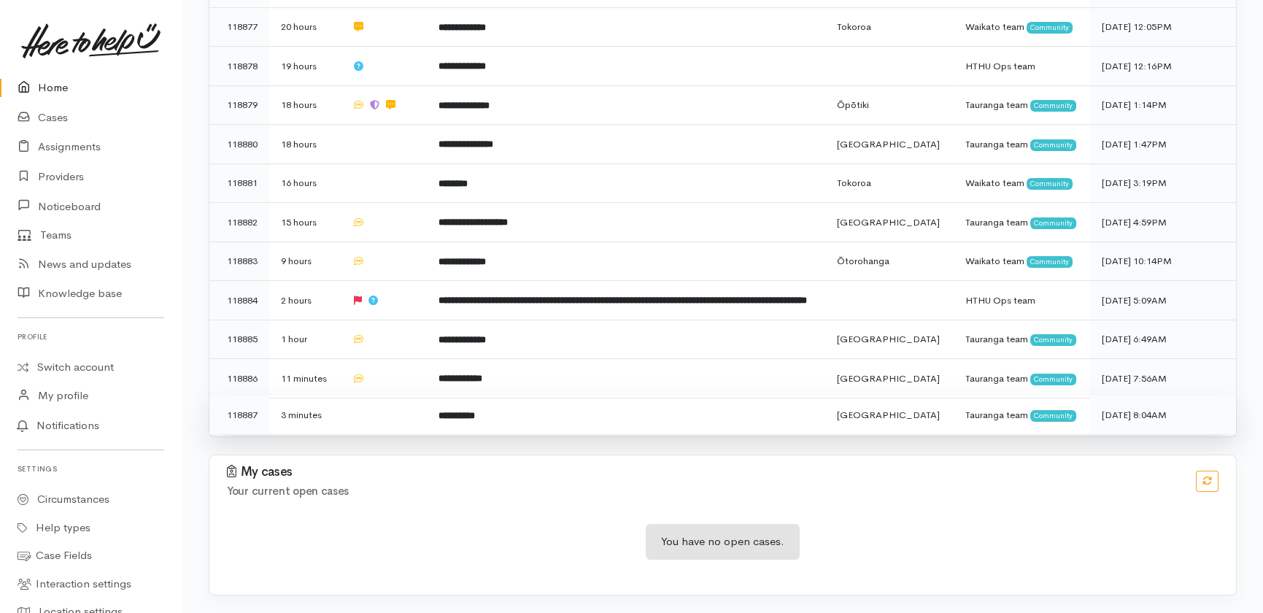
click at [376, 434] on td at bounding box center [383, 414] width 87 height 39
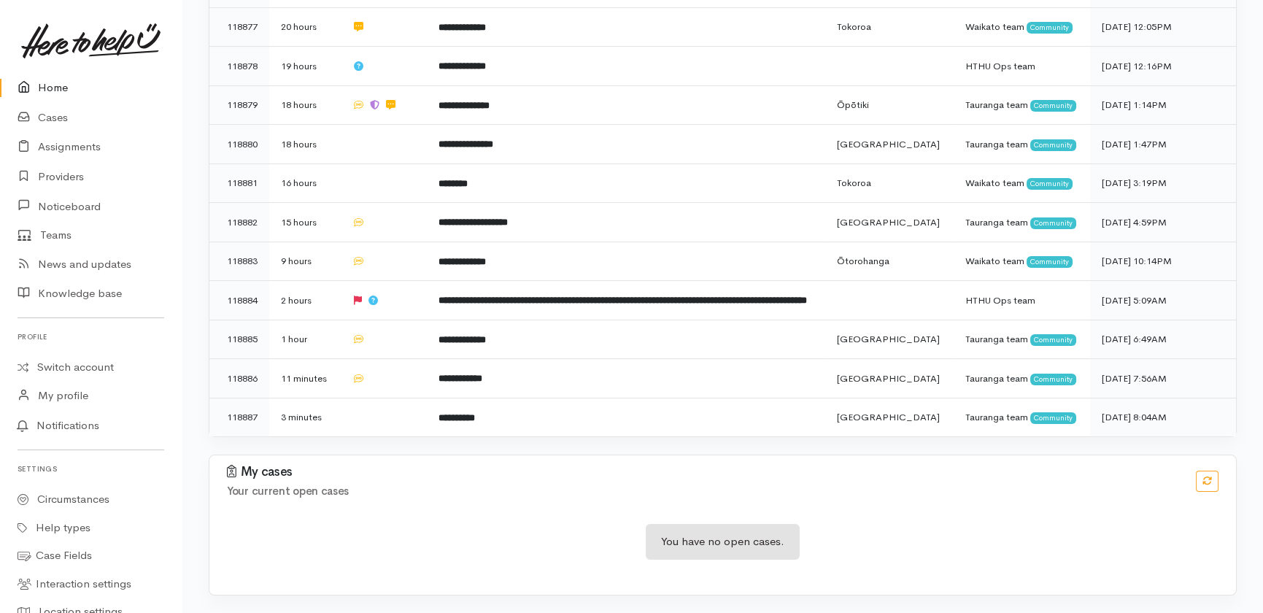
drag, startPoint x: 52, startPoint y: 85, endPoint x: 55, endPoint y: 91, distance: 7.5
click at [52, 85] on link "Home" at bounding box center [91, 88] width 182 height 30
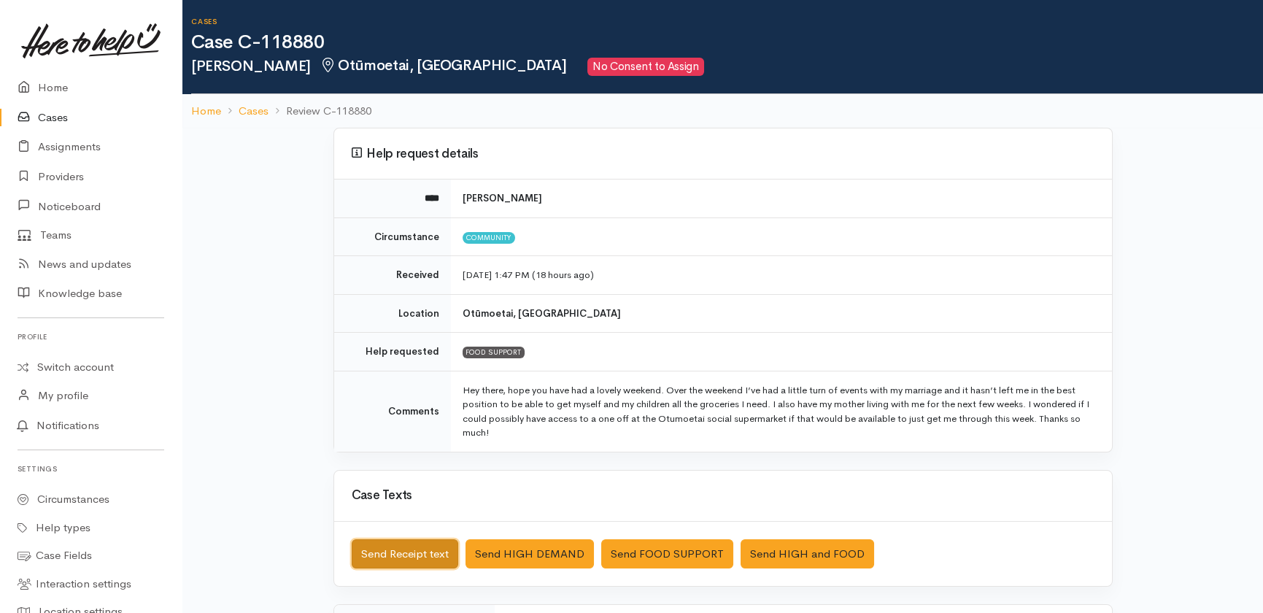
click at [368, 551] on button "Send Receipt text" at bounding box center [405, 554] width 107 height 30
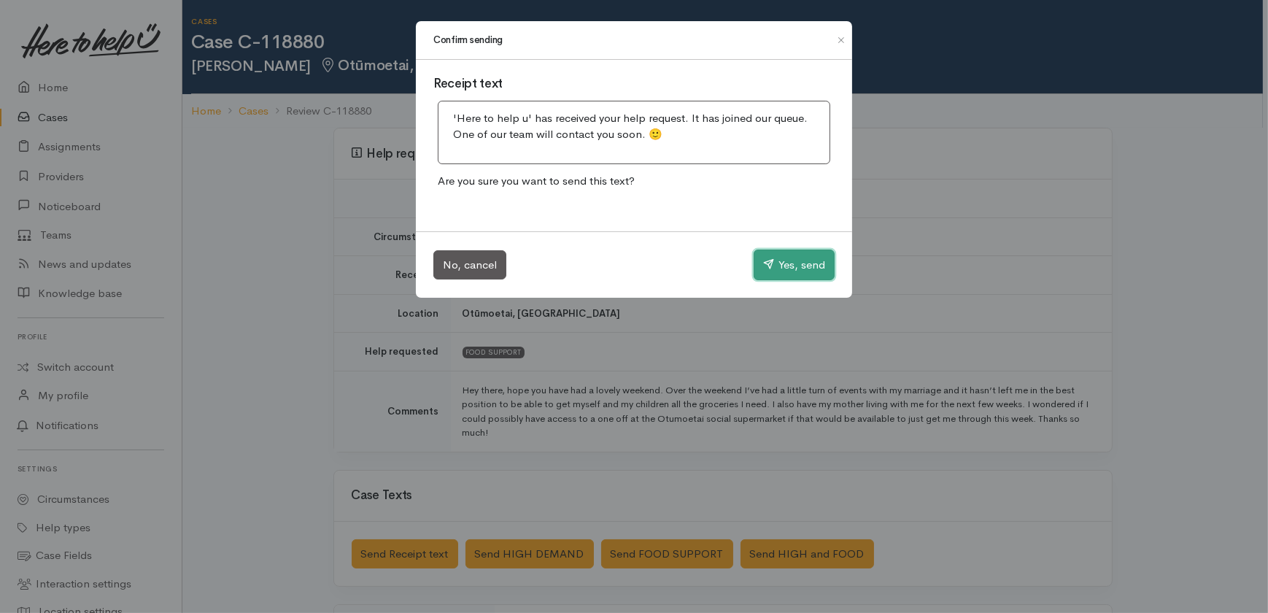
click at [787, 268] on button "Yes, send" at bounding box center [794, 265] width 81 height 31
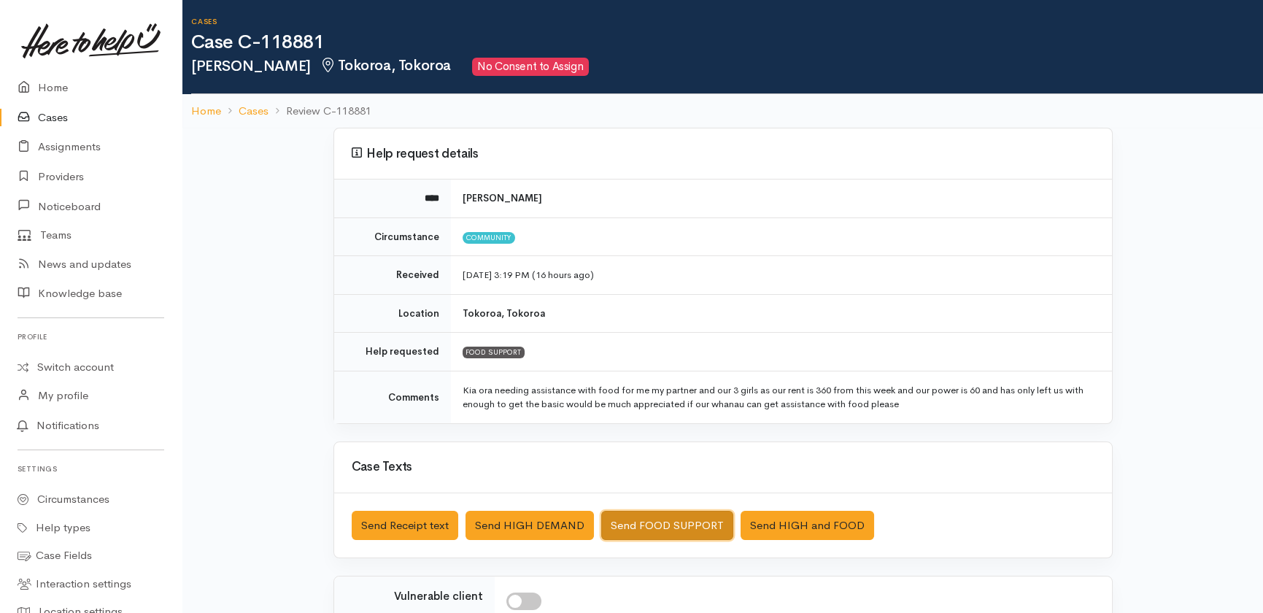
click at [673, 520] on button "Send FOOD SUPPORT" at bounding box center [667, 526] width 132 height 30
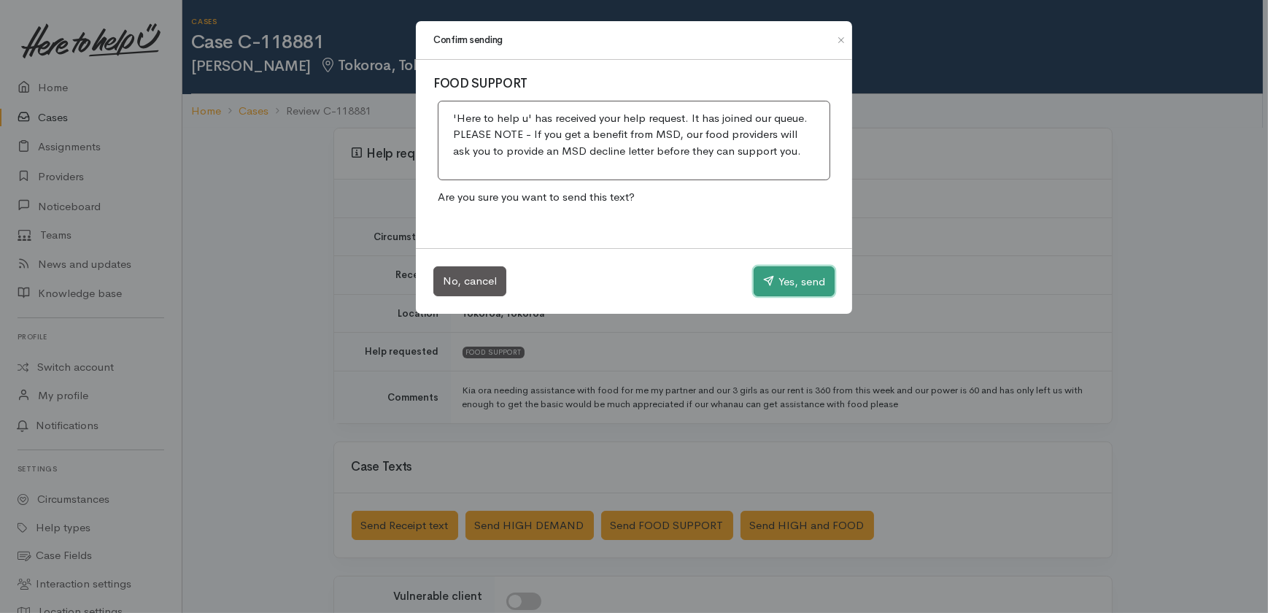
click at [771, 271] on button "Yes, send" at bounding box center [794, 281] width 81 height 31
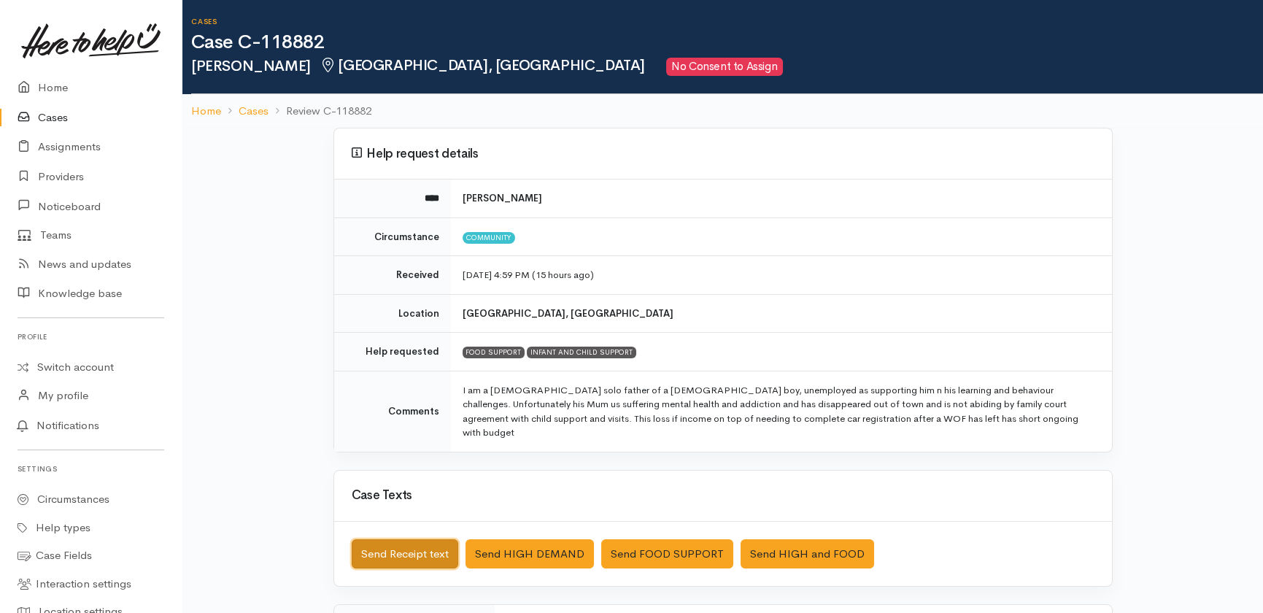
click at [389, 539] on button "Send Receipt text" at bounding box center [405, 554] width 107 height 30
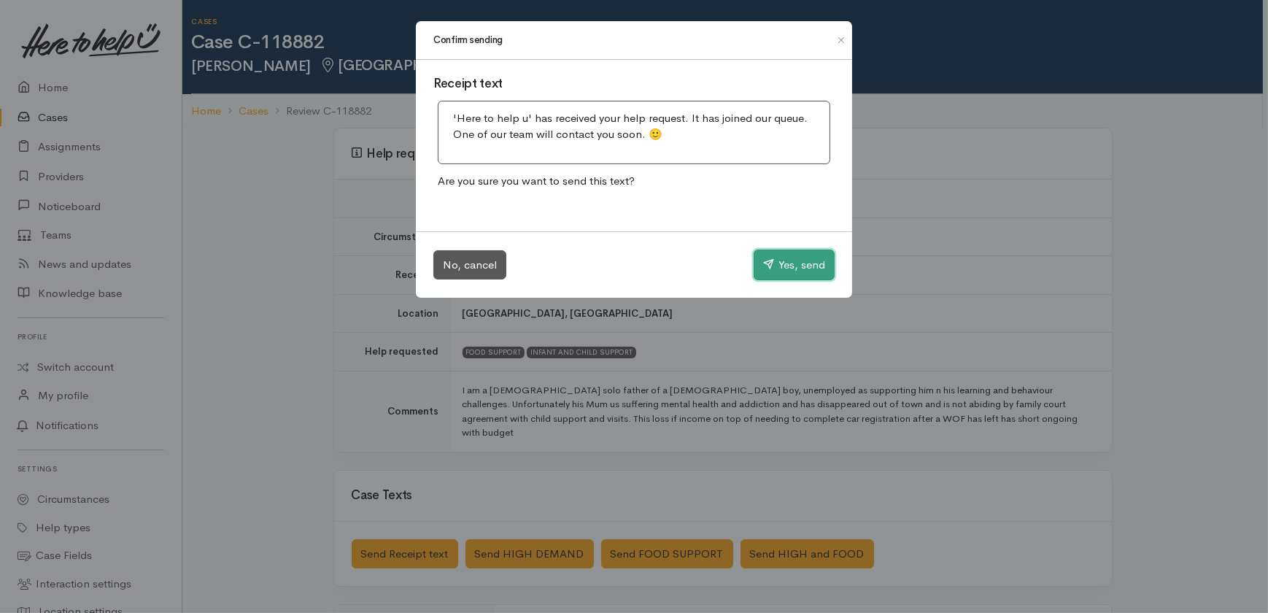
drag, startPoint x: 810, startPoint y: 268, endPoint x: 734, endPoint y: 220, distance: 89.9
click at [810, 268] on button "Yes, send" at bounding box center [794, 265] width 81 height 31
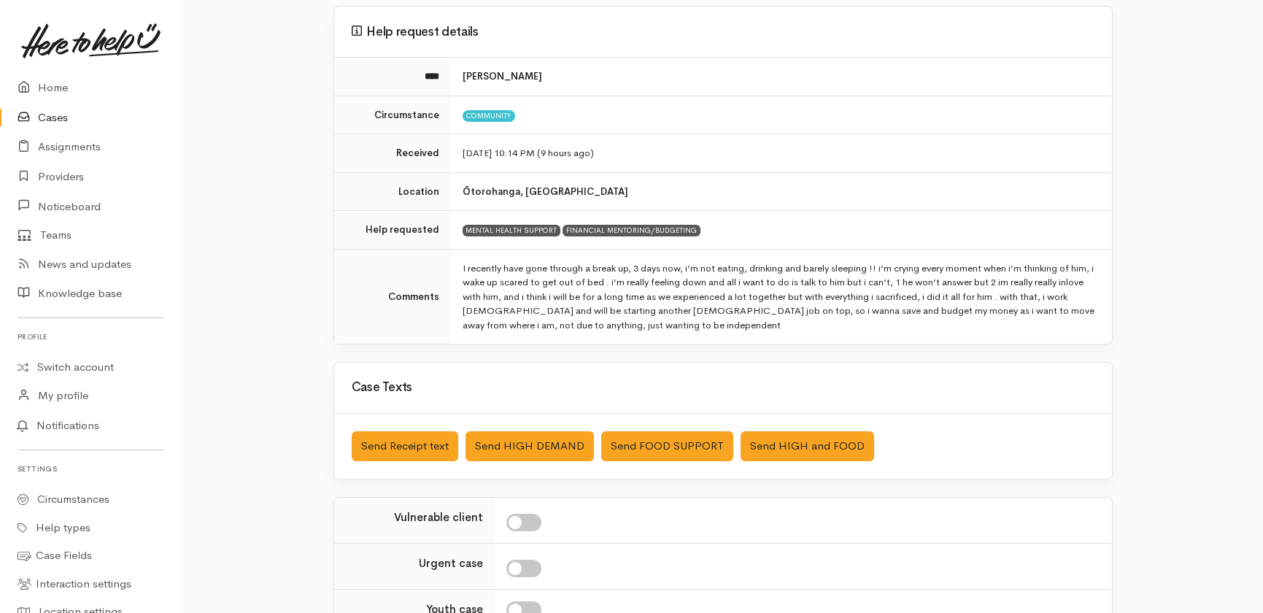
scroll to position [132, 0]
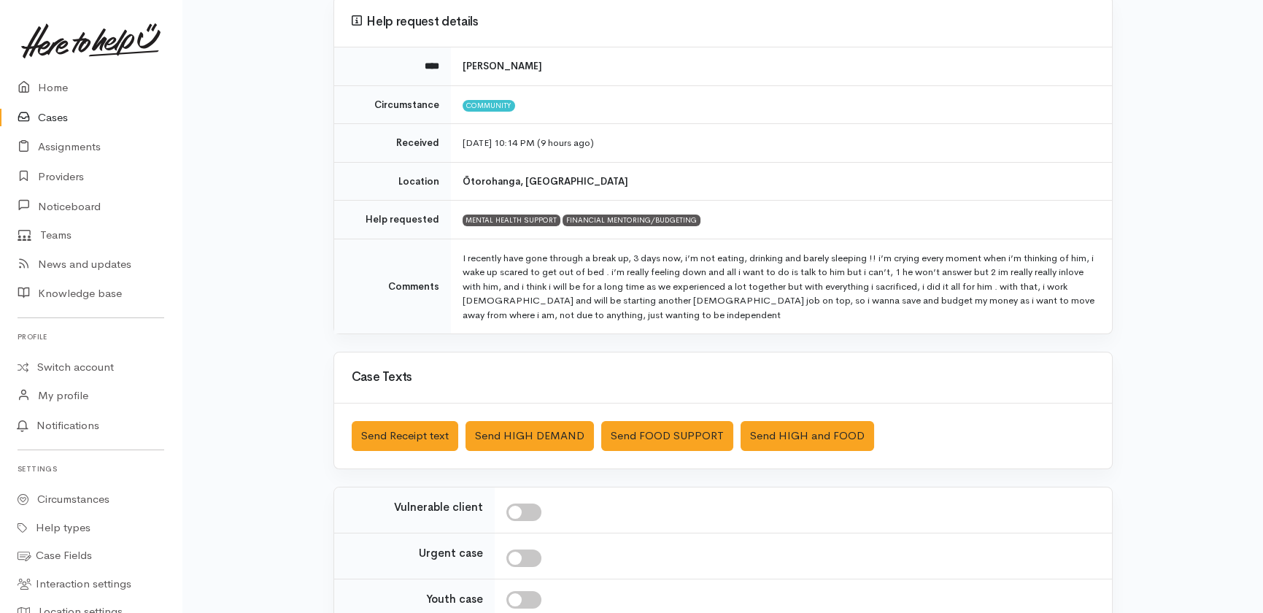
click at [527, 514] on input "checkbox" at bounding box center [523, 512] width 35 height 18
checkbox input "true"
click at [393, 434] on button "Send Receipt text" at bounding box center [405, 436] width 107 height 30
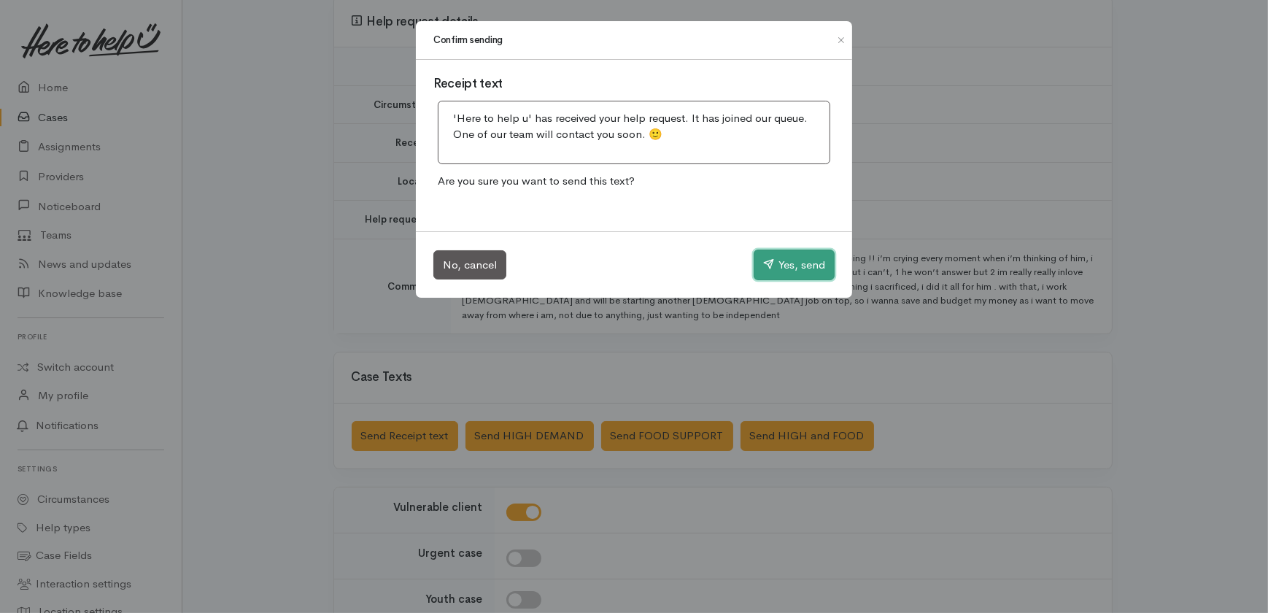
click at [808, 260] on button "Yes, send" at bounding box center [794, 265] width 81 height 31
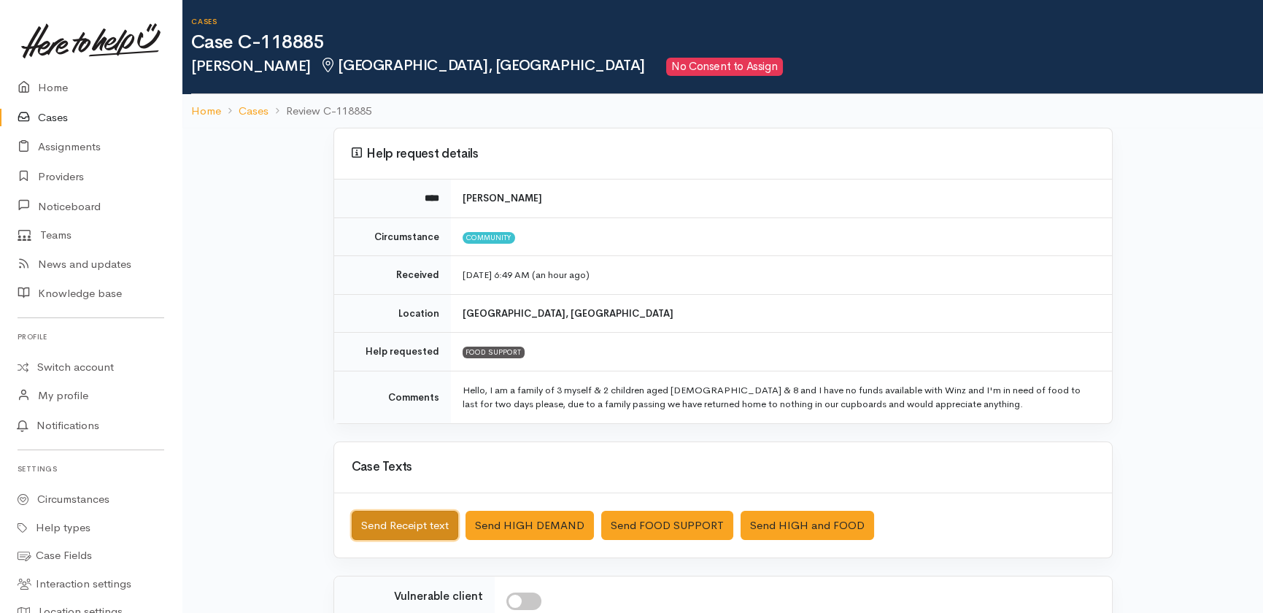
click at [401, 519] on button "Send Receipt text" at bounding box center [405, 526] width 107 height 30
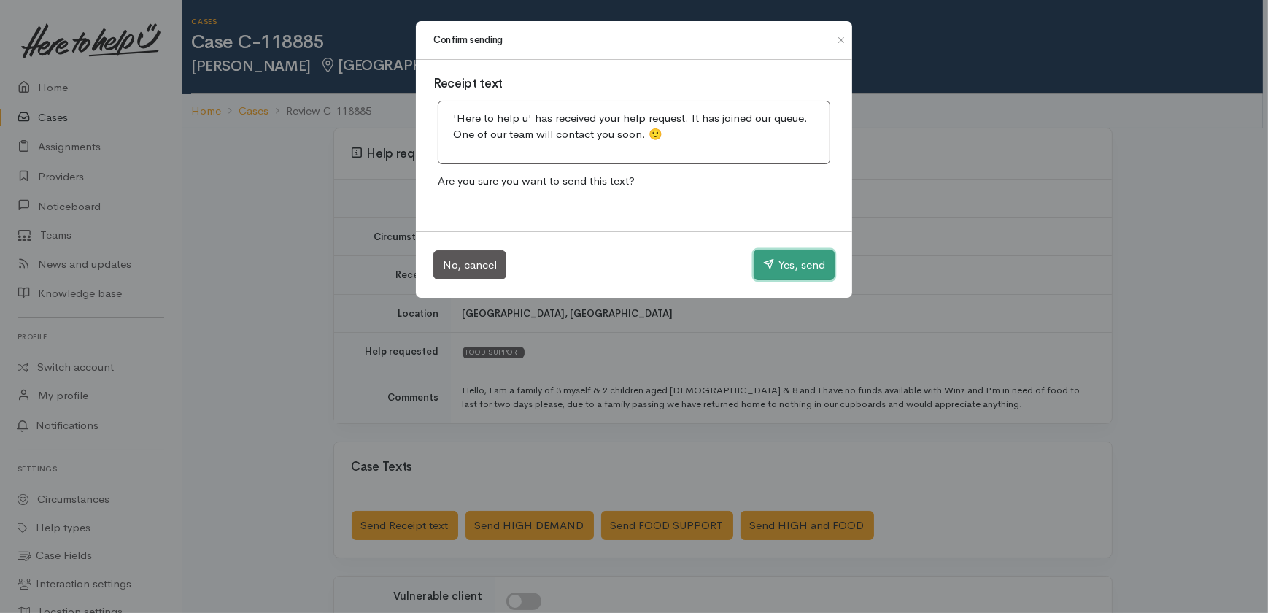
click at [800, 255] on button "Yes, send" at bounding box center [794, 265] width 81 height 31
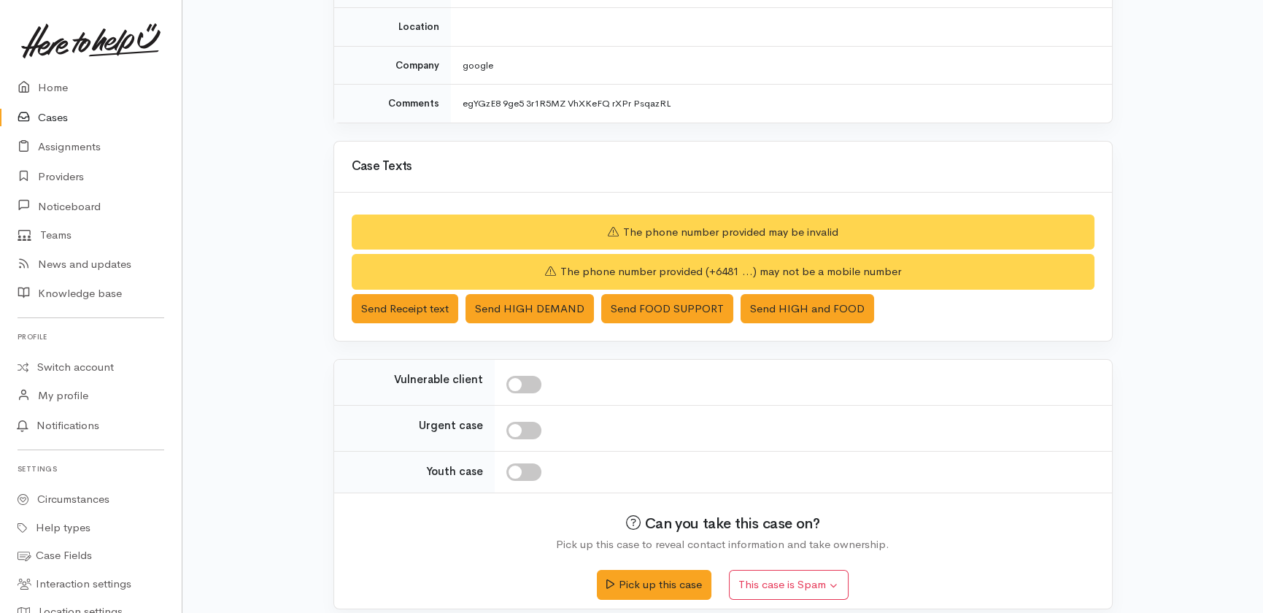
scroll to position [260, 0]
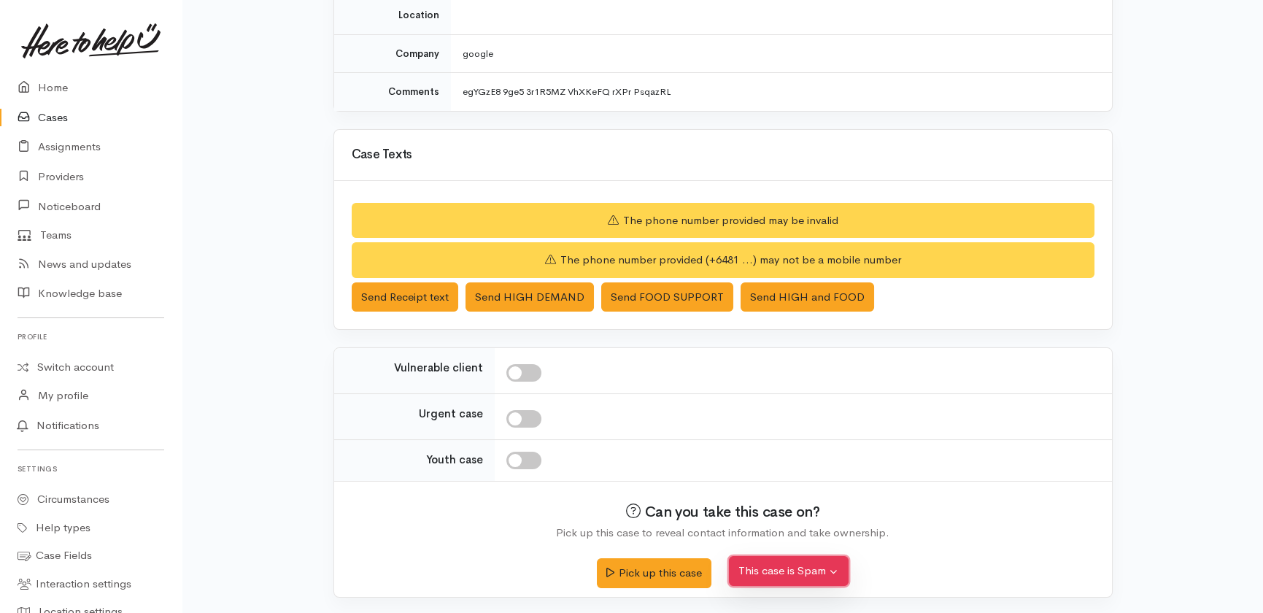
click at [793, 573] on button "This case is Spam" at bounding box center [789, 571] width 120 height 30
drag, startPoint x: 813, startPoint y: 534, endPoint x: 805, endPoint y: 517, distance: 18.9
click at [814, 535] on button "Yes, cancel this case as spam" at bounding box center [827, 540] width 194 height 23
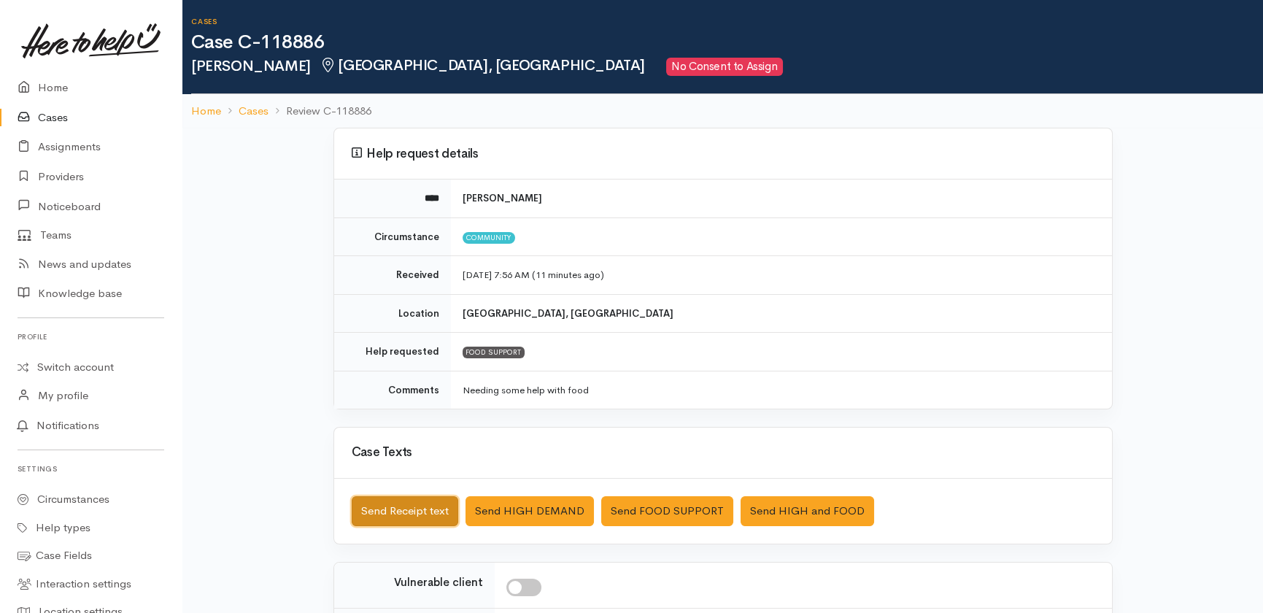
click at [402, 509] on button "Send Receipt text" at bounding box center [405, 511] width 107 height 30
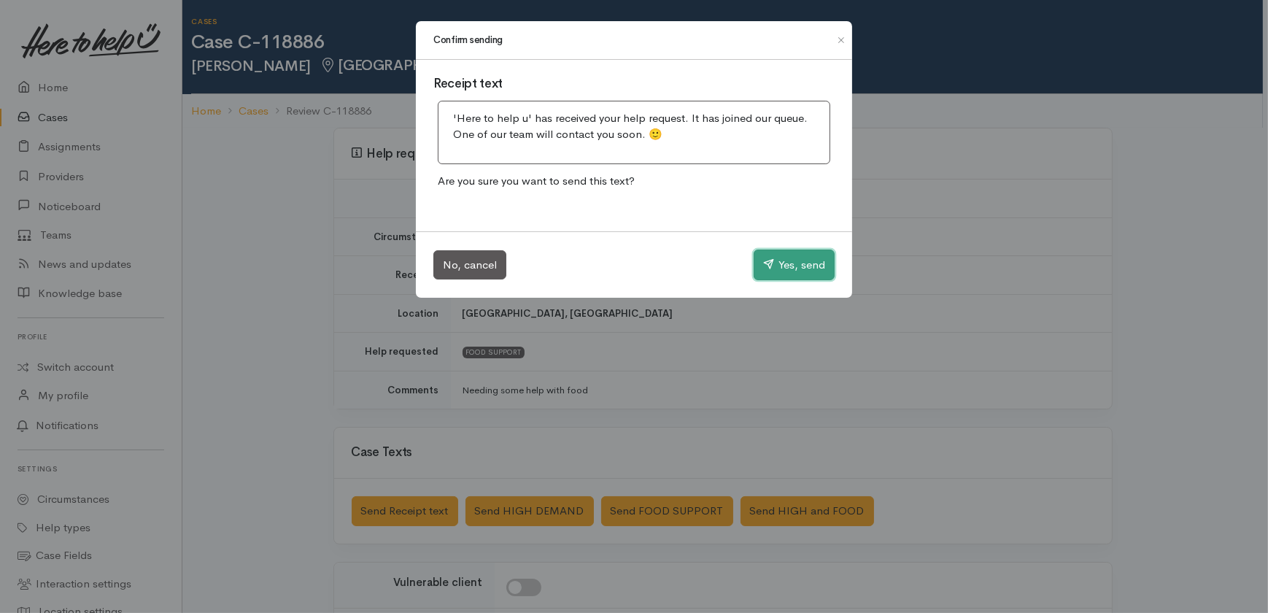
drag, startPoint x: 792, startPoint y: 269, endPoint x: 842, endPoint y: 215, distance: 73.3
click at [794, 270] on button "Yes, send" at bounding box center [794, 265] width 81 height 31
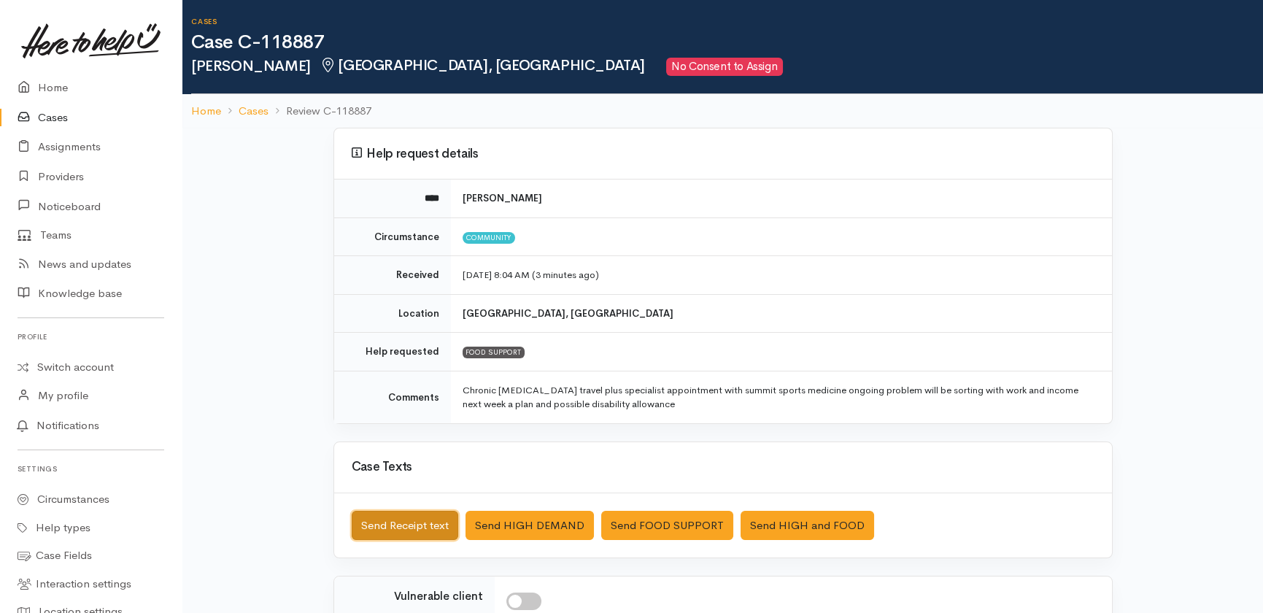
click at [394, 524] on button "Send Receipt text" at bounding box center [405, 526] width 107 height 30
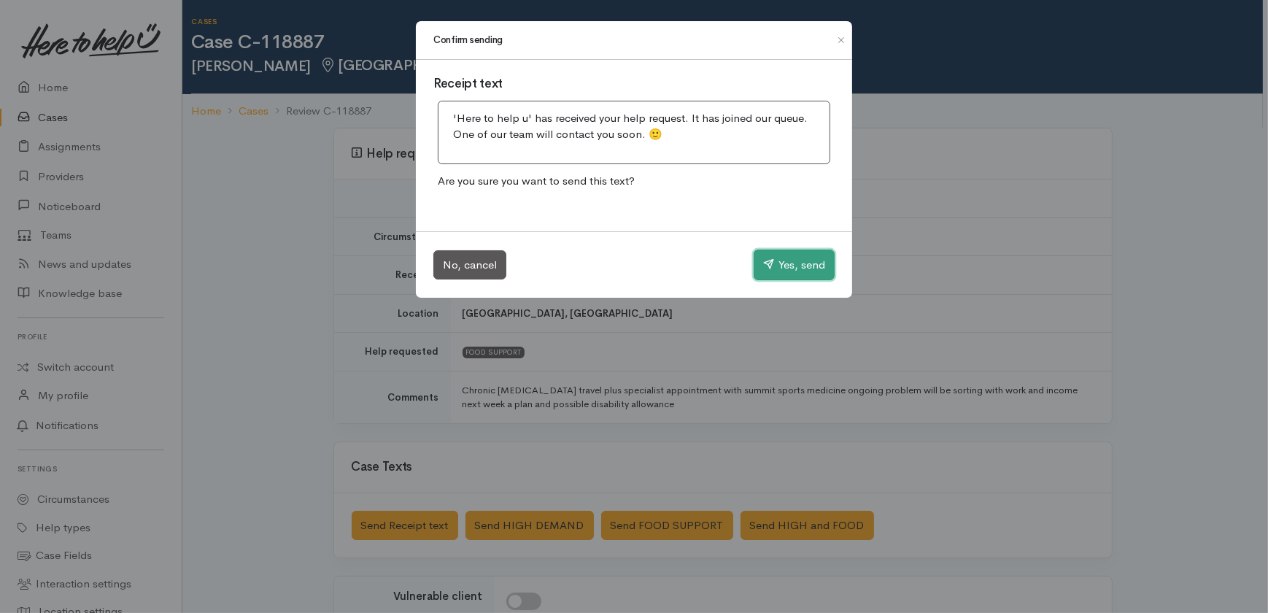
click at [794, 255] on button "Yes, send" at bounding box center [794, 265] width 81 height 31
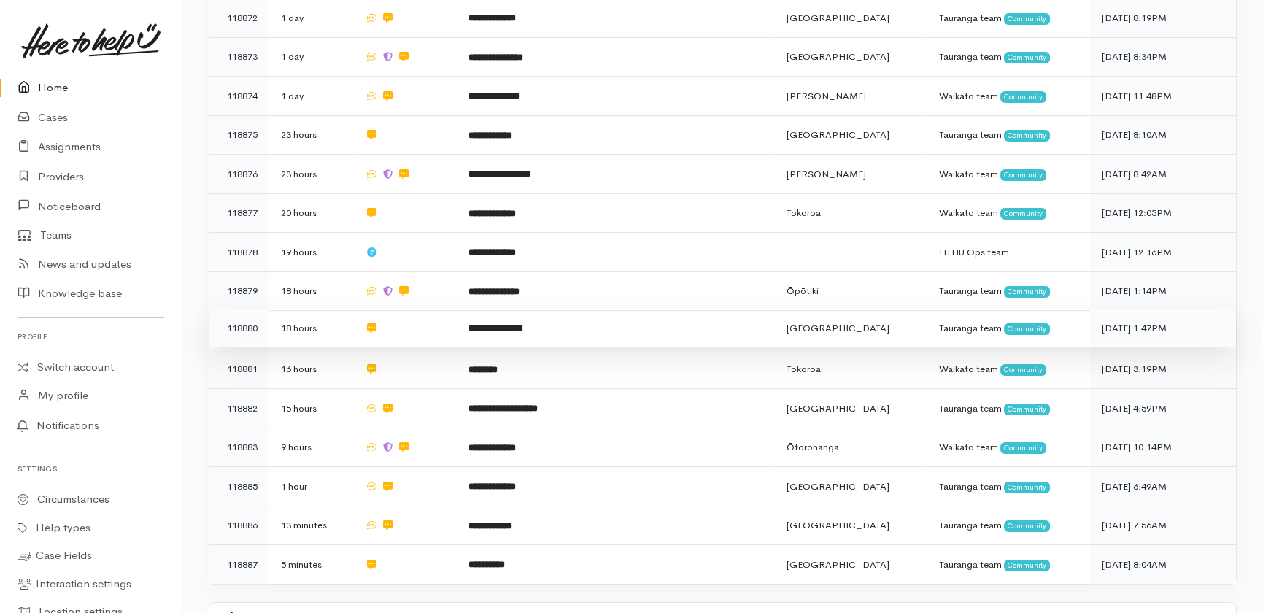
scroll to position [914, 0]
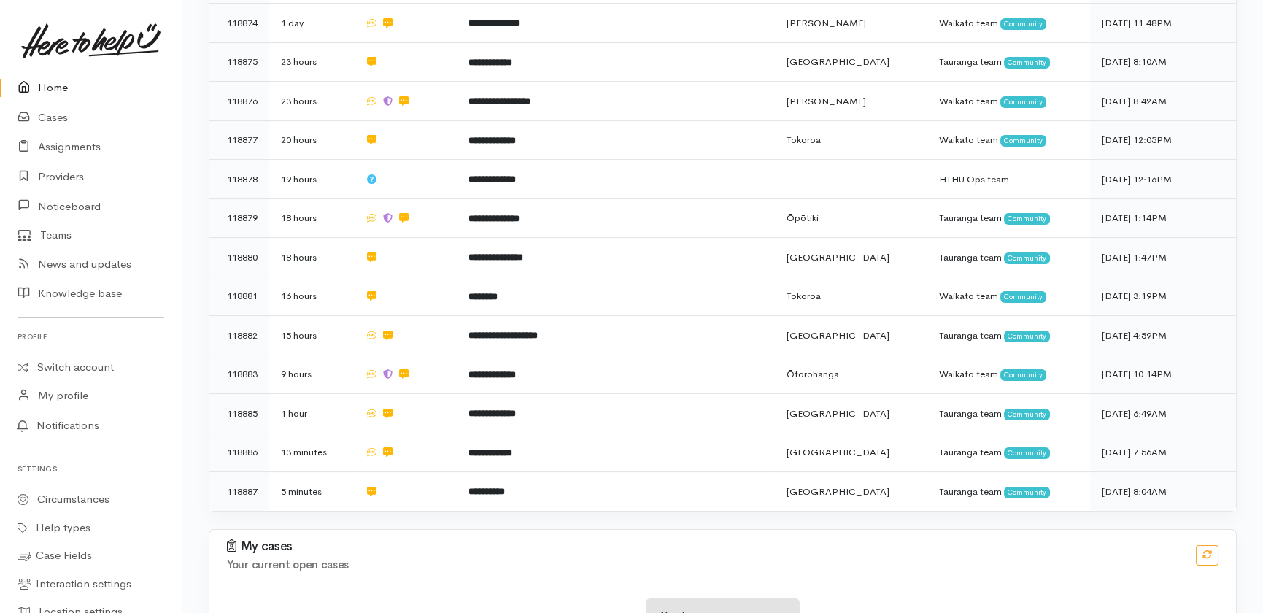
click at [45, 83] on link "Home" at bounding box center [91, 88] width 182 height 30
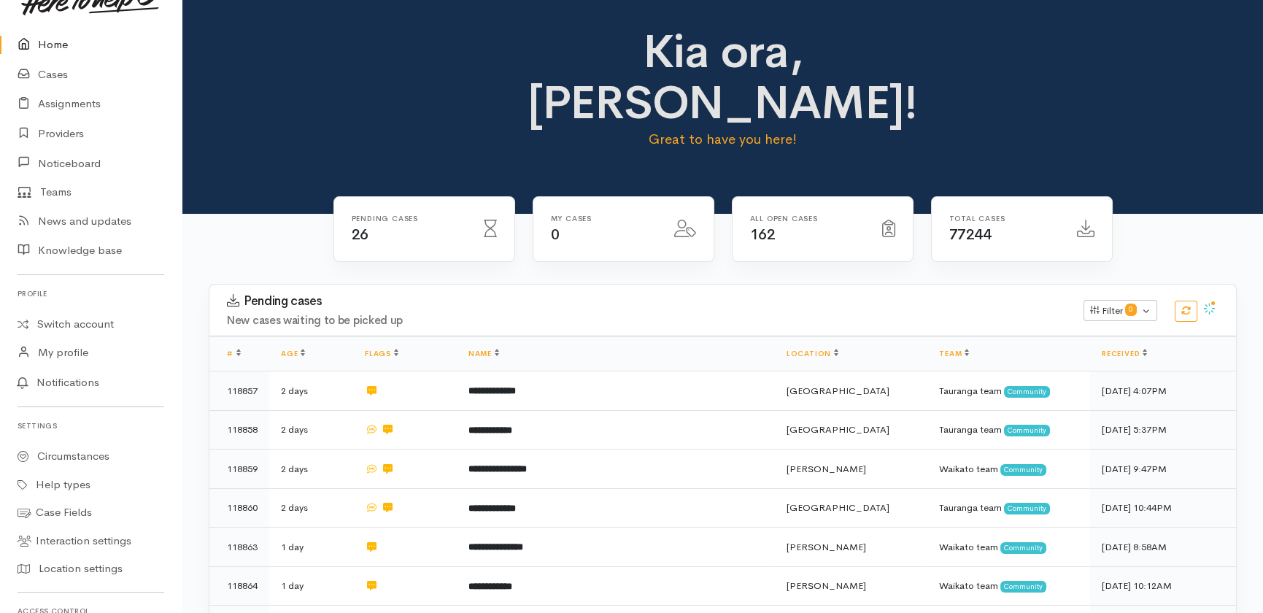
scroll to position [132, 0]
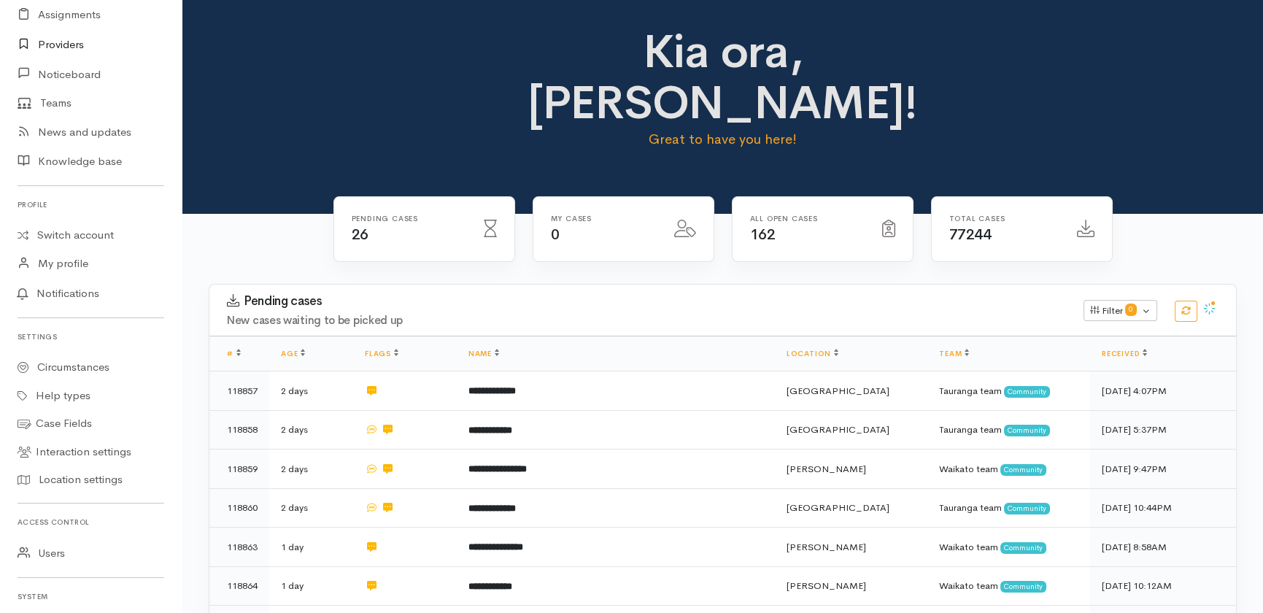
click at [65, 43] on link "Providers" at bounding box center [91, 45] width 182 height 30
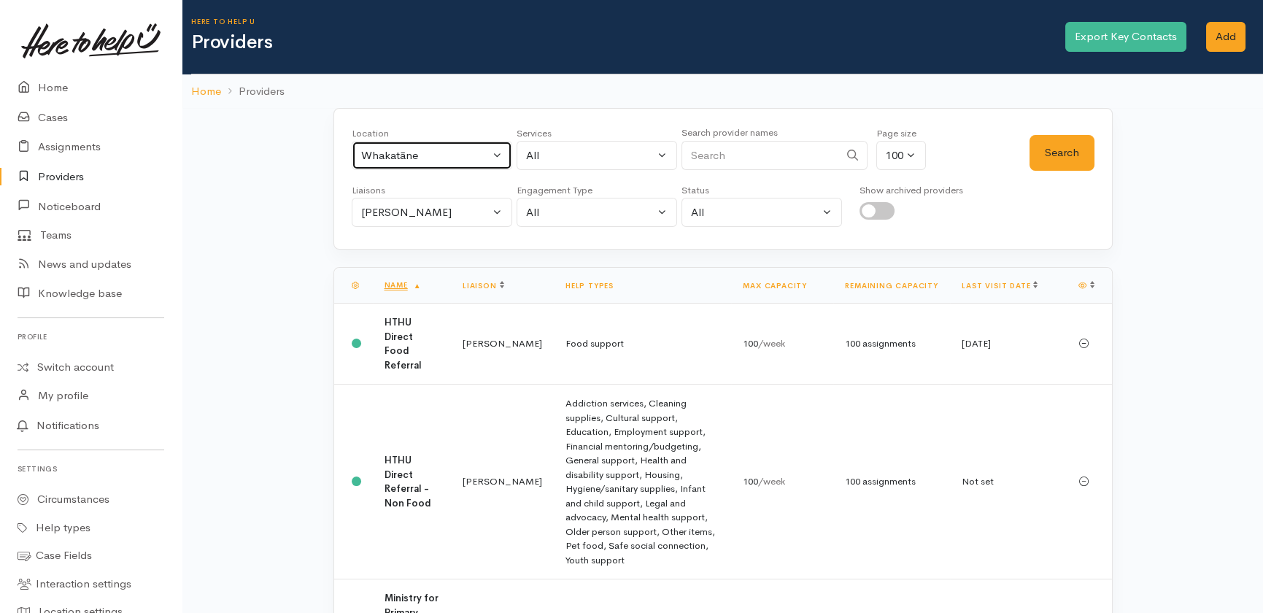
click at [438, 163] on button "Whakatāne" at bounding box center [432, 156] width 160 height 30
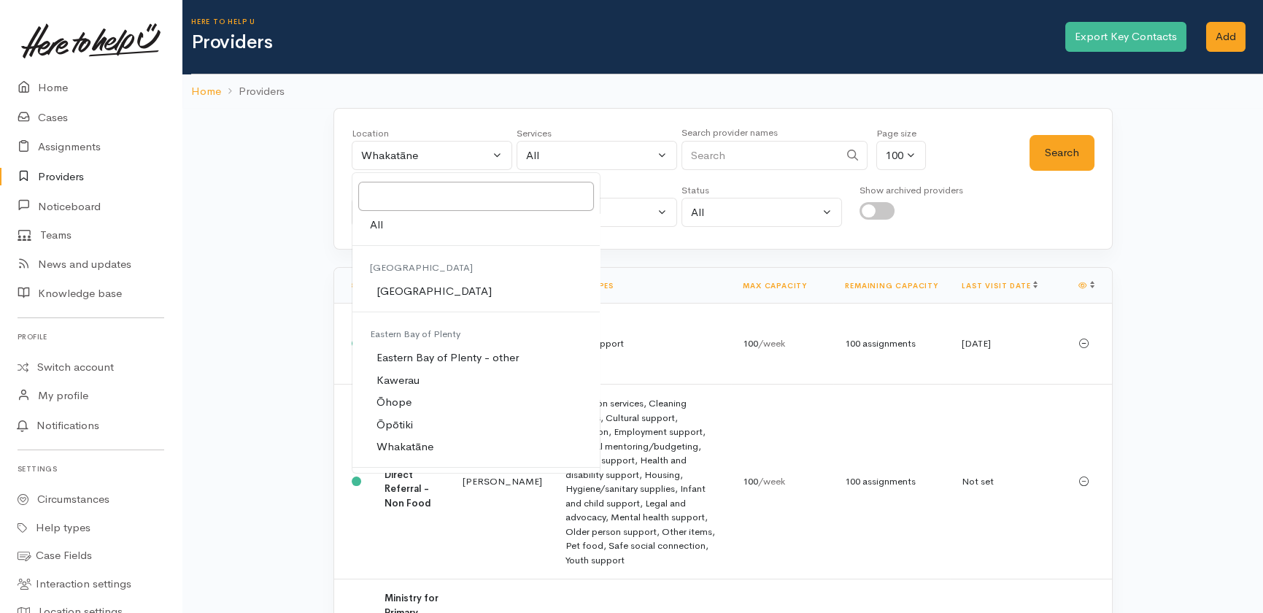
click at [377, 223] on span "All" at bounding box center [376, 225] width 13 height 17
select select "-1"
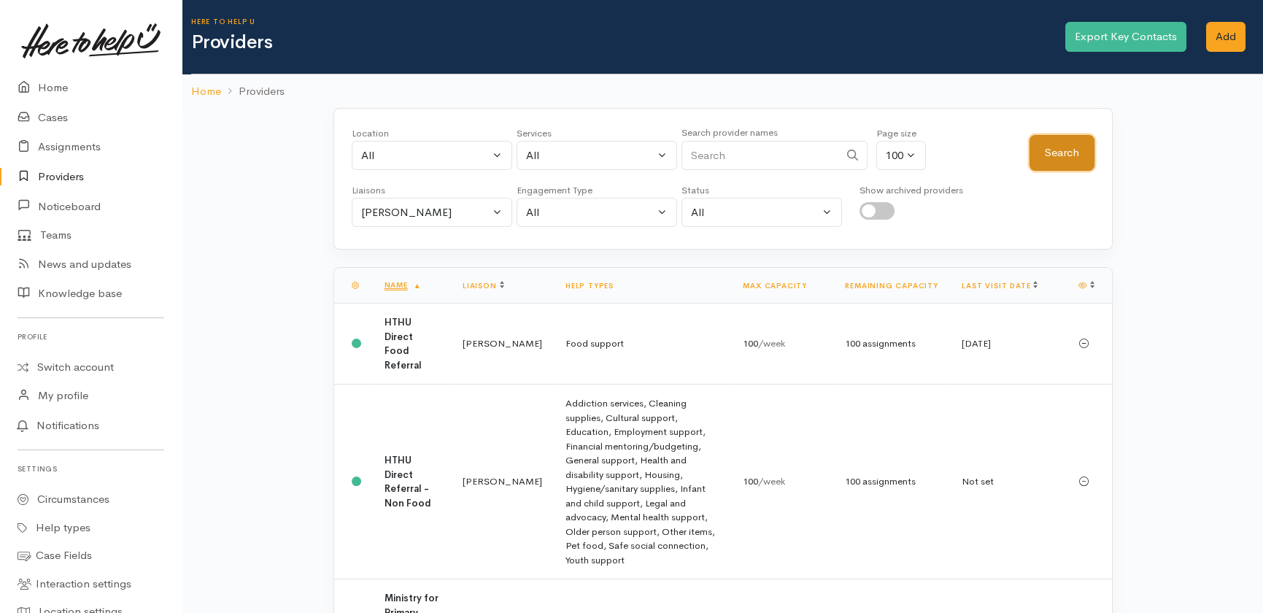
click at [1051, 139] on button "Search" at bounding box center [1061, 153] width 65 height 36
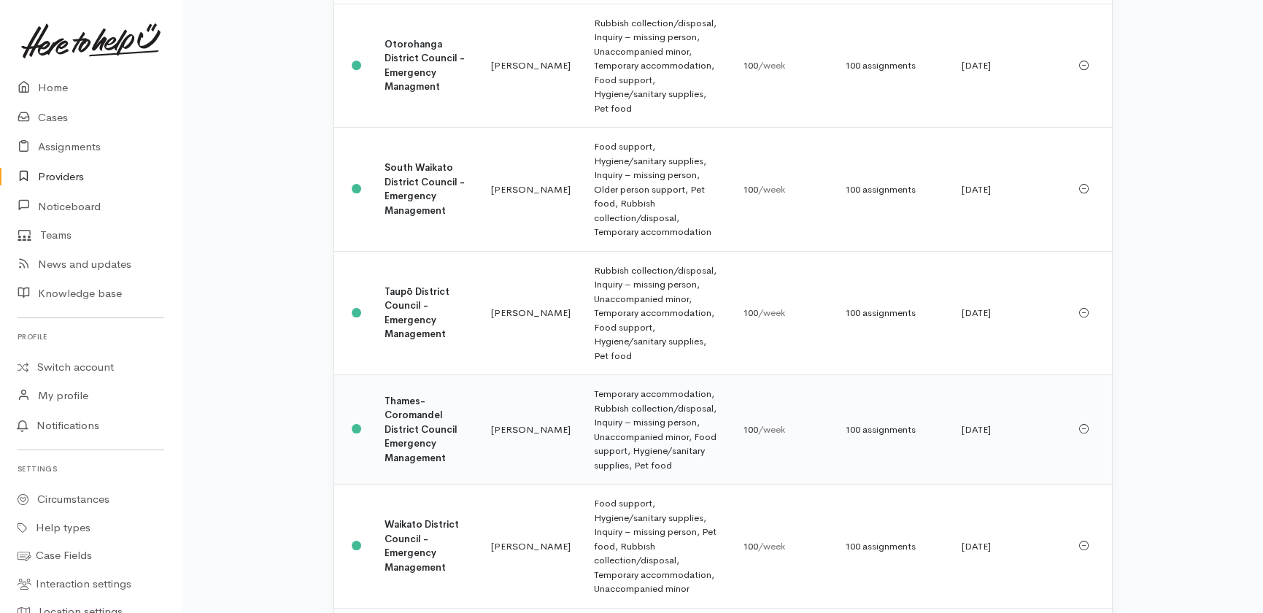
scroll to position [1186, 0]
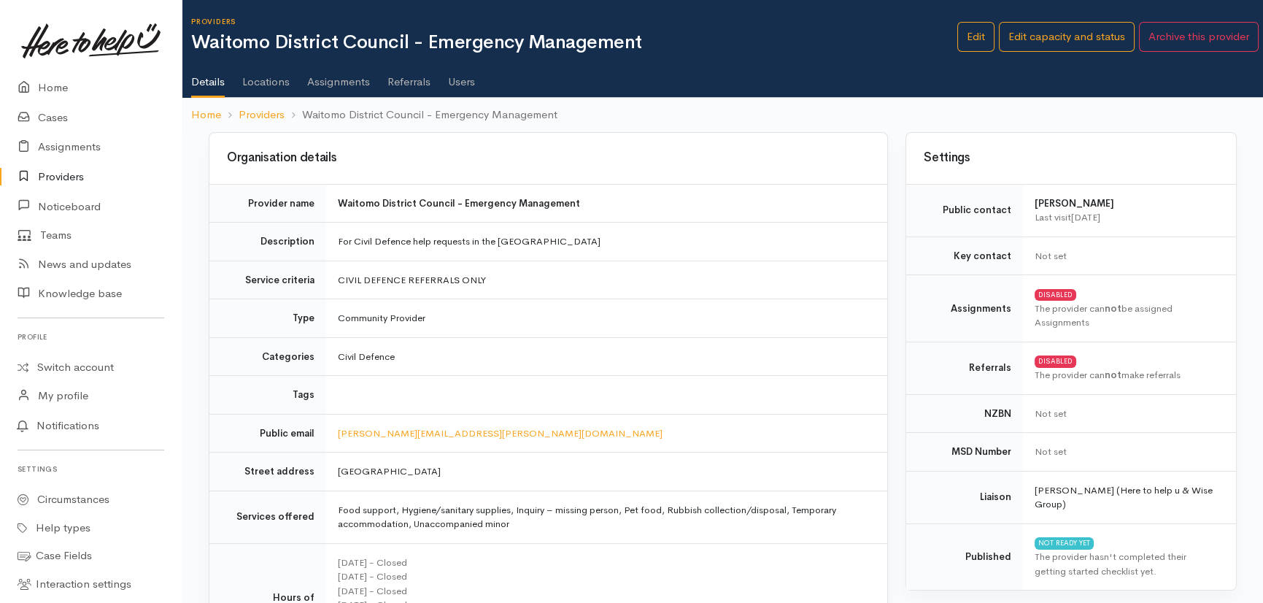
click at [460, 82] on link "Users" at bounding box center [461, 76] width 27 height 41
